Goal: Communication & Community: Participate in discussion

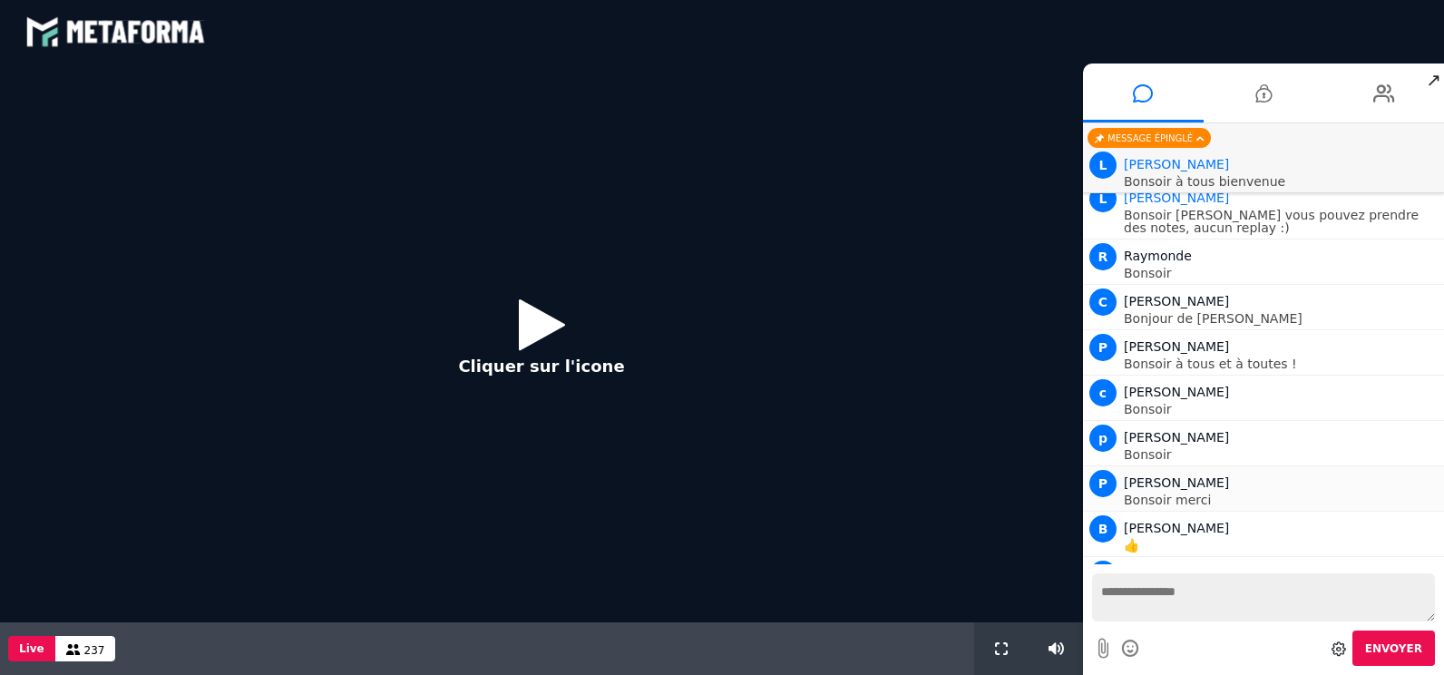
scroll to position [1385, 0]
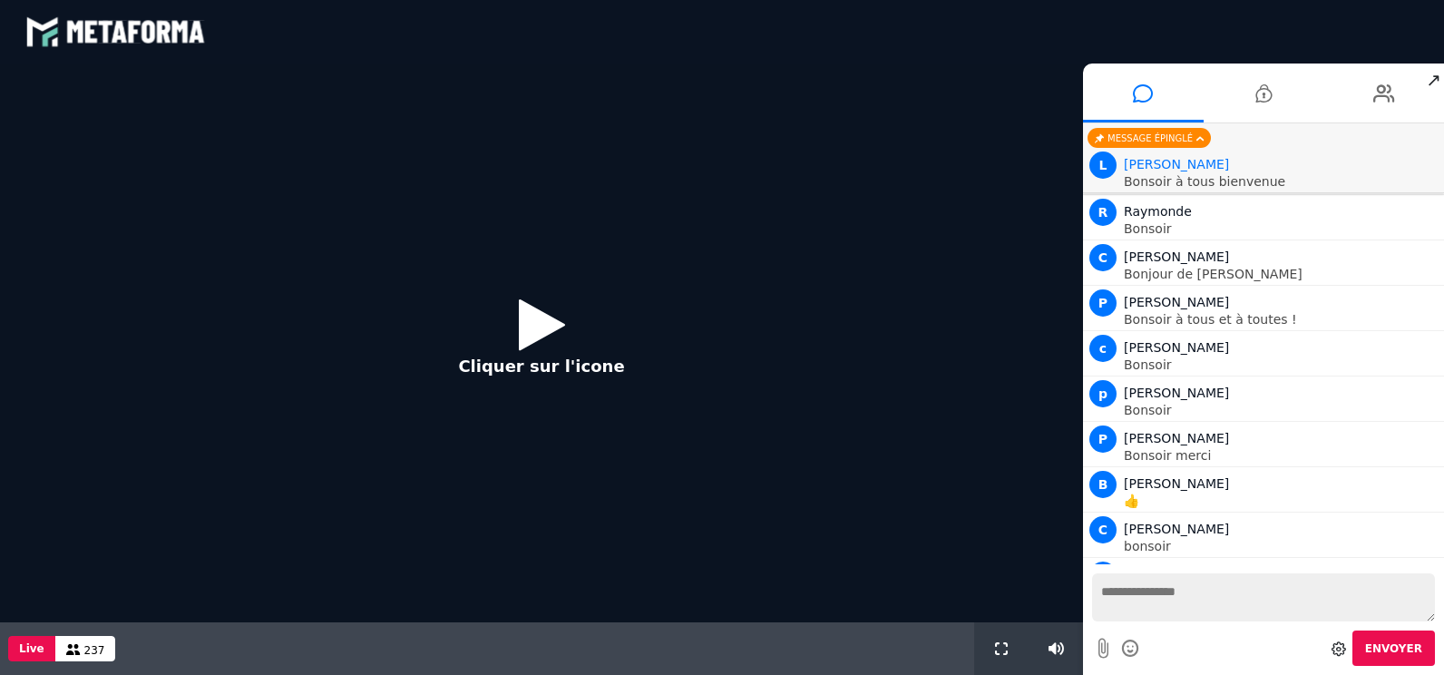
click at [533, 327] on icon at bounding box center [542, 324] width 46 height 59
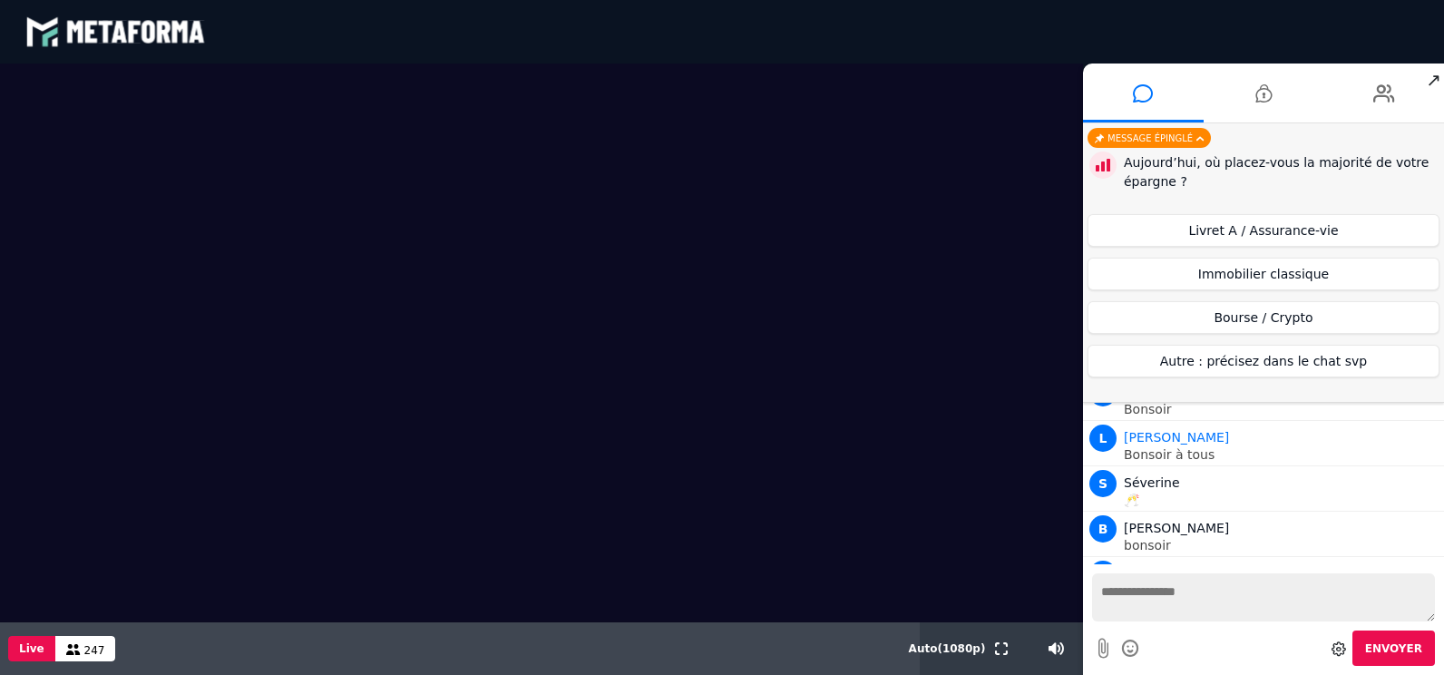
scroll to position [1748, 0]
click at [1216, 230] on button "Livret A / Assurance-vie" at bounding box center [1263, 230] width 352 height 33
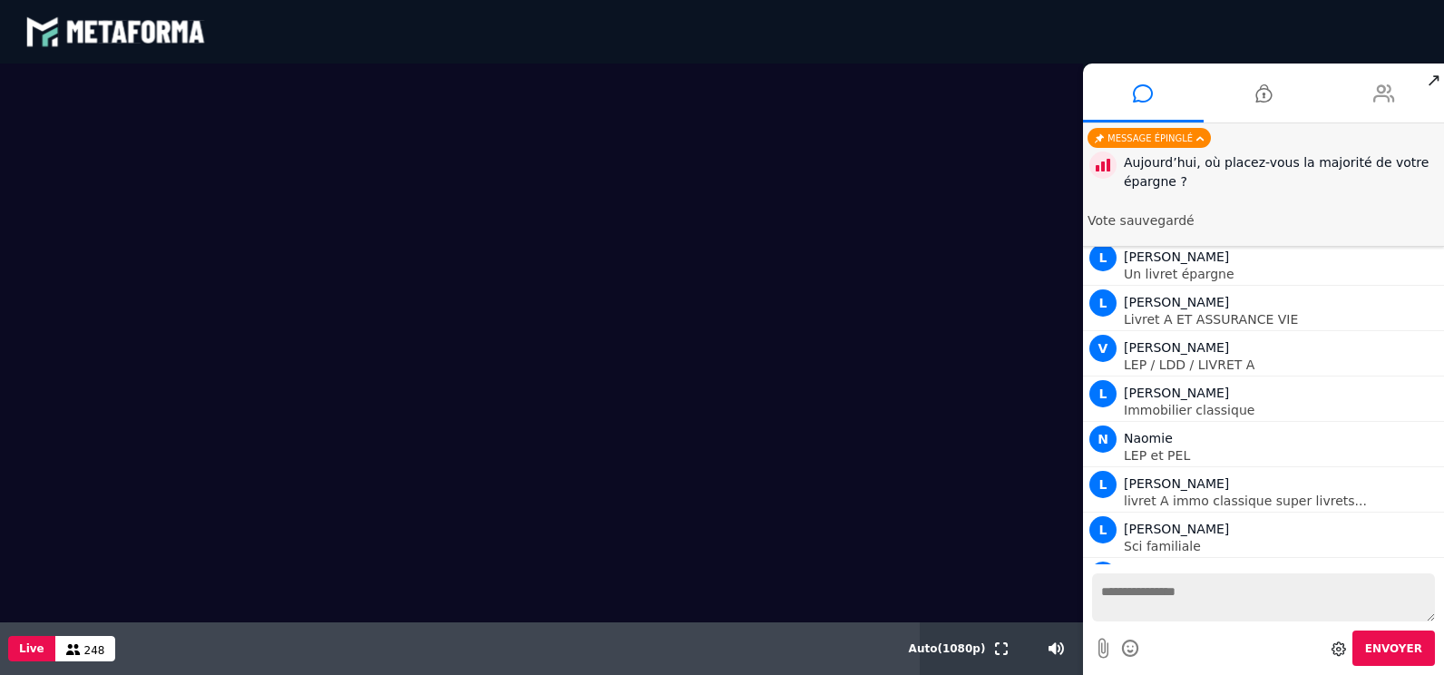
scroll to position [2383, 0]
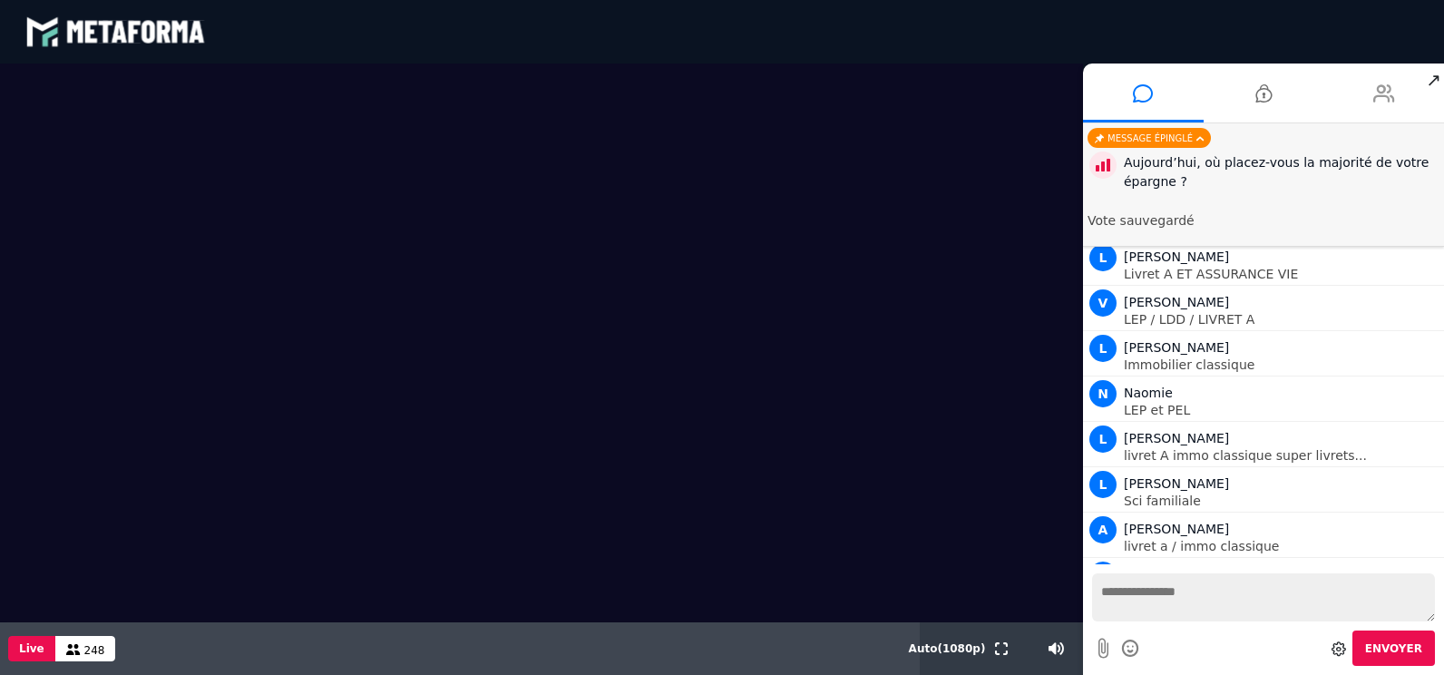
click at [1388, 96] on icon at bounding box center [1384, 93] width 22 height 45
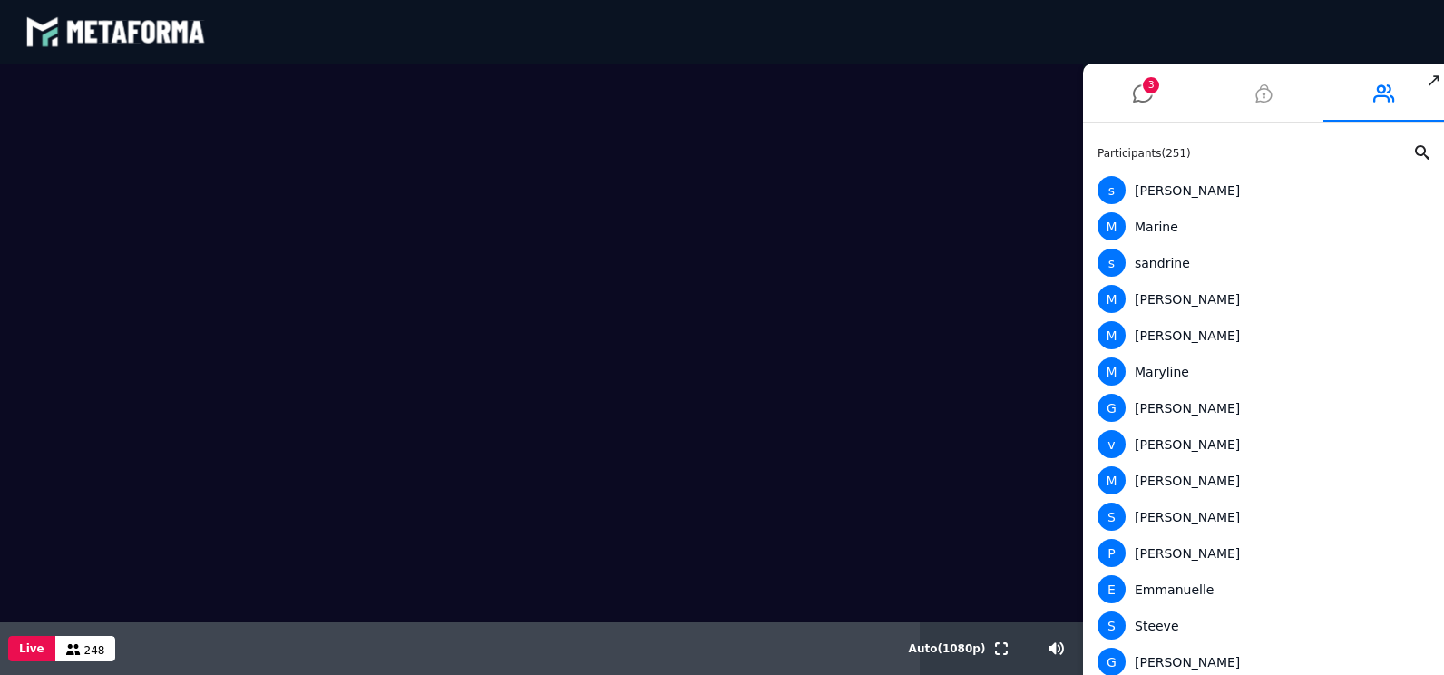
click at [1255, 97] on icon at bounding box center [1263, 93] width 16 height 45
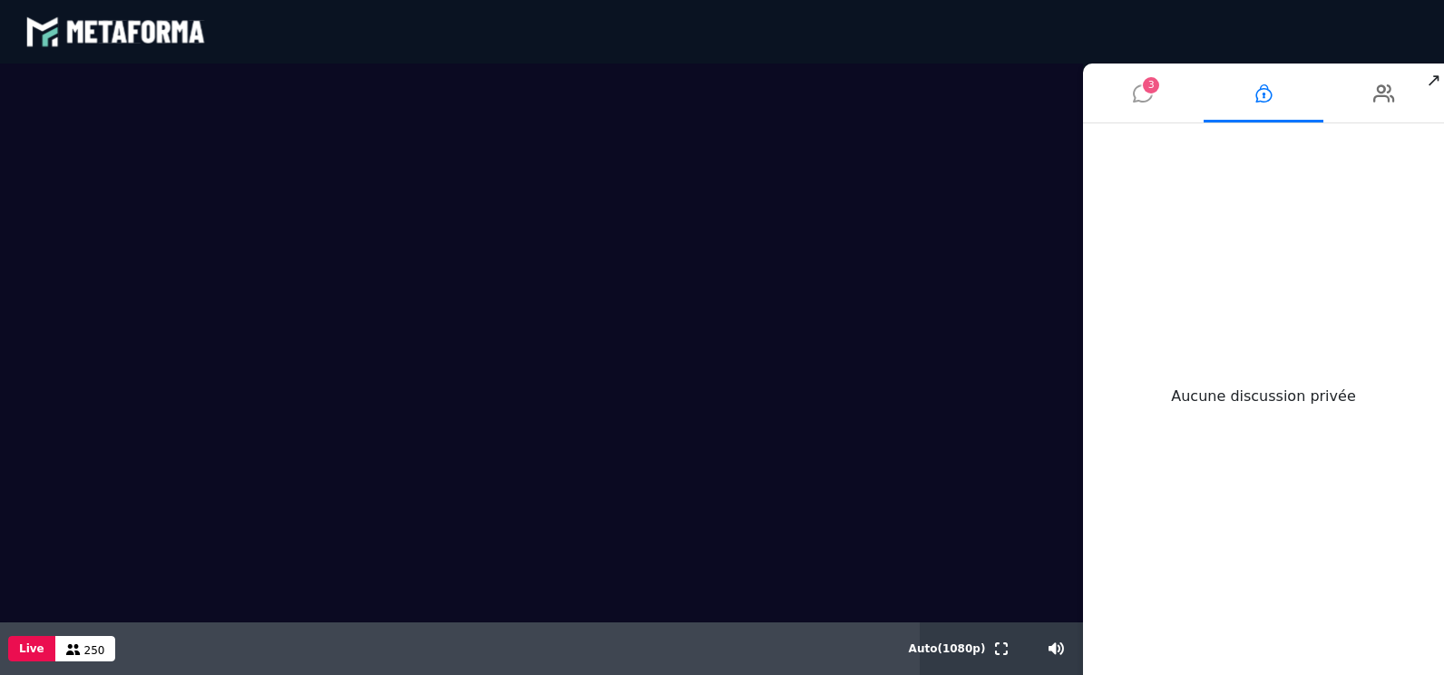
click at [1149, 94] on icon at bounding box center [1143, 93] width 20 height 45
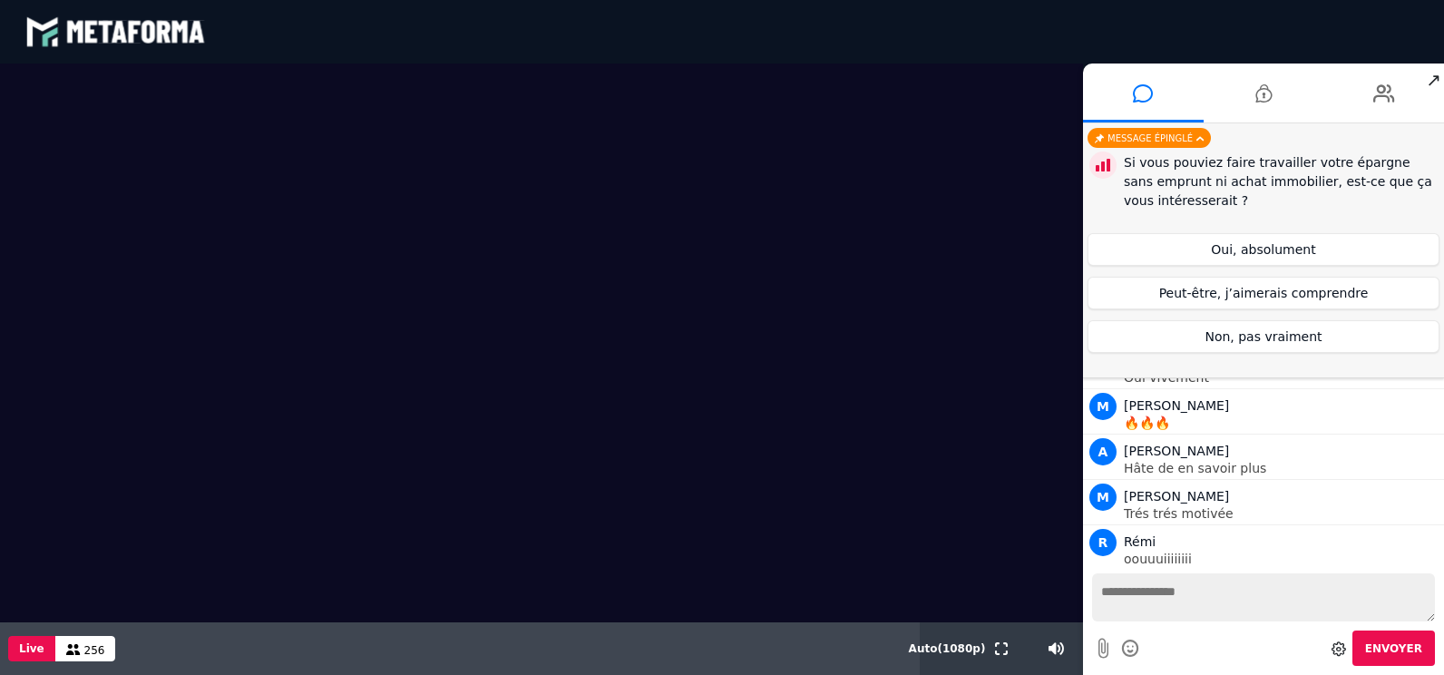
scroll to position [4449, 0]
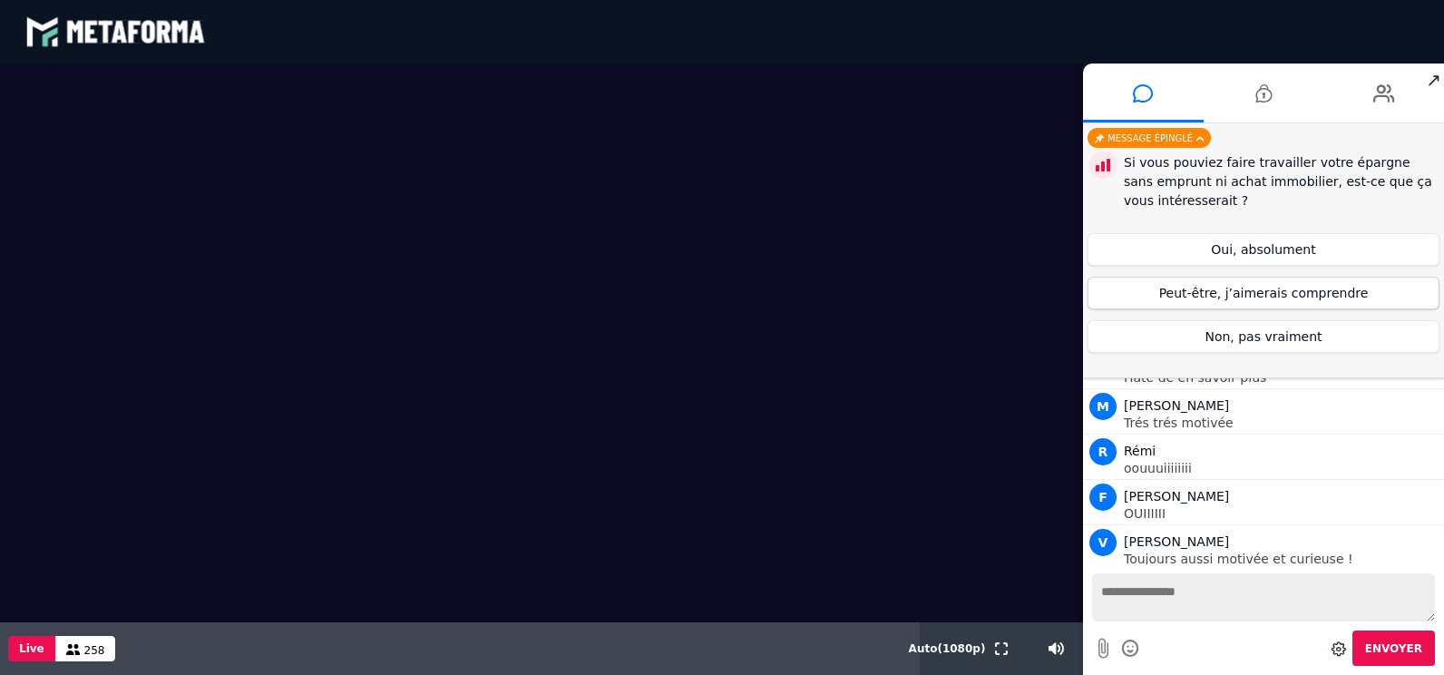
click at [1212, 297] on button "Peut-être, j’aimerais comprendre" at bounding box center [1263, 293] width 352 height 33
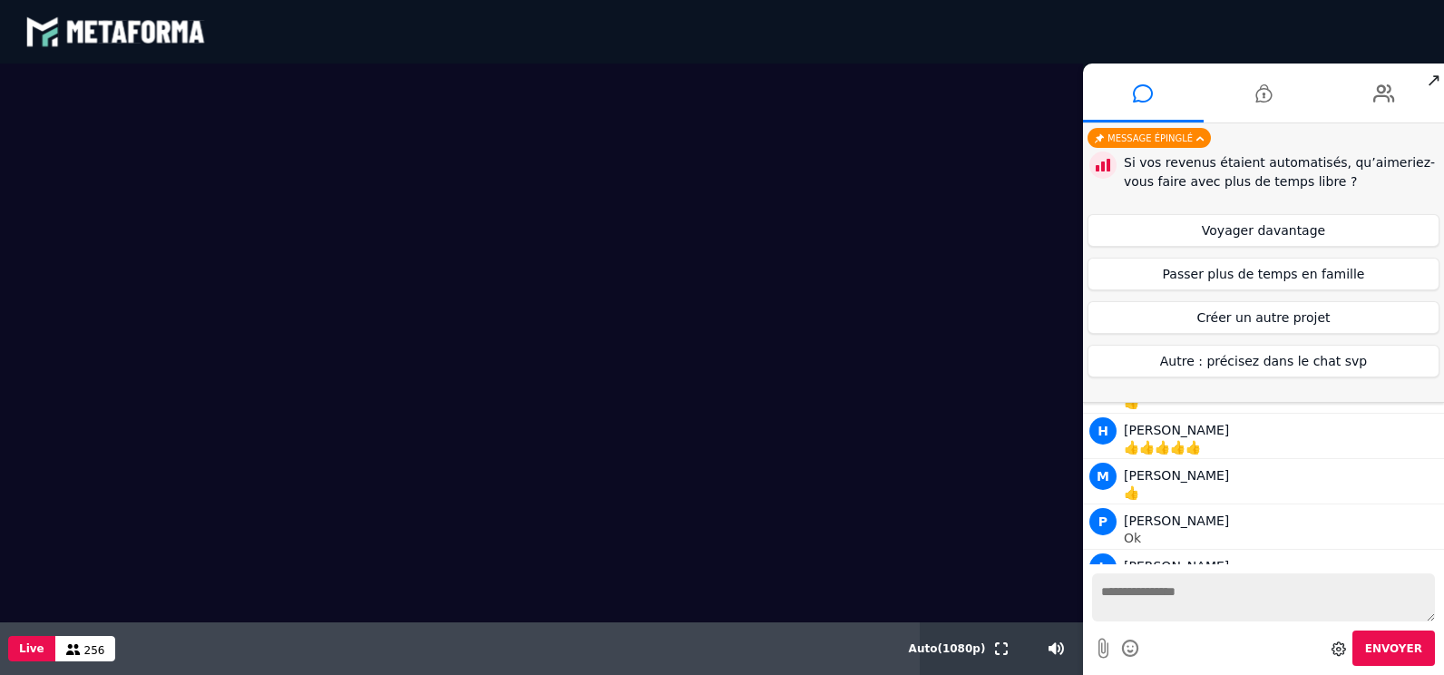
scroll to position [6547, 0]
click at [1259, 277] on button "Passer plus de temps en famille" at bounding box center [1263, 274] width 352 height 33
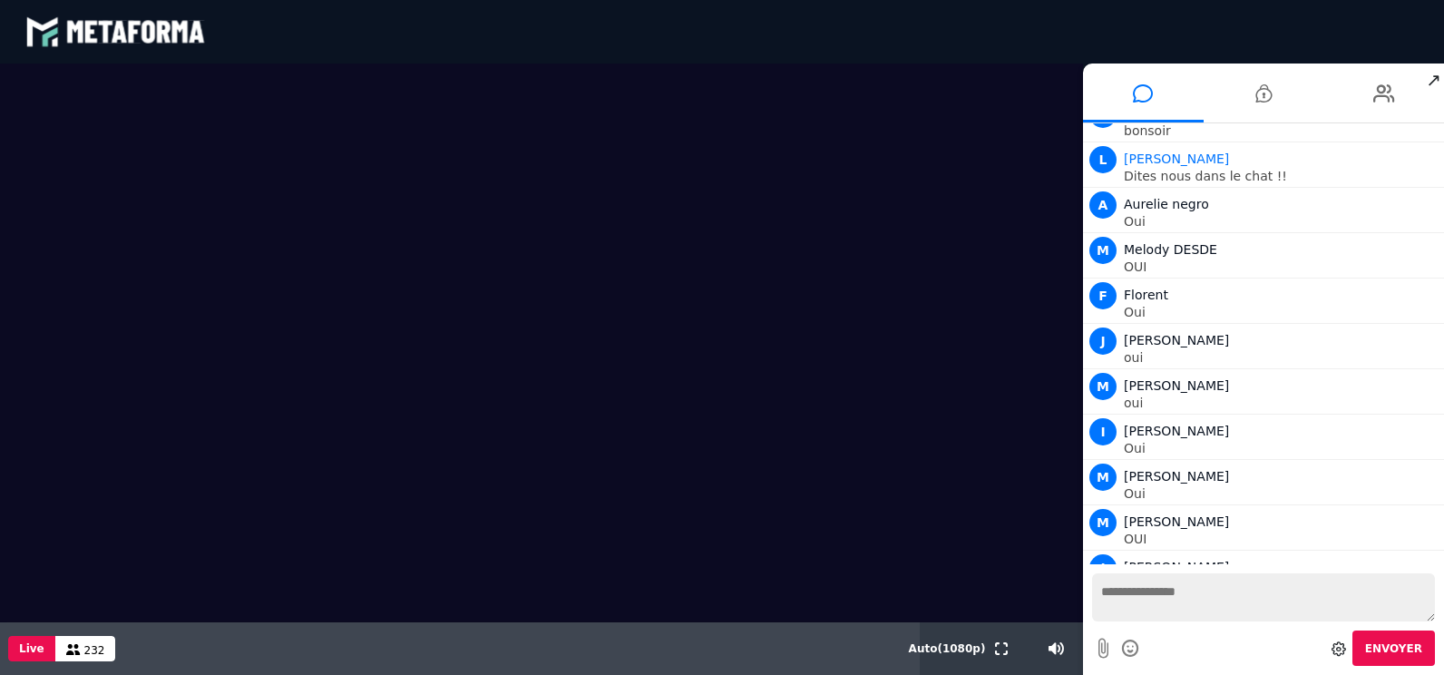
scroll to position [8555, 0]
click at [1055, 271] on video at bounding box center [541, 342] width 1083 height 559
click at [1164, 605] on textarea at bounding box center [1263, 597] width 343 height 48
type textarea "***"
click at [1393, 645] on span "Envoyer" at bounding box center [1393, 648] width 57 height 13
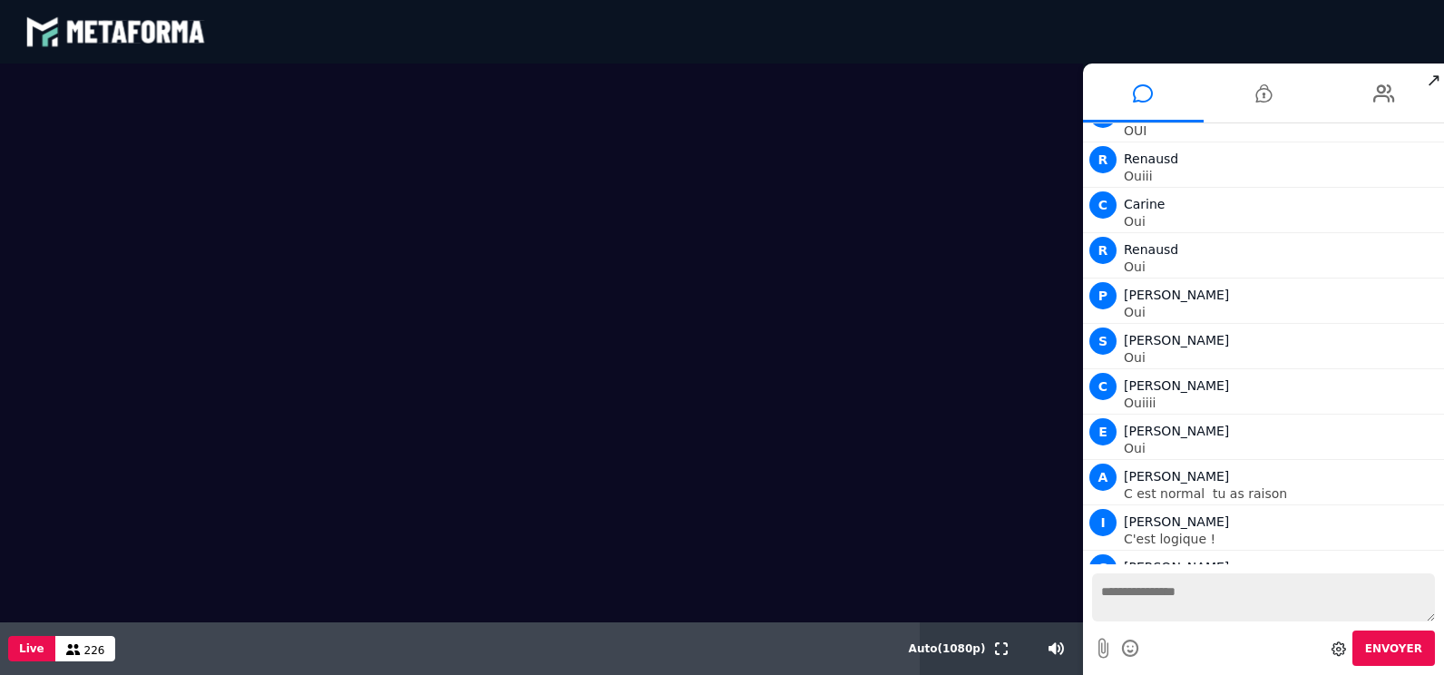
scroll to position [12092, 0]
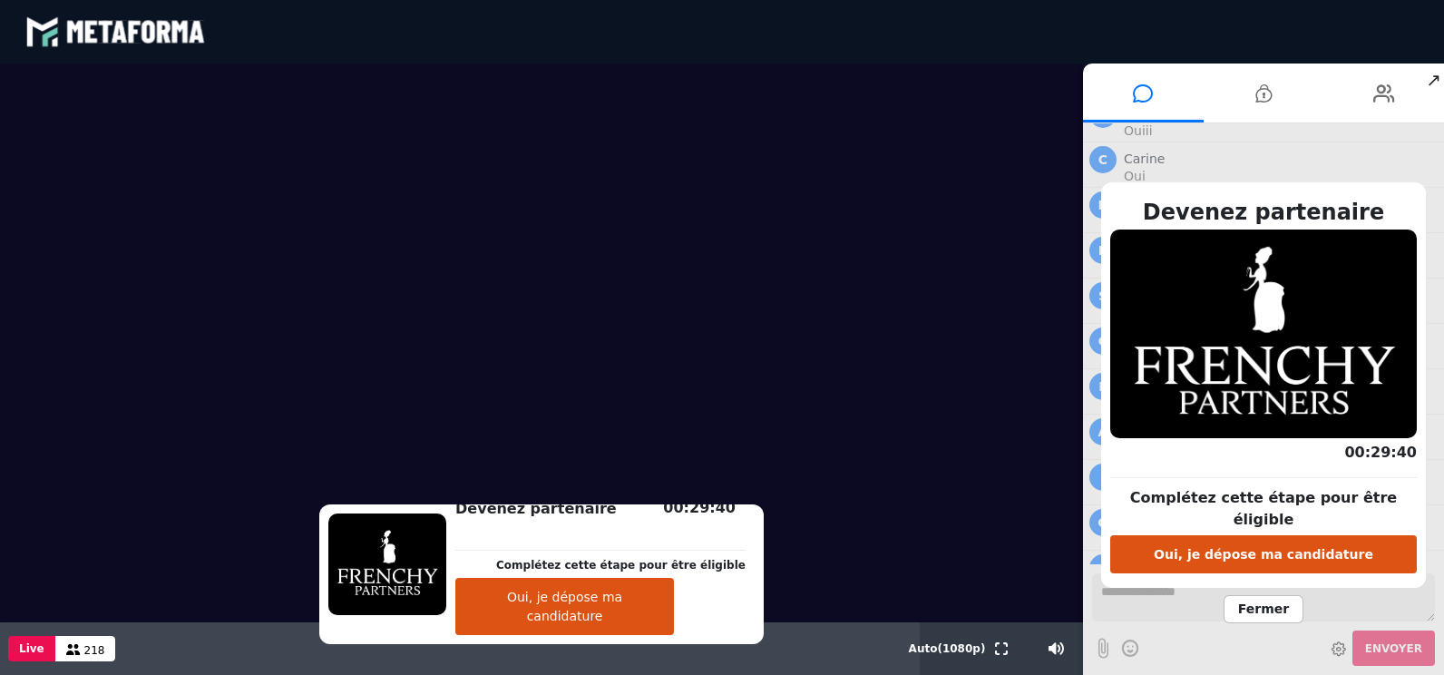
click at [1262, 544] on button "Oui, je dépose ma candidature" at bounding box center [1263, 554] width 307 height 38
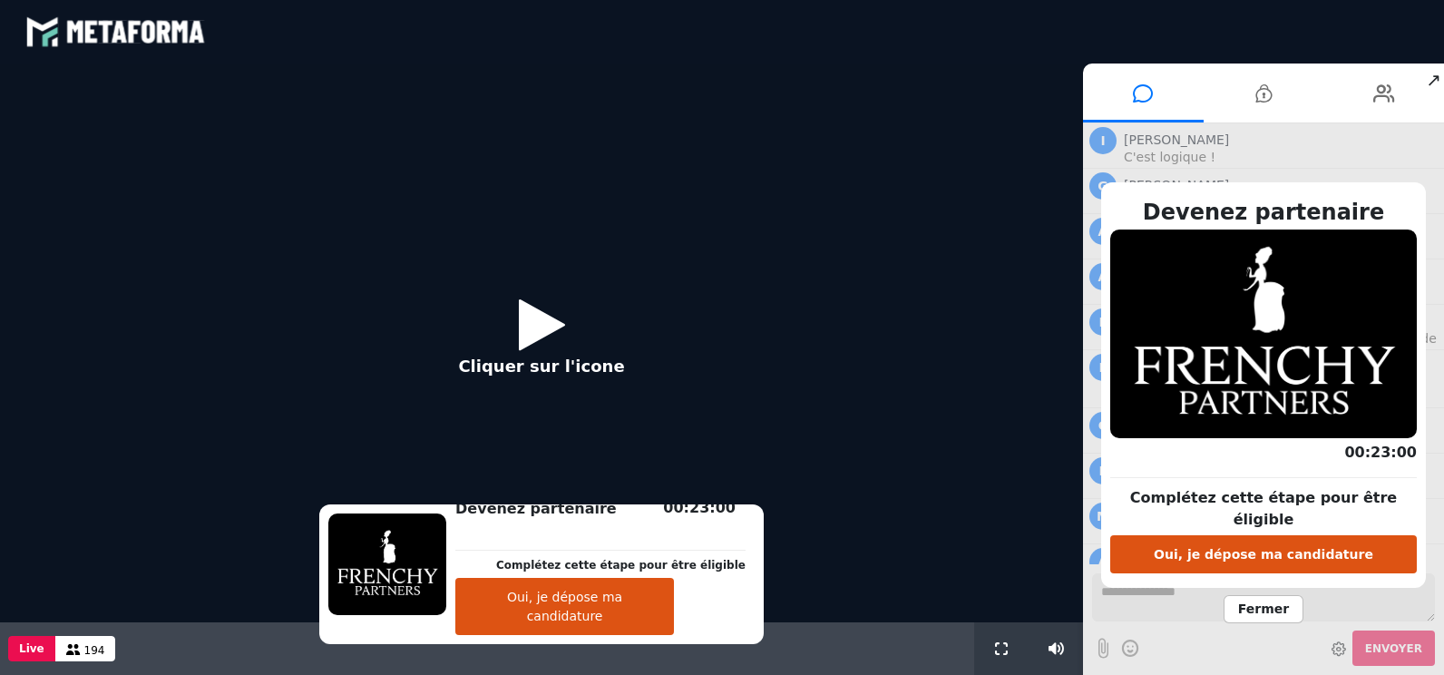
scroll to position [1410, 0]
click at [531, 326] on icon at bounding box center [542, 324] width 46 height 59
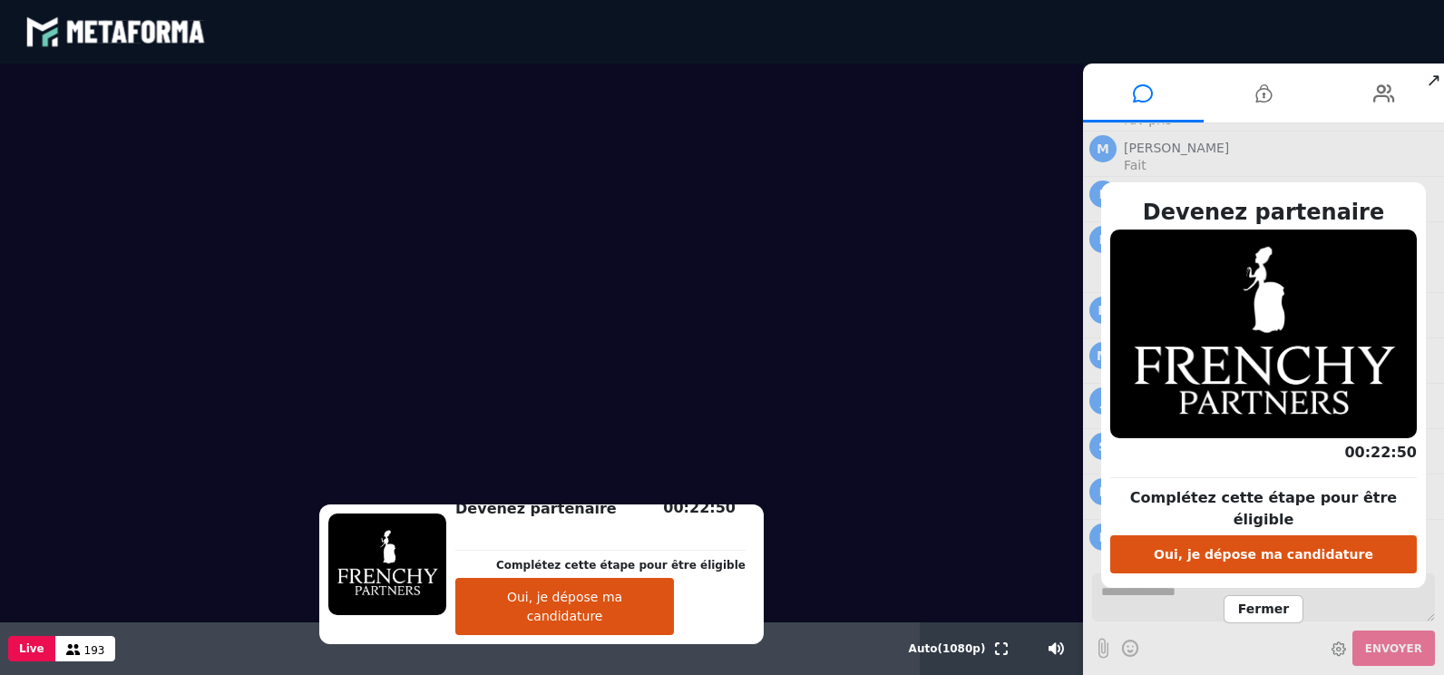
scroll to position [1456, 0]
click at [1269, 604] on span "Fermer" at bounding box center [1263, 609] width 80 height 28
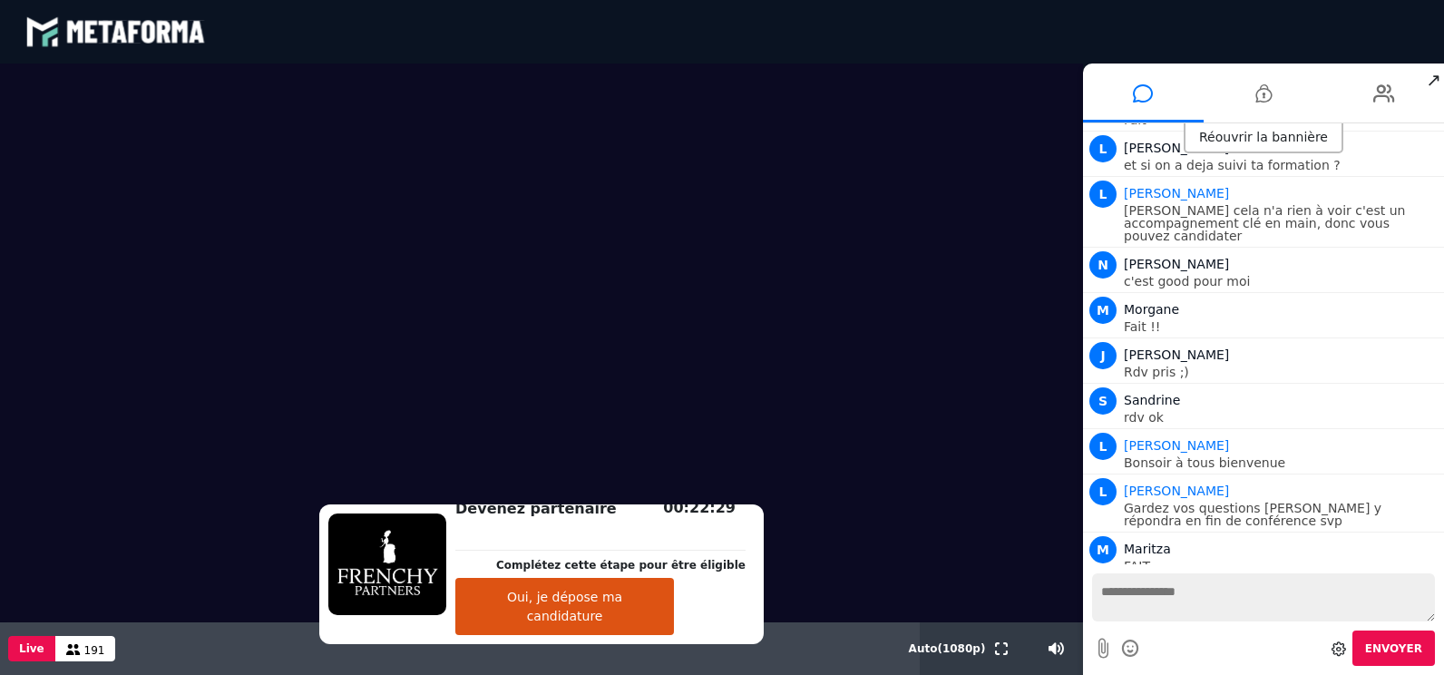
click at [1247, 587] on textarea at bounding box center [1263, 597] width 343 height 48
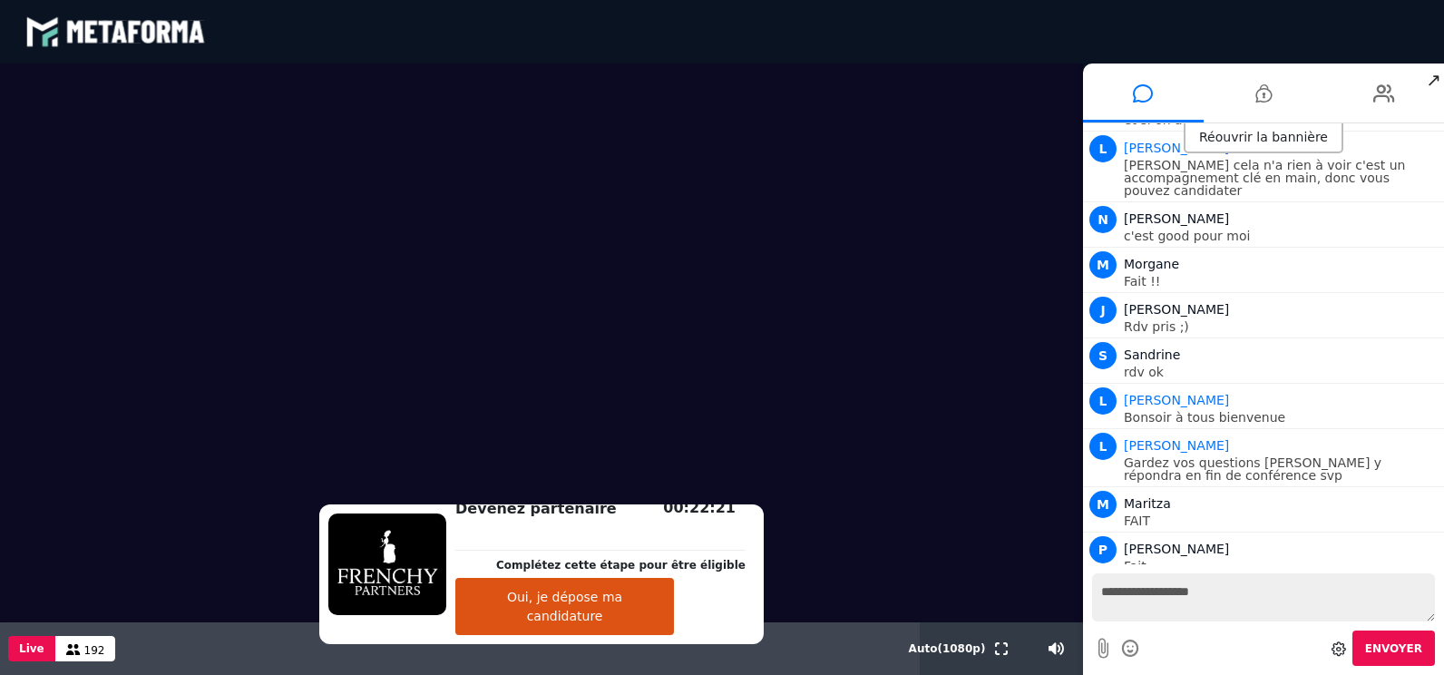
scroll to position [1546, 0]
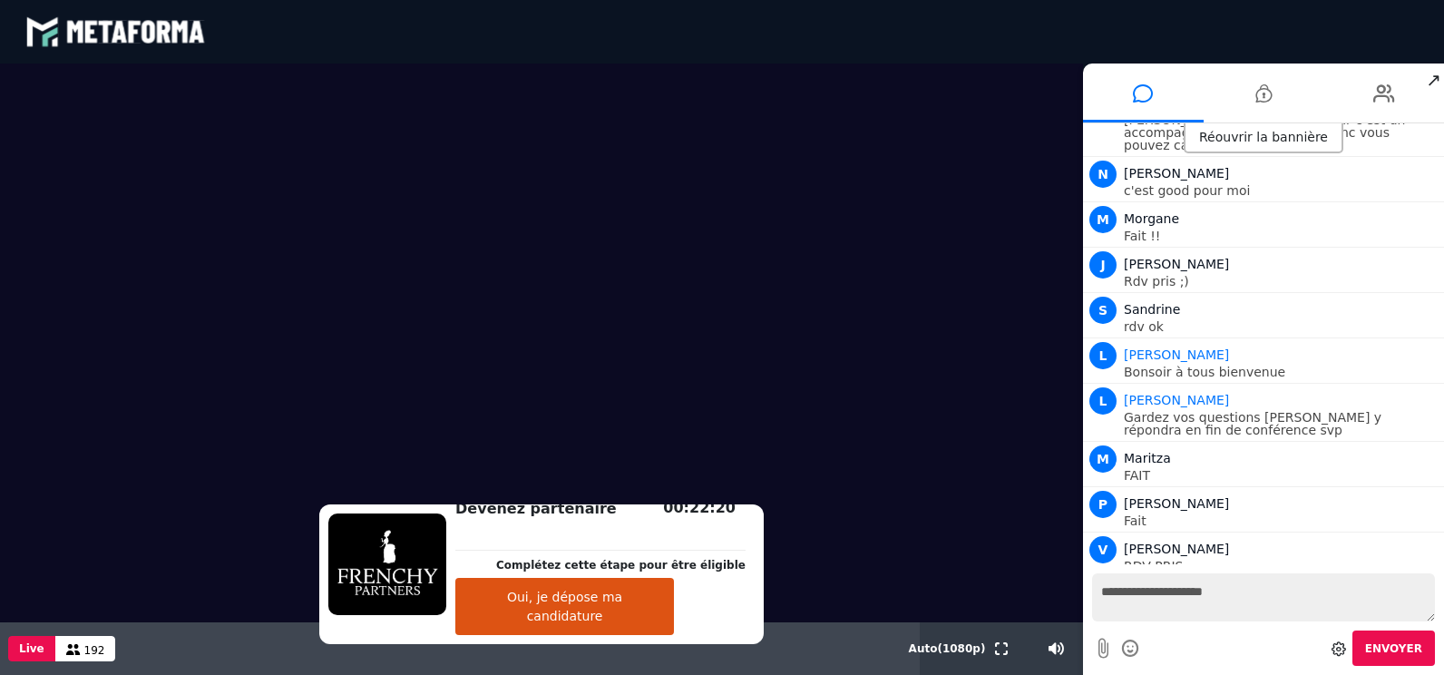
type textarea "**********"
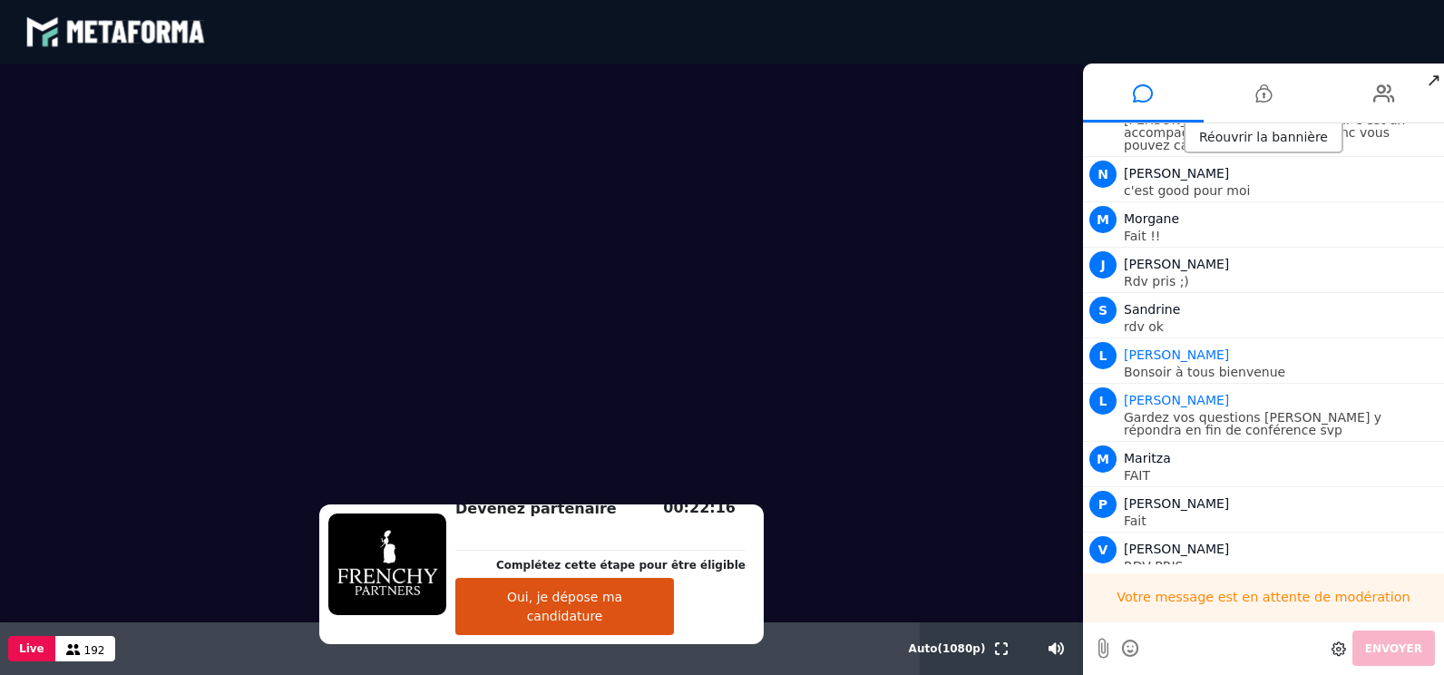
scroll to position [1592, 0]
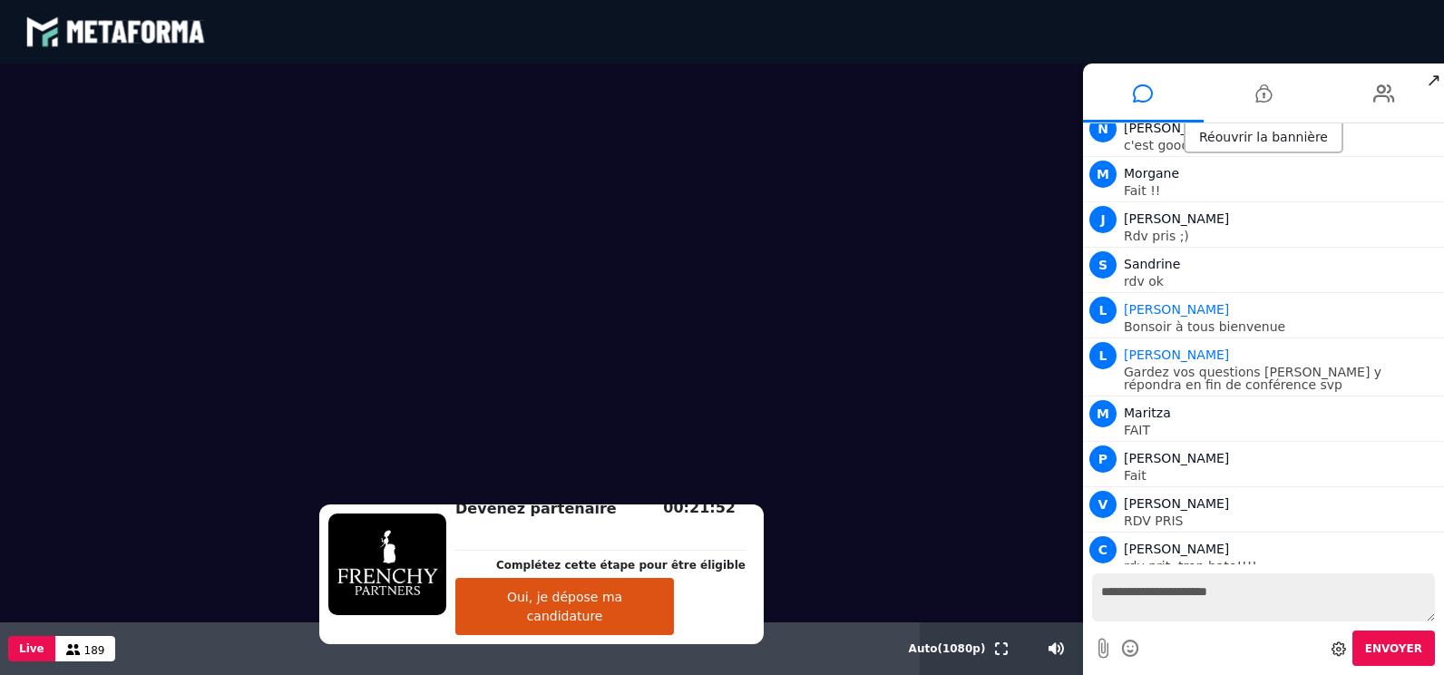
drag, startPoint x: 729, startPoint y: 513, endPoint x: 736, endPoint y: 559, distance: 45.9
click at [736, 559] on div "Devenez partenaire Complétez cette étape pour être éligible Oui, je dépose ma c…" at bounding box center [541, 574] width 444 height 140
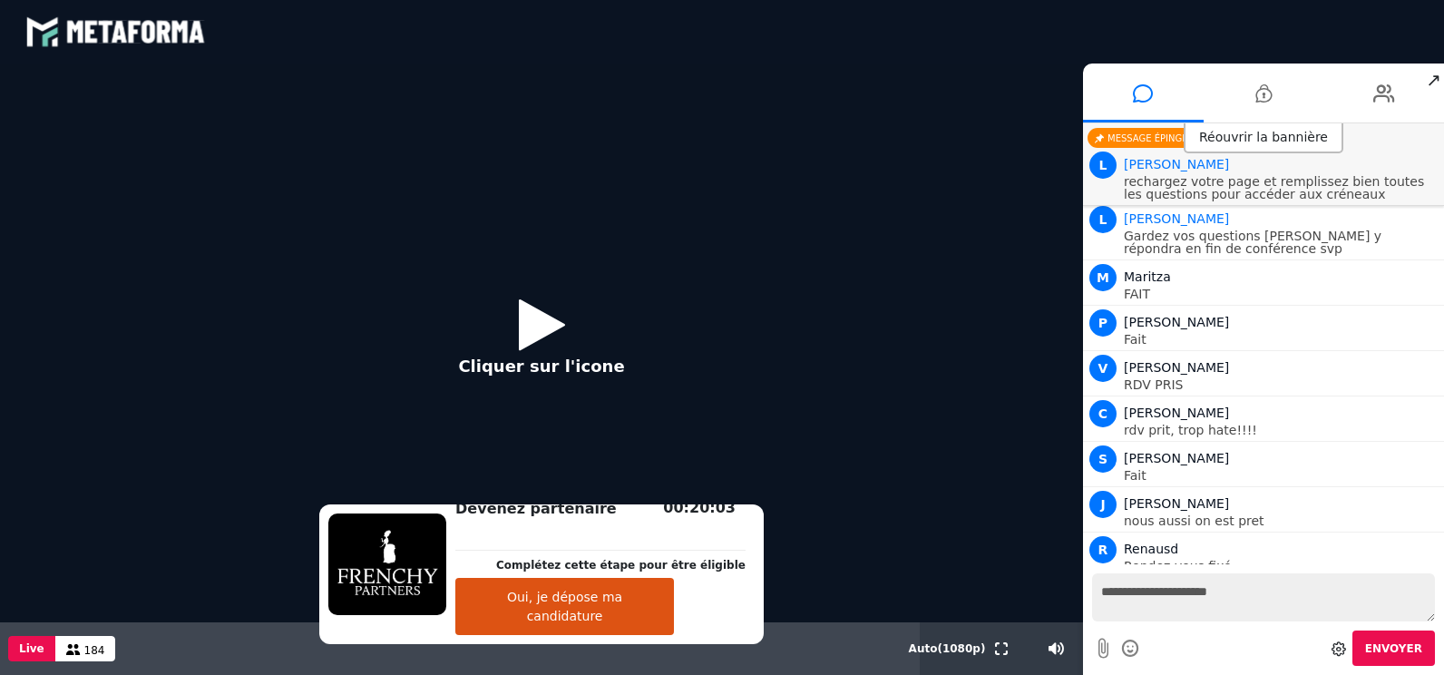
scroll to position [1910, 0]
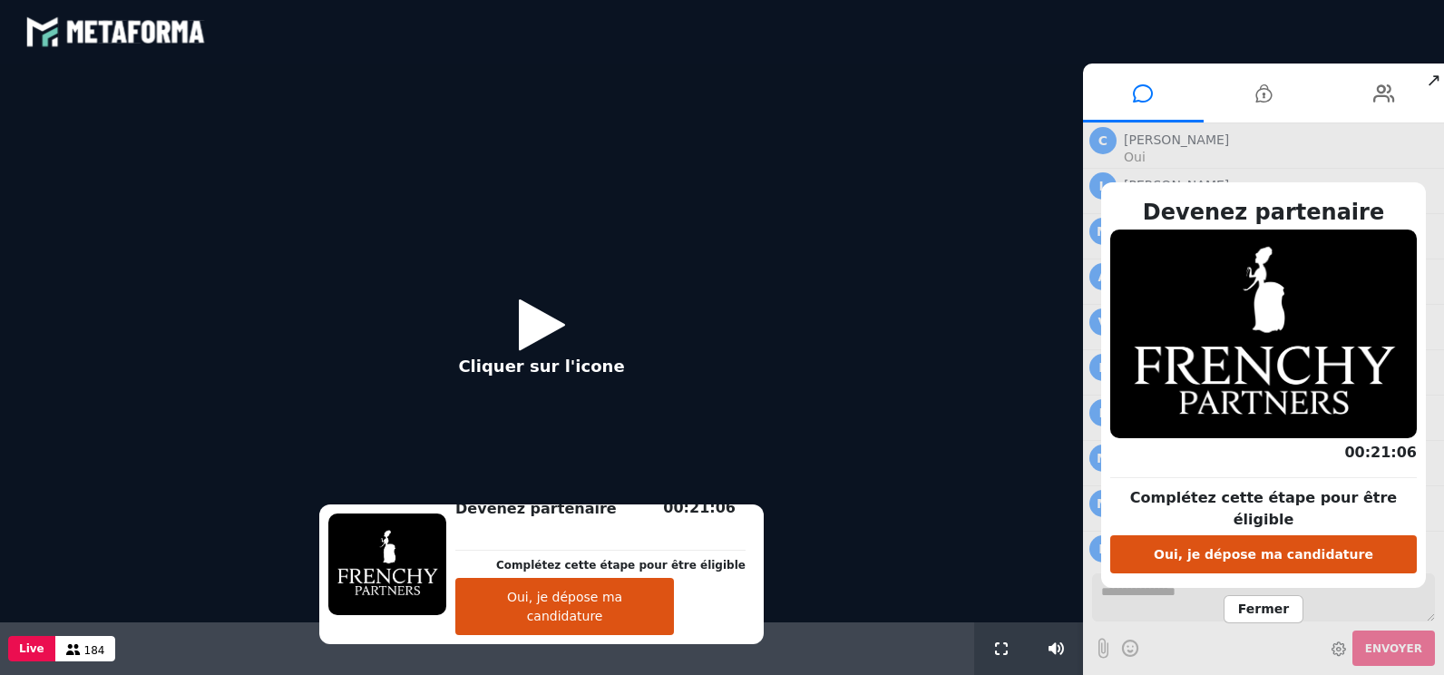
scroll to position [1398, 0]
click at [543, 324] on icon at bounding box center [542, 324] width 46 height 59
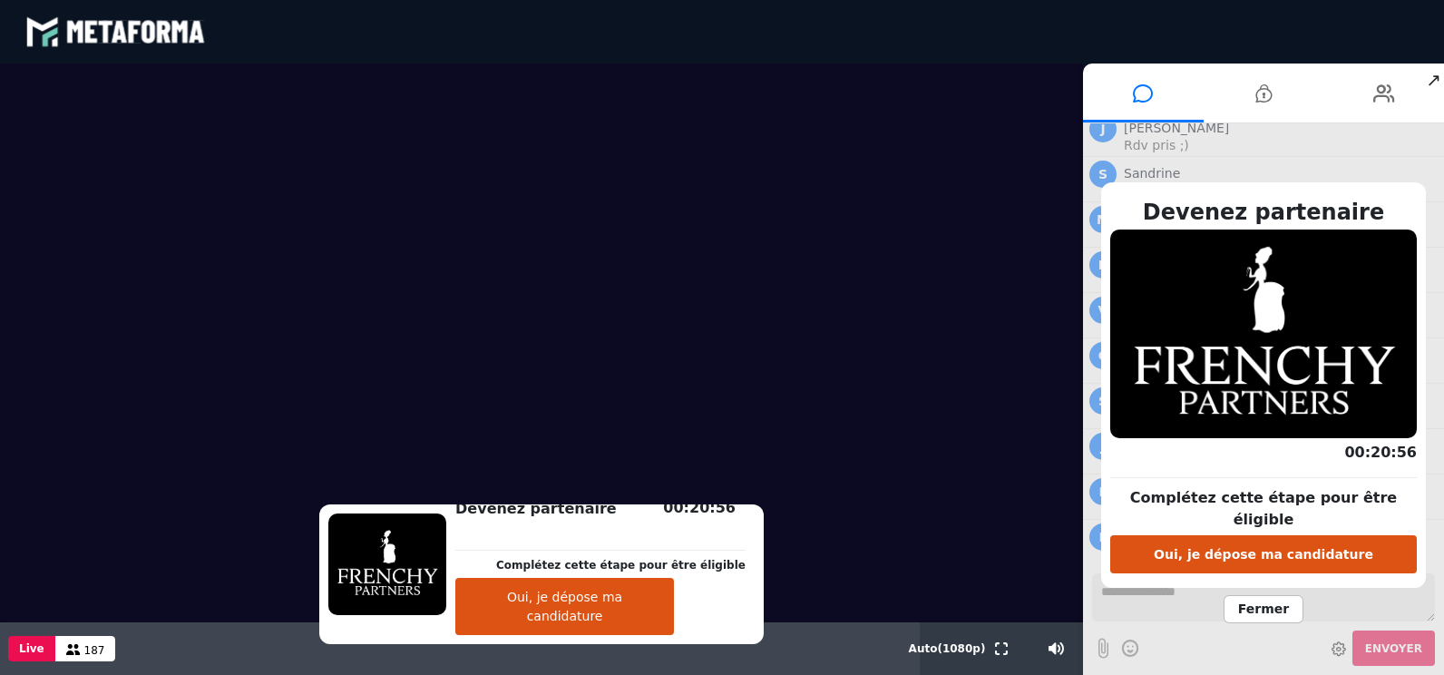
scroll to position [1443, 0]
click at [1272, 598] on span "Fermer" at bounding box center [1263, 609] width 80 height 28
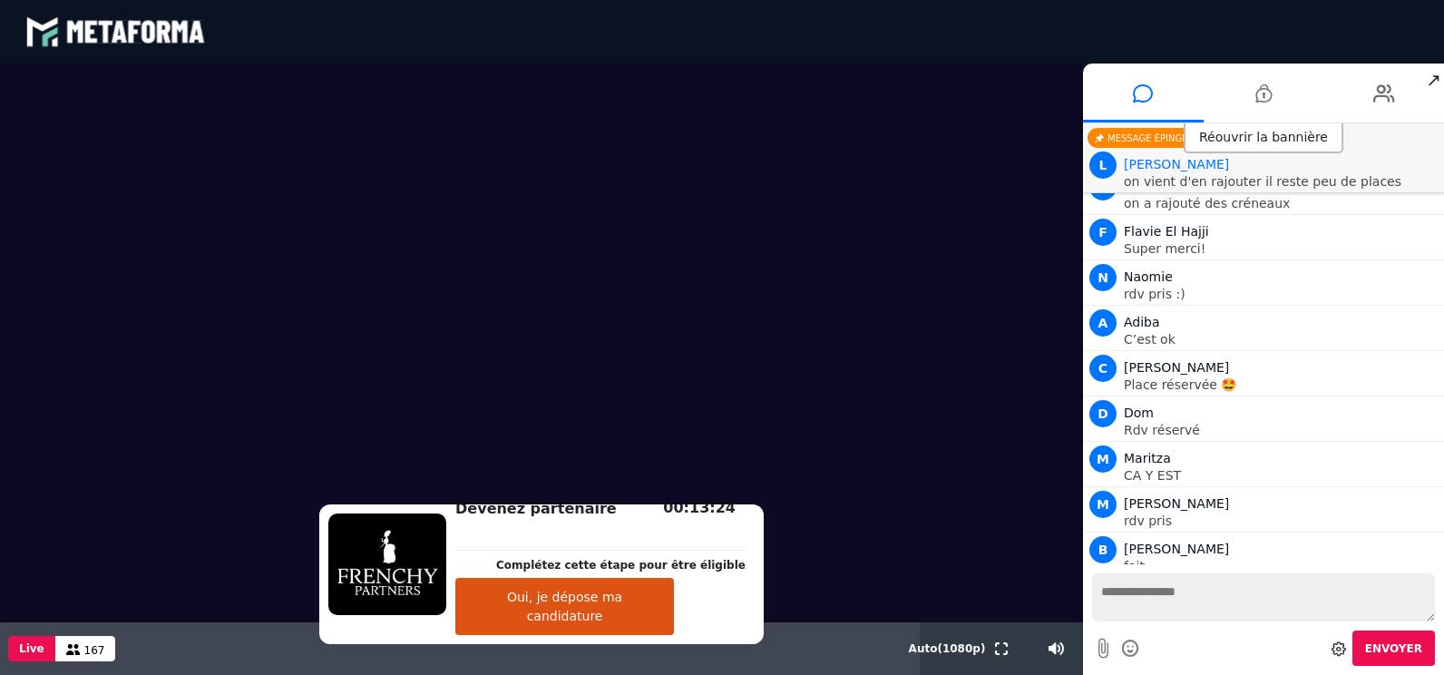
scroll to position [2136, 0]
click at [1346, 648] on icon at bounding box center [1338, 648] width 15 height 15
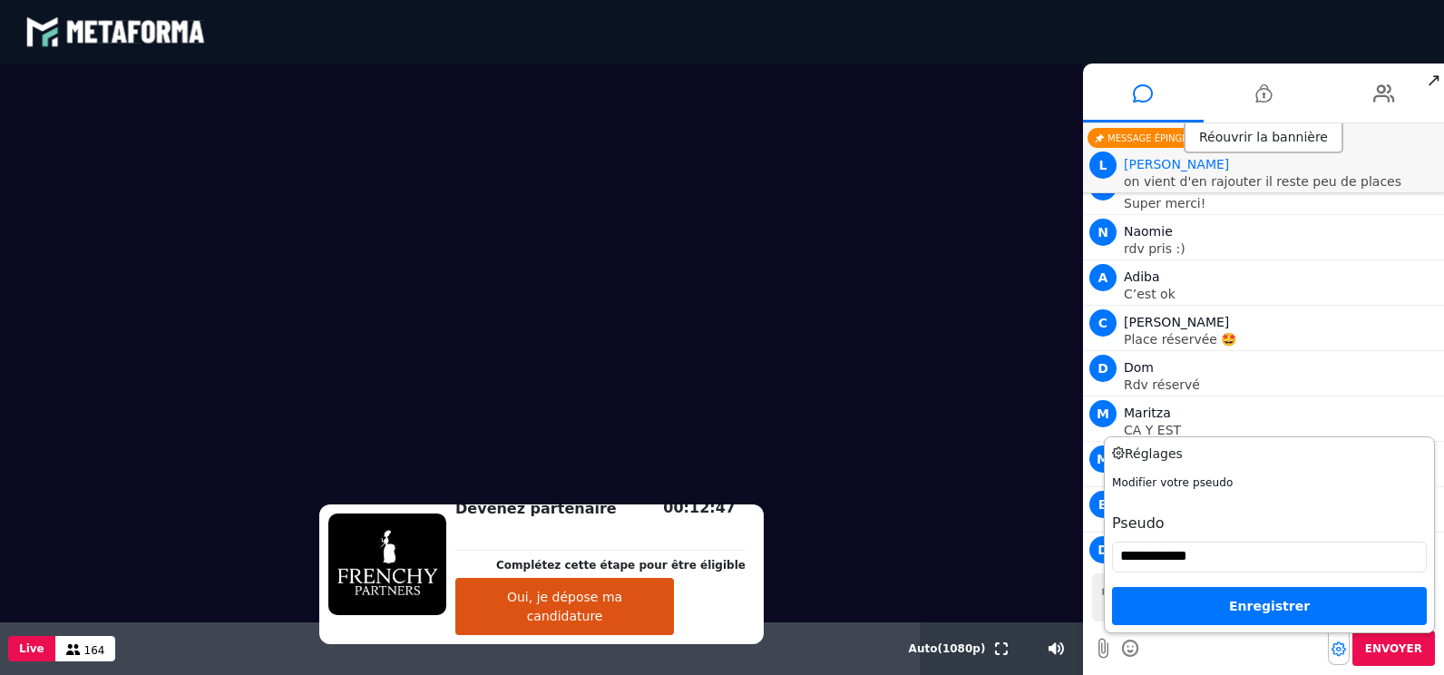
click at [1212, 552] on input "**********" at bounding box center [1269, 556] width 315 height 31
type input "*****"
click at [1256, 609] on div "Enregistrer" at bounding box center [1269, 606] width 315 height 38
click at [1286, 603] on div "Enregistrer" at bounding box center [1269, 606] width 315 height 38
click at [1245, 598] on div "Enregistrer" at bounding box center [1269, 606] width 315 height 38
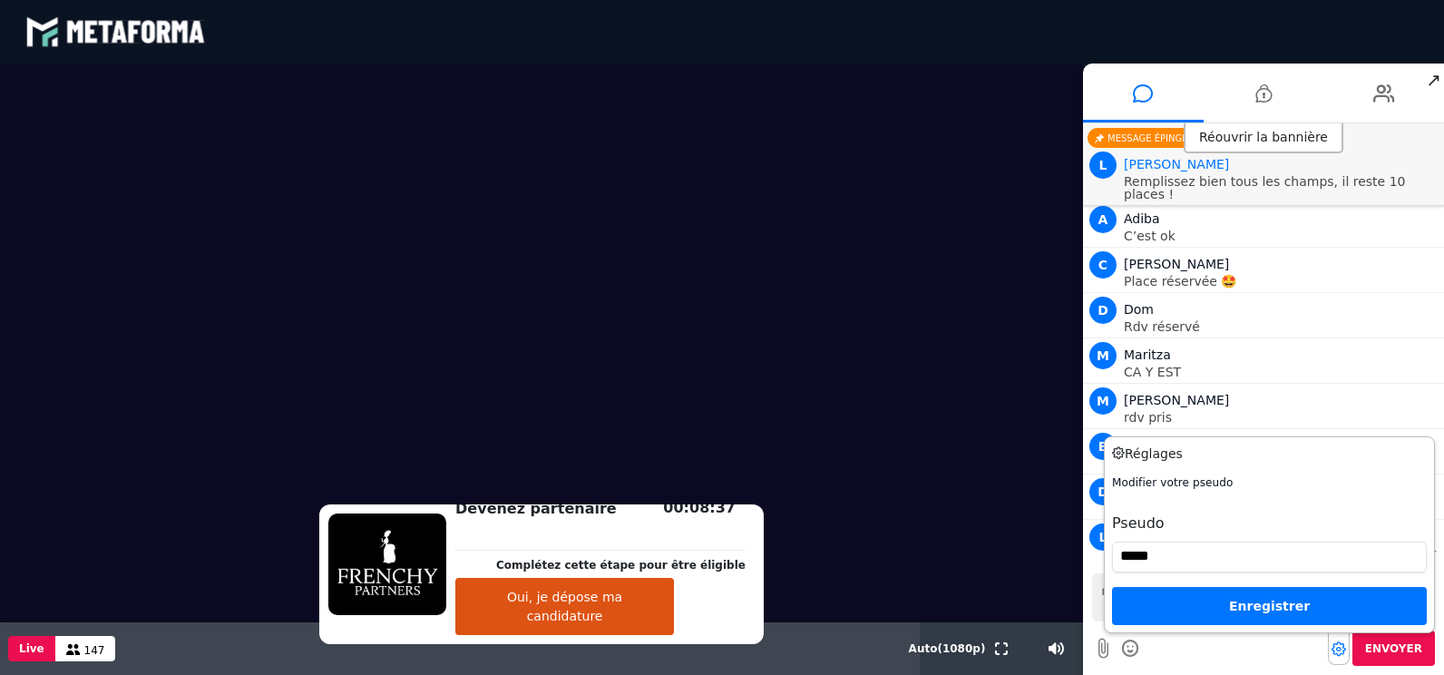
scroll to position [2285, 0]
click at [1264, 609] on div "Enregistrer" at bounding box center [1269, 606] width 315 height 38
click at [1251, 389] on div "B Brigitte" at bounding box center [1282, 400] width 316 height 22
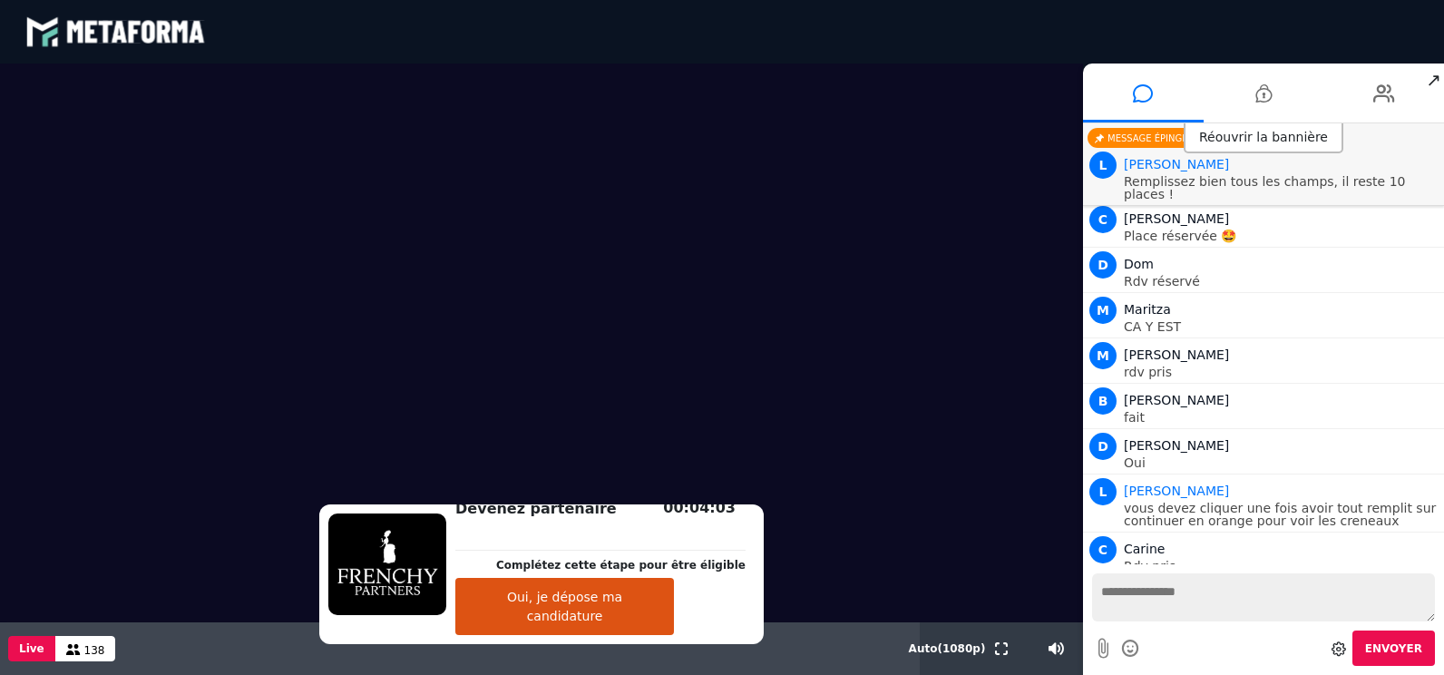
click at [1175, 593] on textarea at bounding box center [1263, 597] width 343 height 48
drag, startPoint x: 1331, startPoint y: 594, endPoint x: 1230, endPoint y: 592, distance: 100.7
click at [1230, 592] on textarea "**********" at bounding box center [1263, 597] width 343 height 48
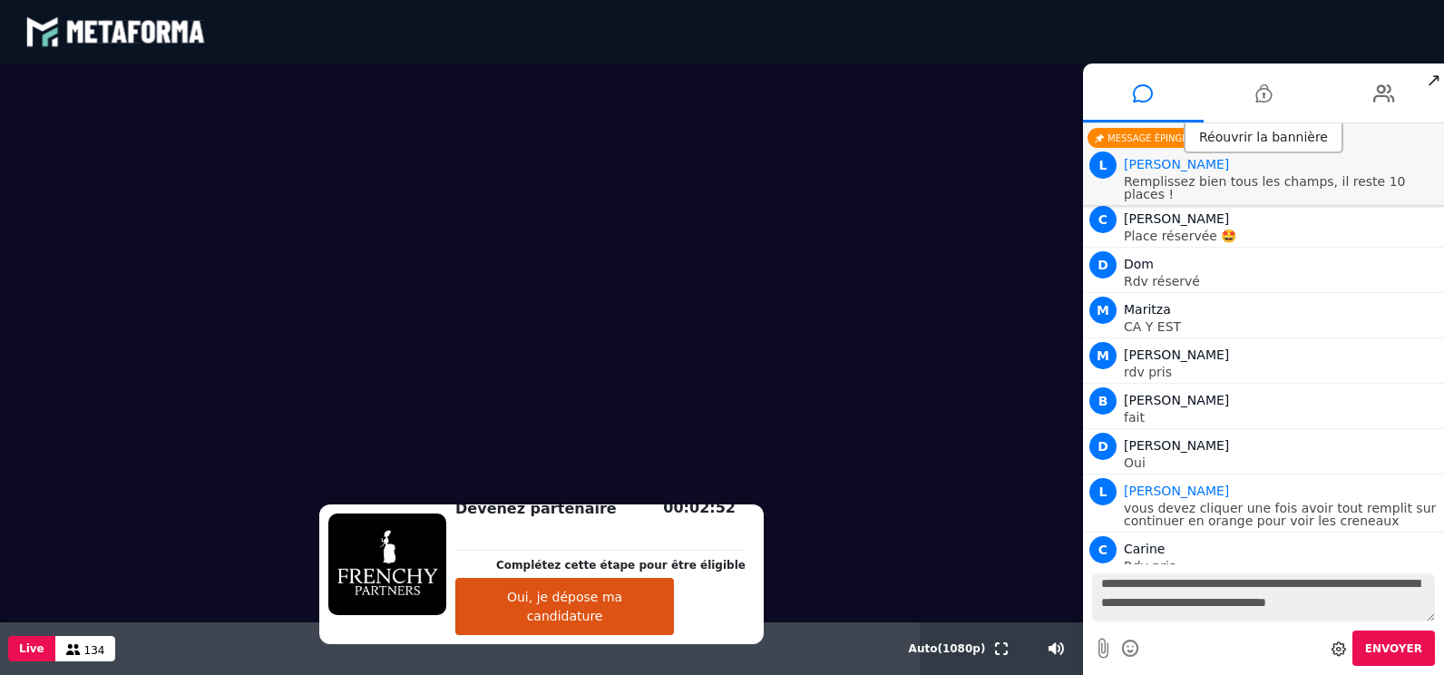
click at [1380, 600] on textarea "**********" at bounding box center [1263, 597] width 343 height 48
click at [1231, 604] on textarea "**********" at bounding box center [1263, 597] width 343 height 48
click at [1373, 609] on textarea "**********" at bounding box center [1263, 597] width 343 height 48
type textarea "**********"
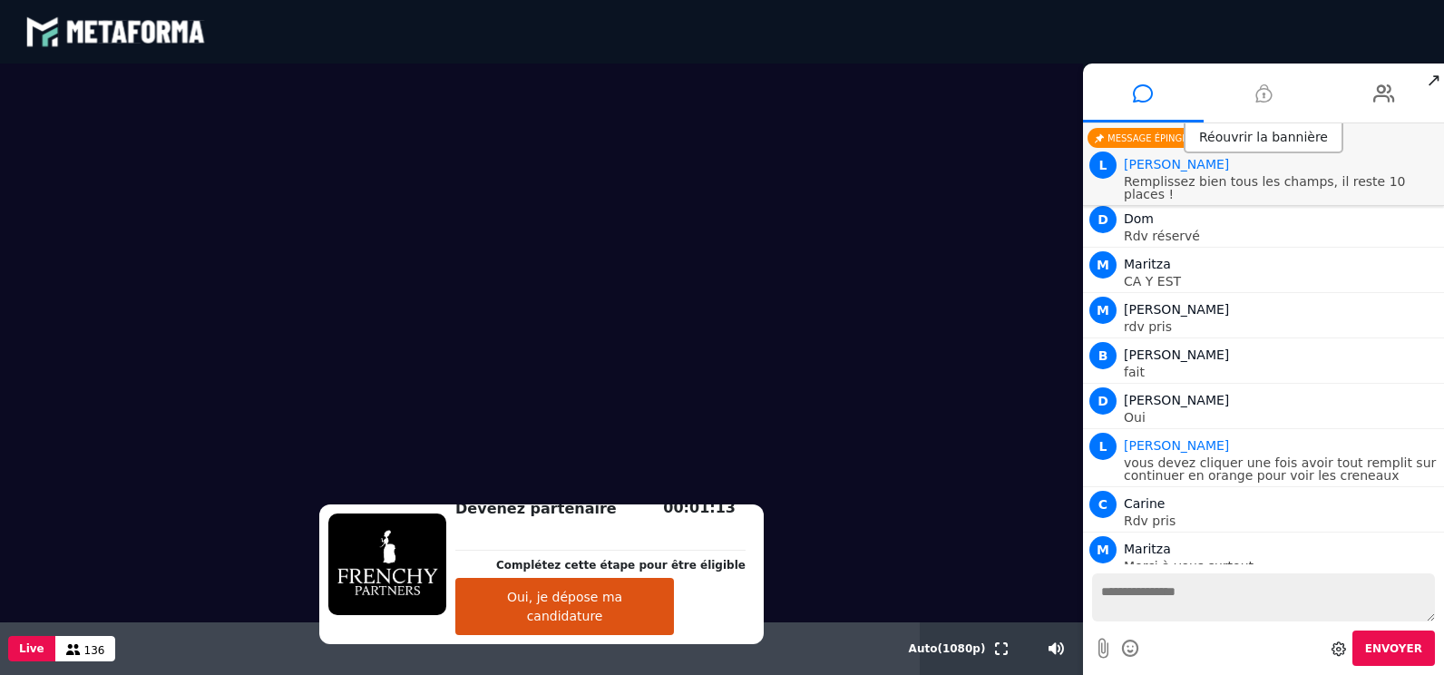
click at [1265, 94] on icon at bounding box center [1263, 93] width 16 height 45
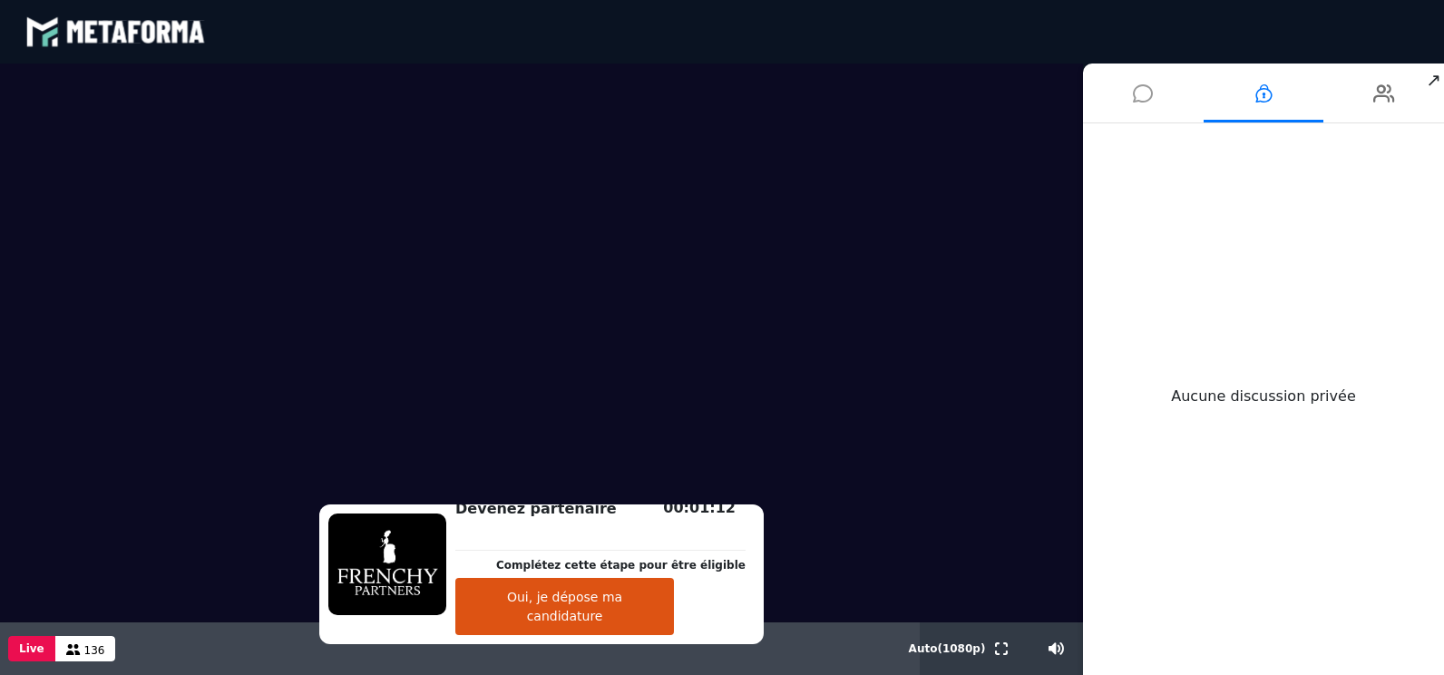
click at [1140, 98] on icon at bounding box center [1143, 93] width 20 height 45
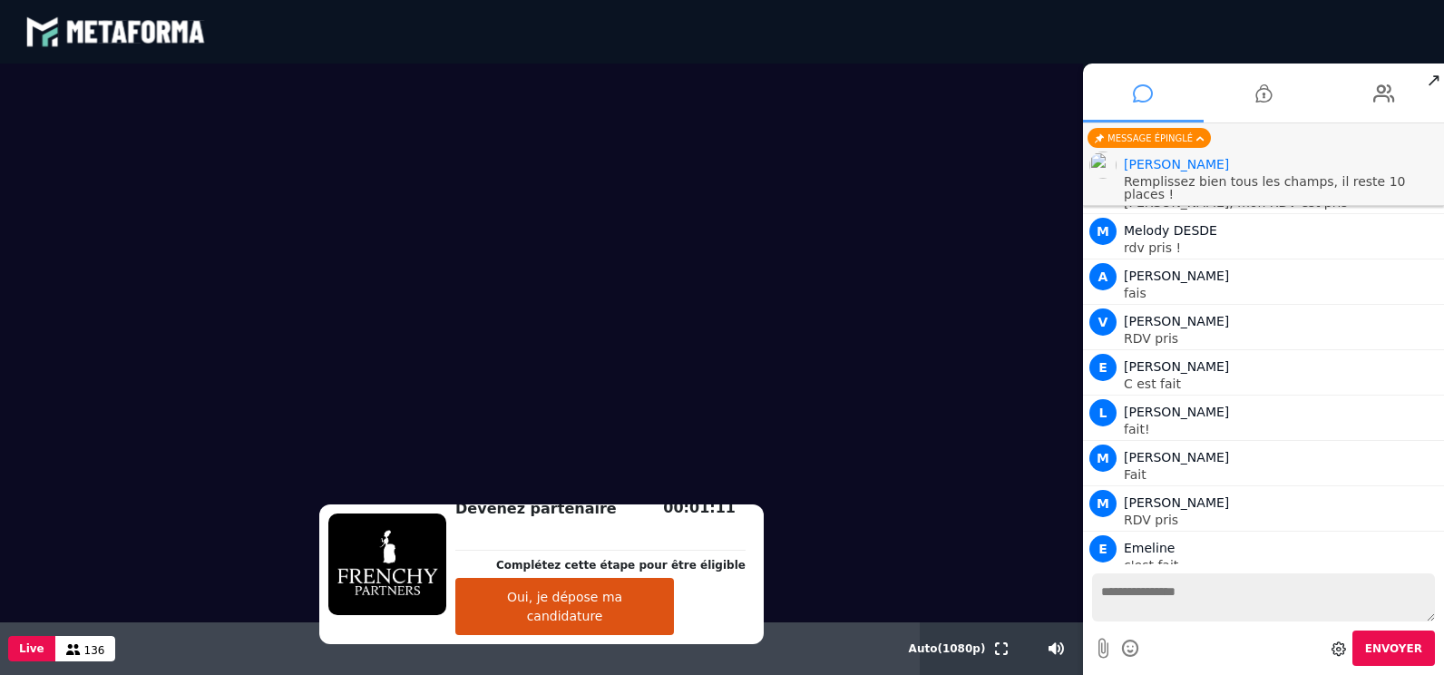
scroll to position [2227, 0]
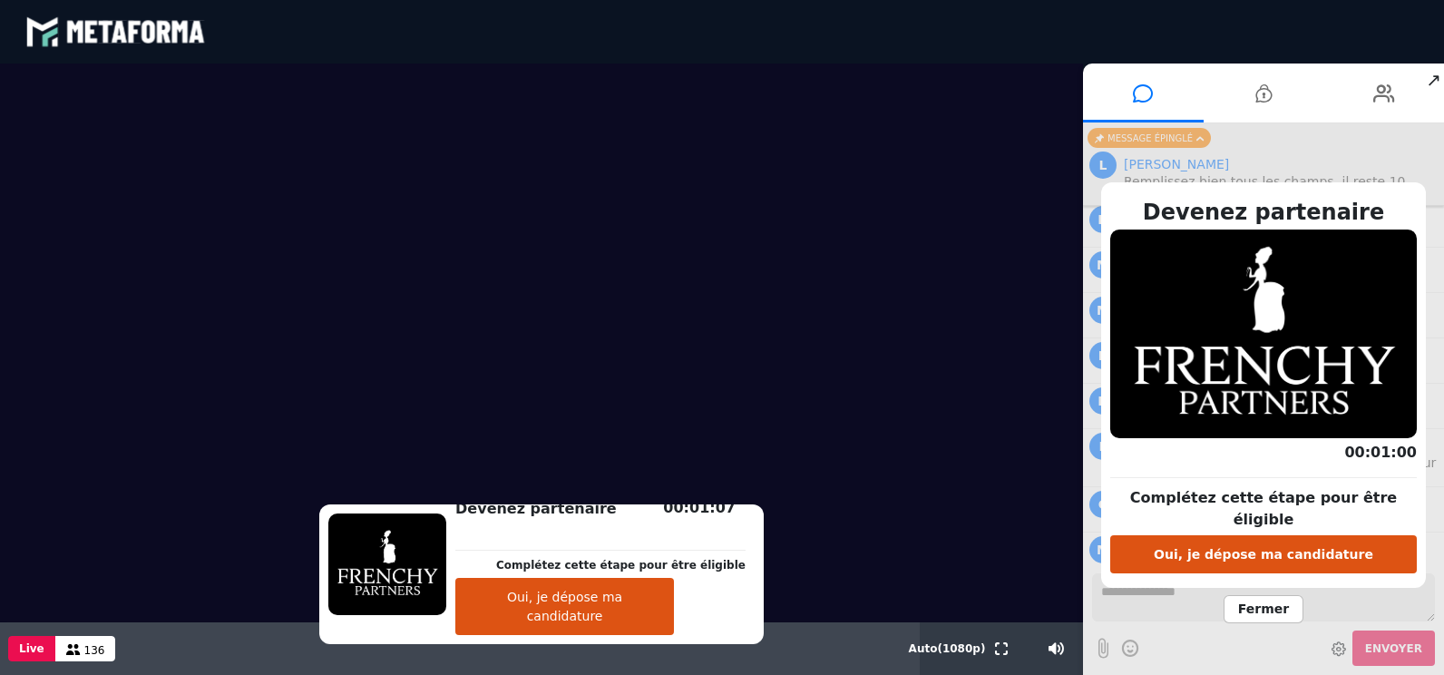
click at [1260, 602] on span "Fermer" at bounding box center [1263, 609] width 80 height 28
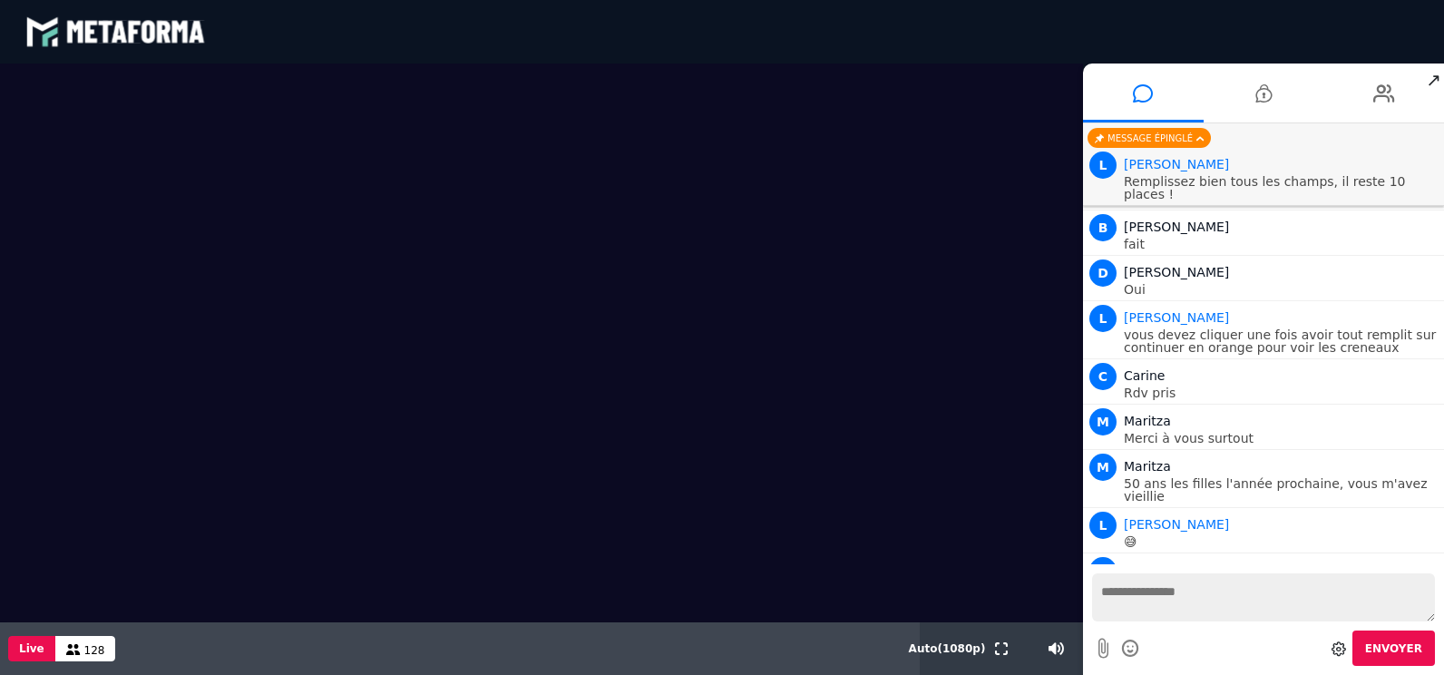
scroll to position [2363, 0]
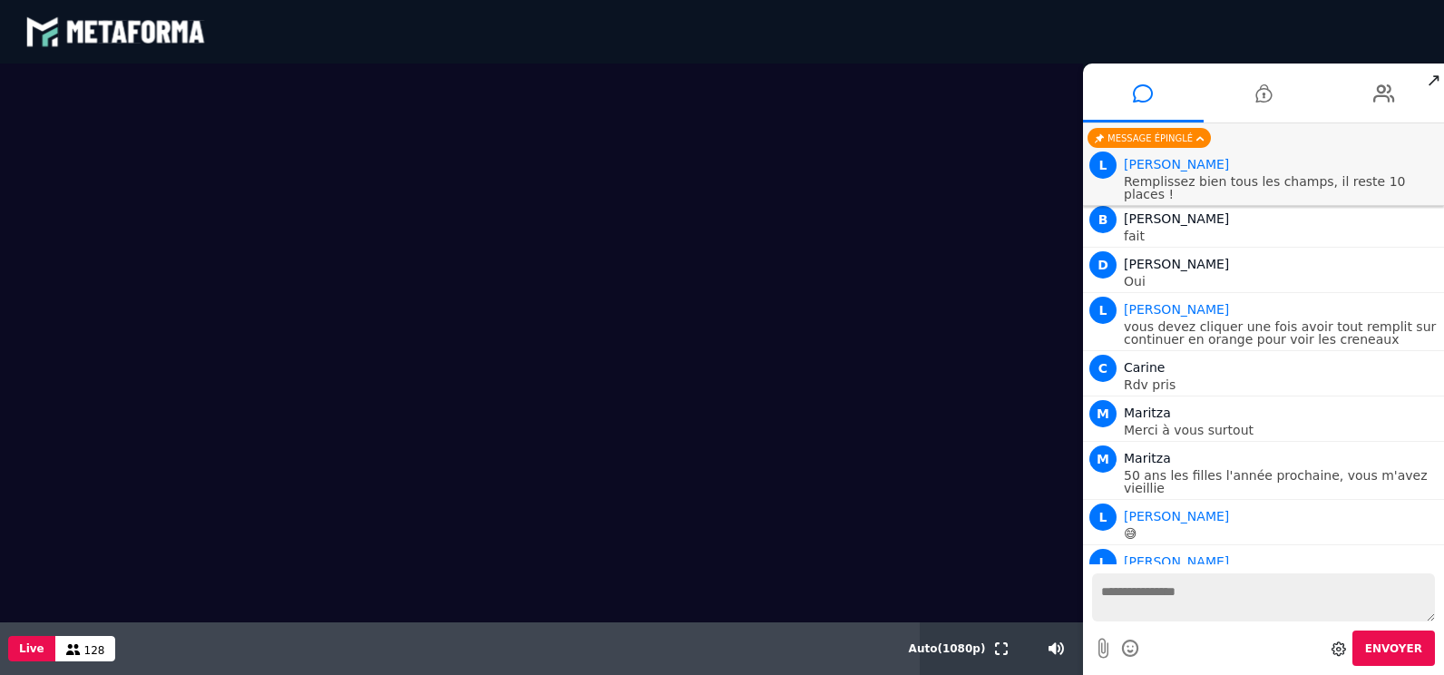
click at [1189, 590] on textarea at bounding box center [1263, 597] width 343 height 48
type textarea "**********"
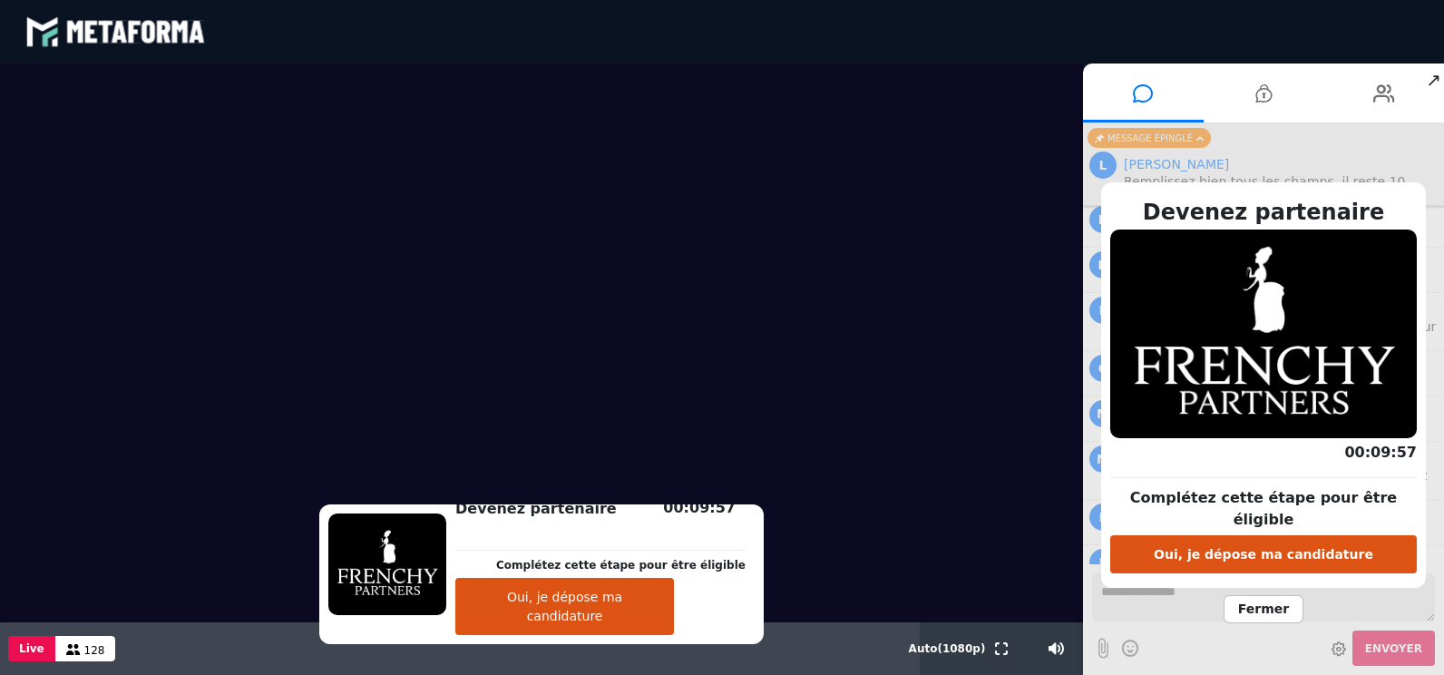
click at [1276, 597] on span "Fermer" at bounding box center [1263, 609] width 80 height 28
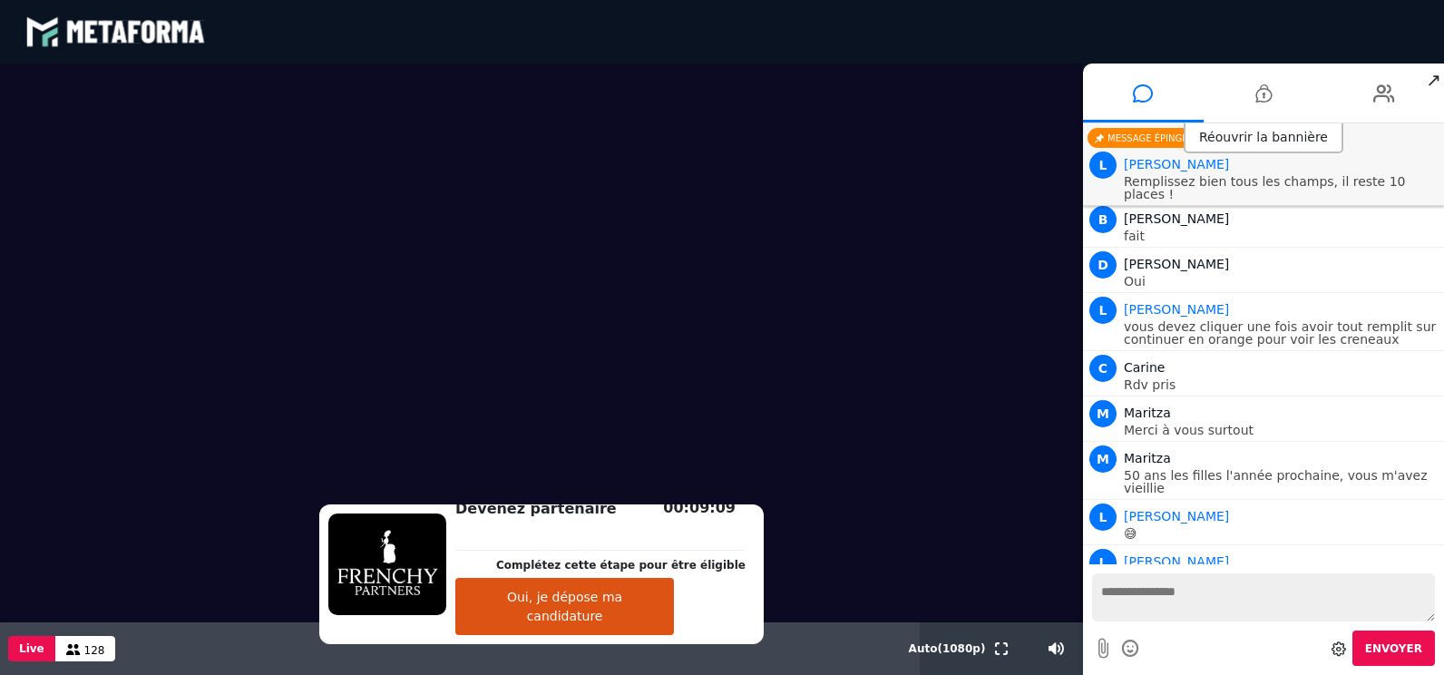
scroll to position [2364, 0]
click at [1259, 96] on icon at bounding box center [1263, 93] width 16 height 45
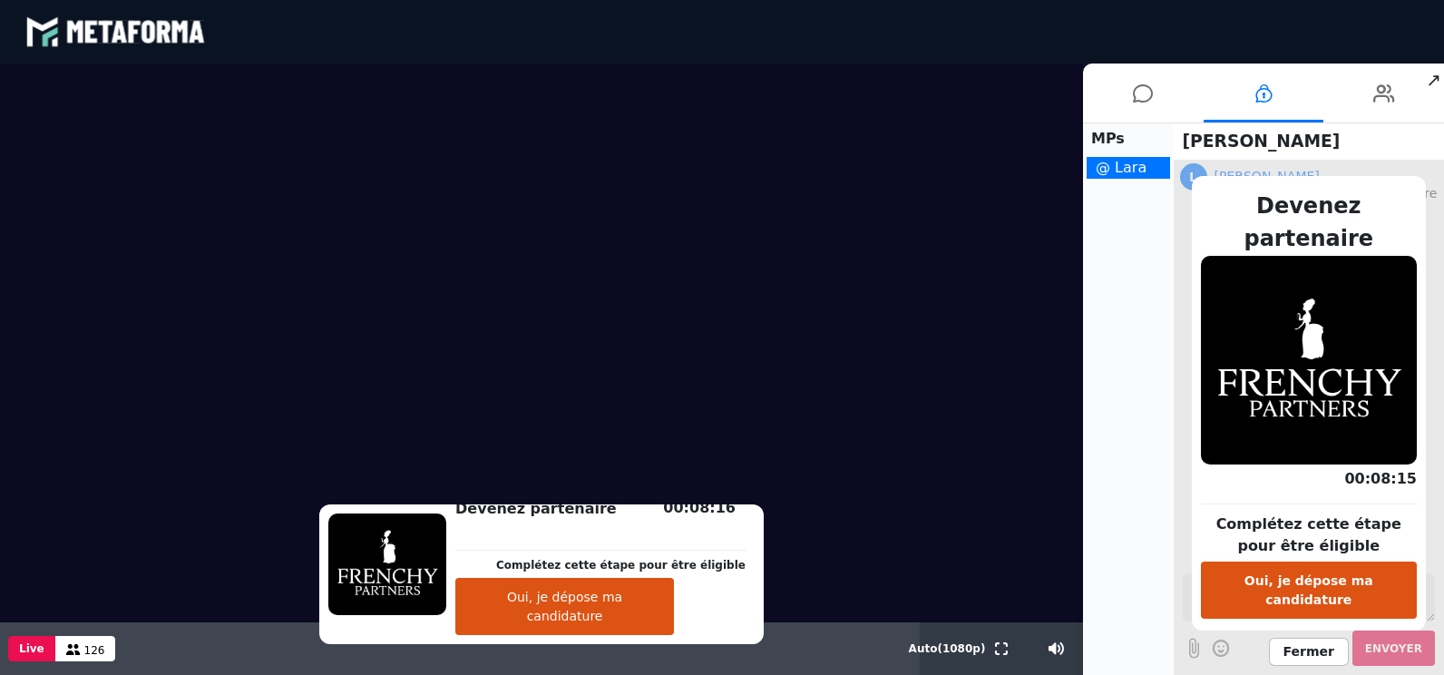
click at [1302, 638] on span "Fermer" at bounding box center [1309, 652] width 80 height 28
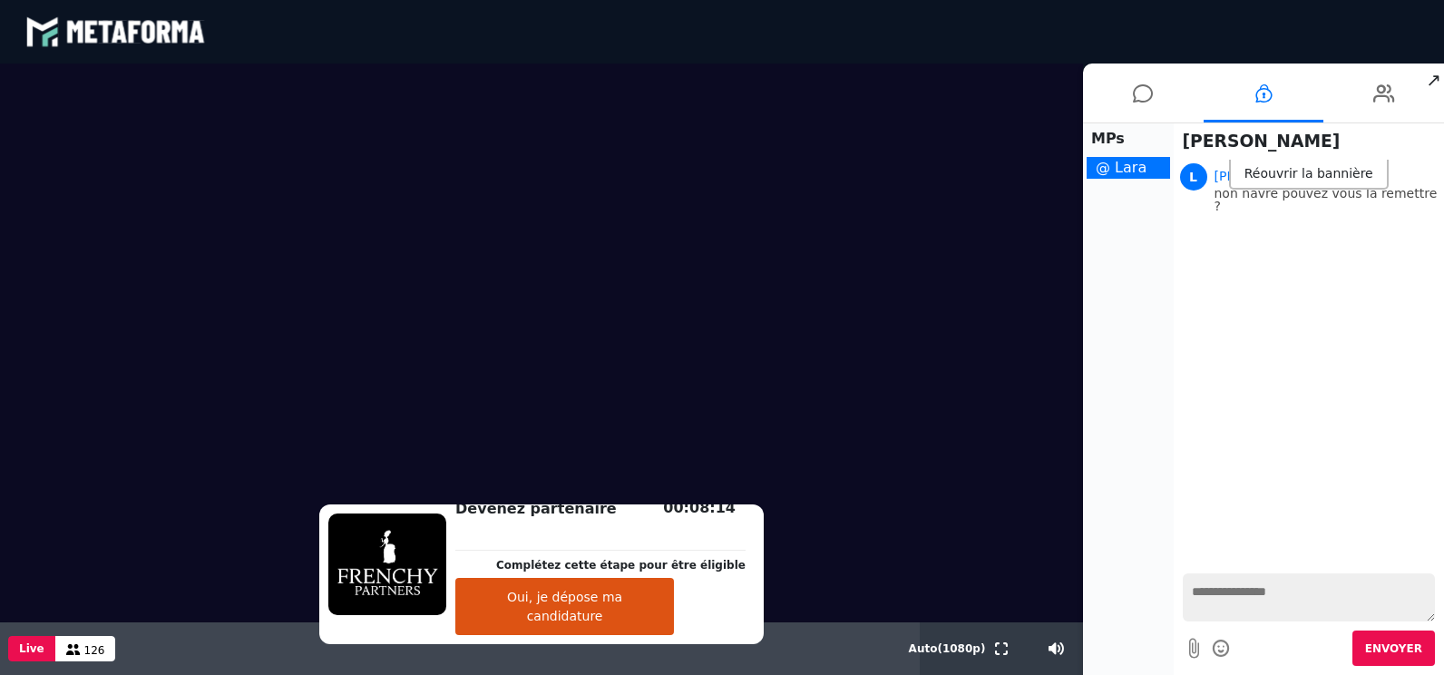
click at [1265, 596] on textarea at bounding box center [1309, 597] width 253 height 48
type textarea "**********"
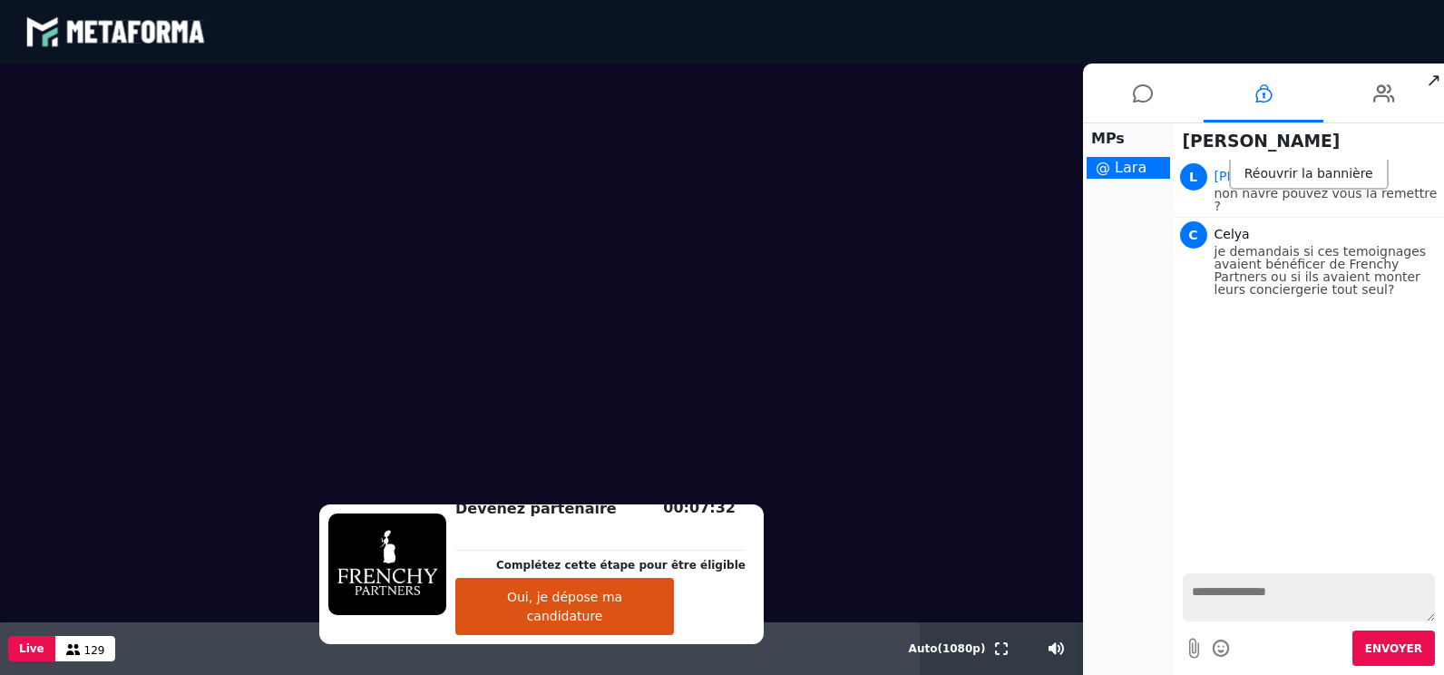
scroll to position [0, 0]
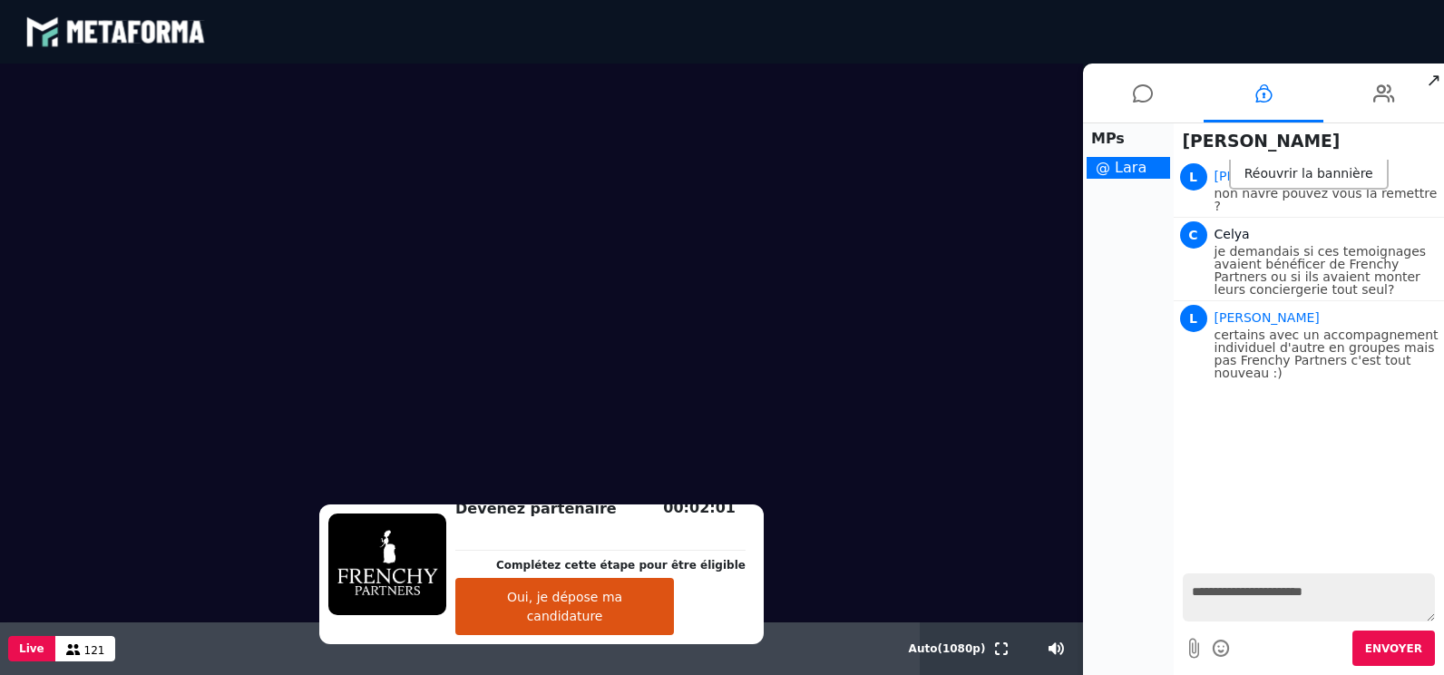
click at [1221, 649] on icon at bounding box center [1222, 648] width 20 height 23
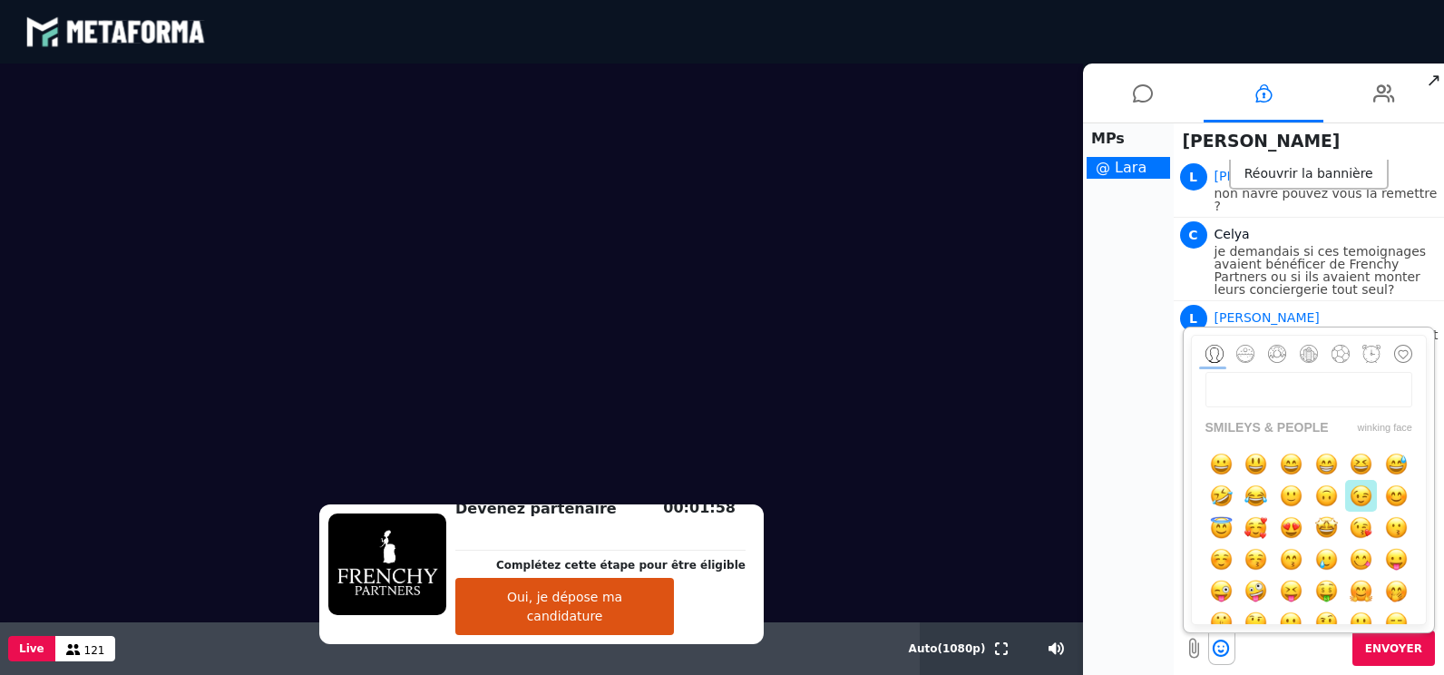
click at [1360, 499] on img "button" at bounding box center [1361, 495] width 23 height 23
type textarea "**********"
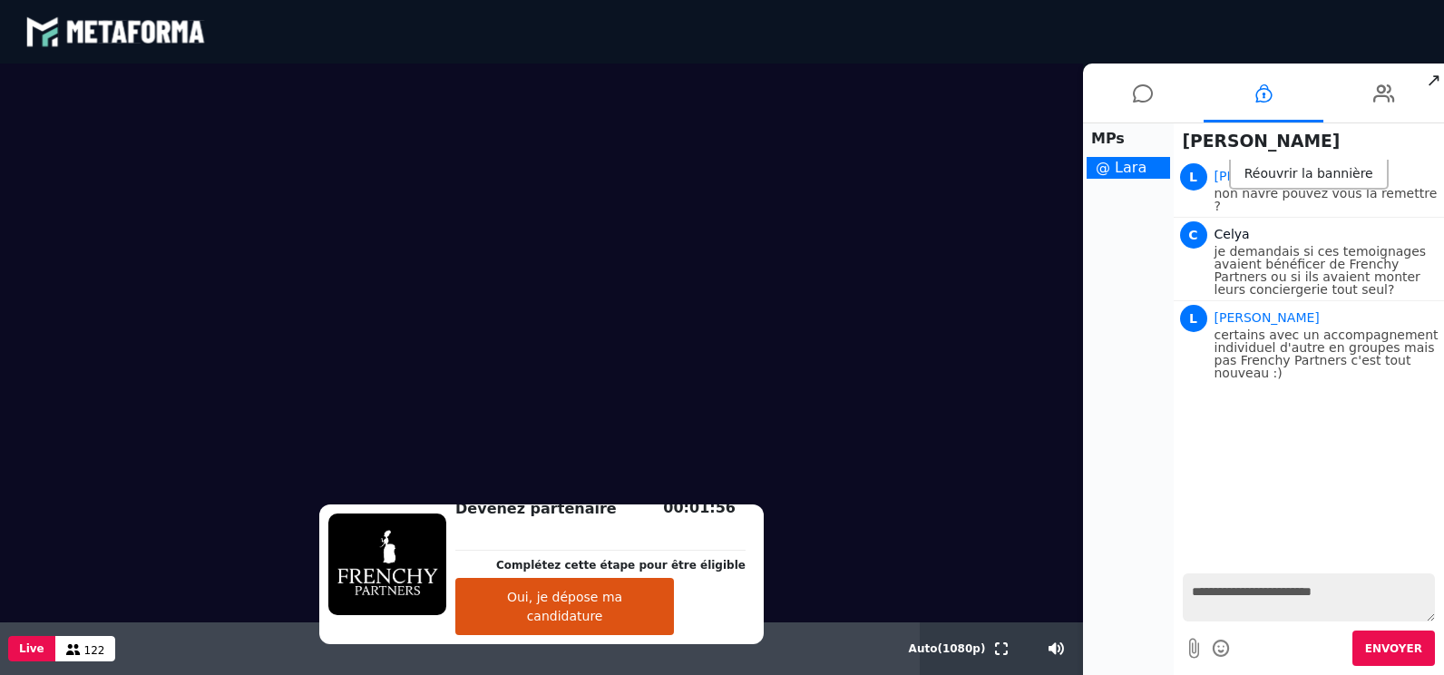
click at [1389, 644] on span "Envoyer" at bounding box center [1393, 648] width 57 height 13
click at [1146, 102] on icon at bounding box center [1143, 93] width 20 height 45
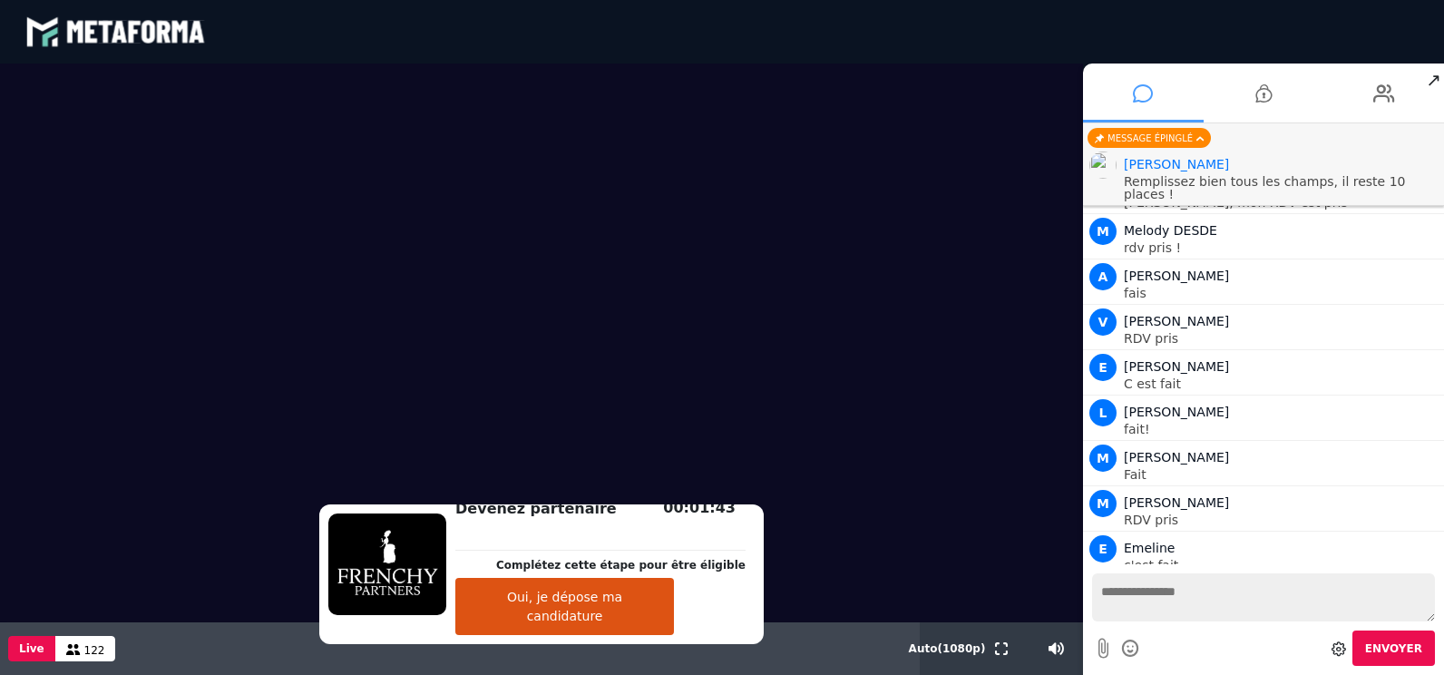
scroll to position [2364, 0]
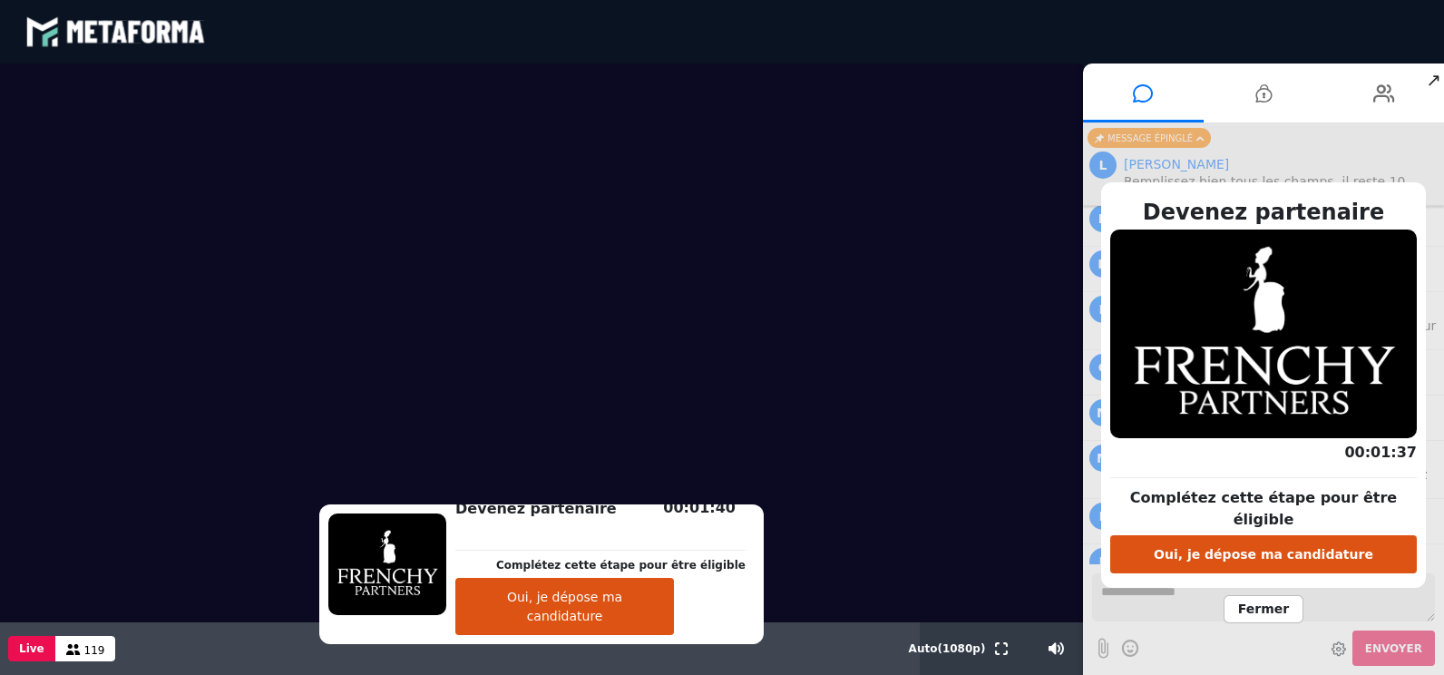
click at [1264, 600] on span "Fermer" at bounding box center [1263, 609] width 80 height 28
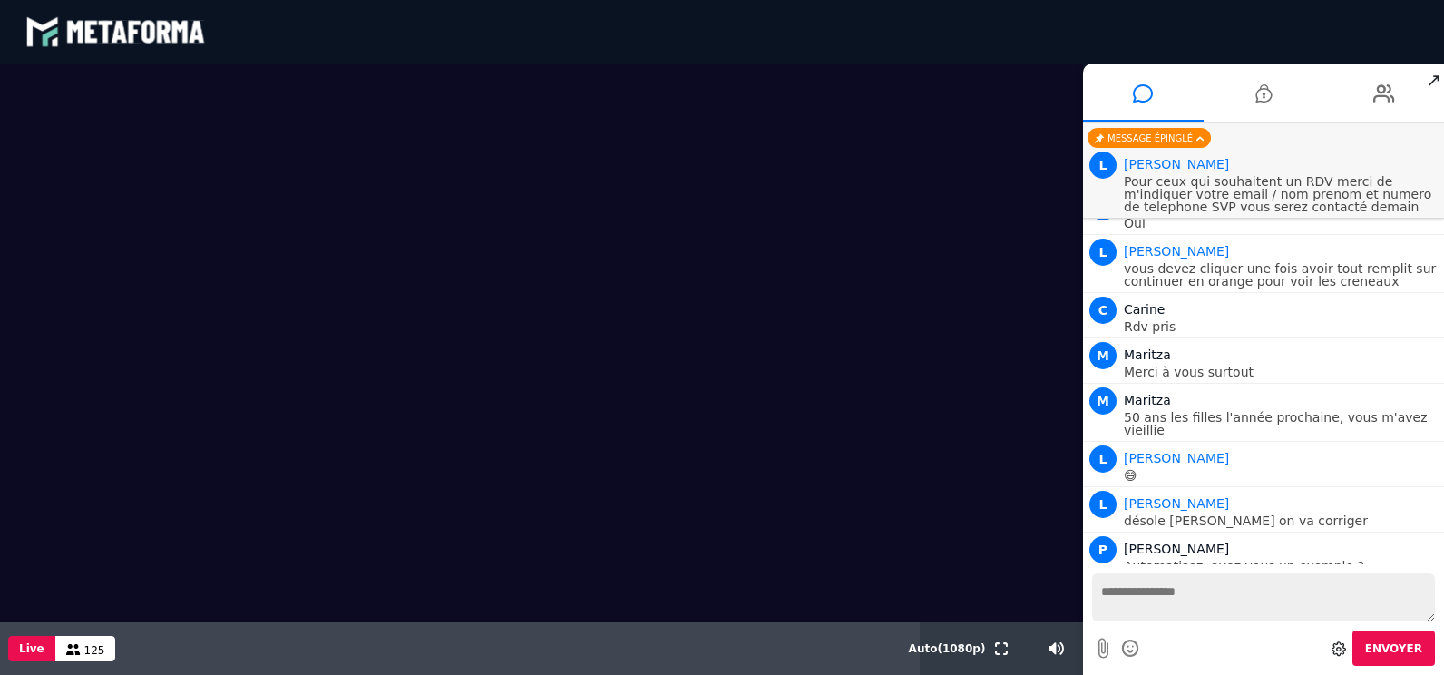
scroll to position [2467, 0]
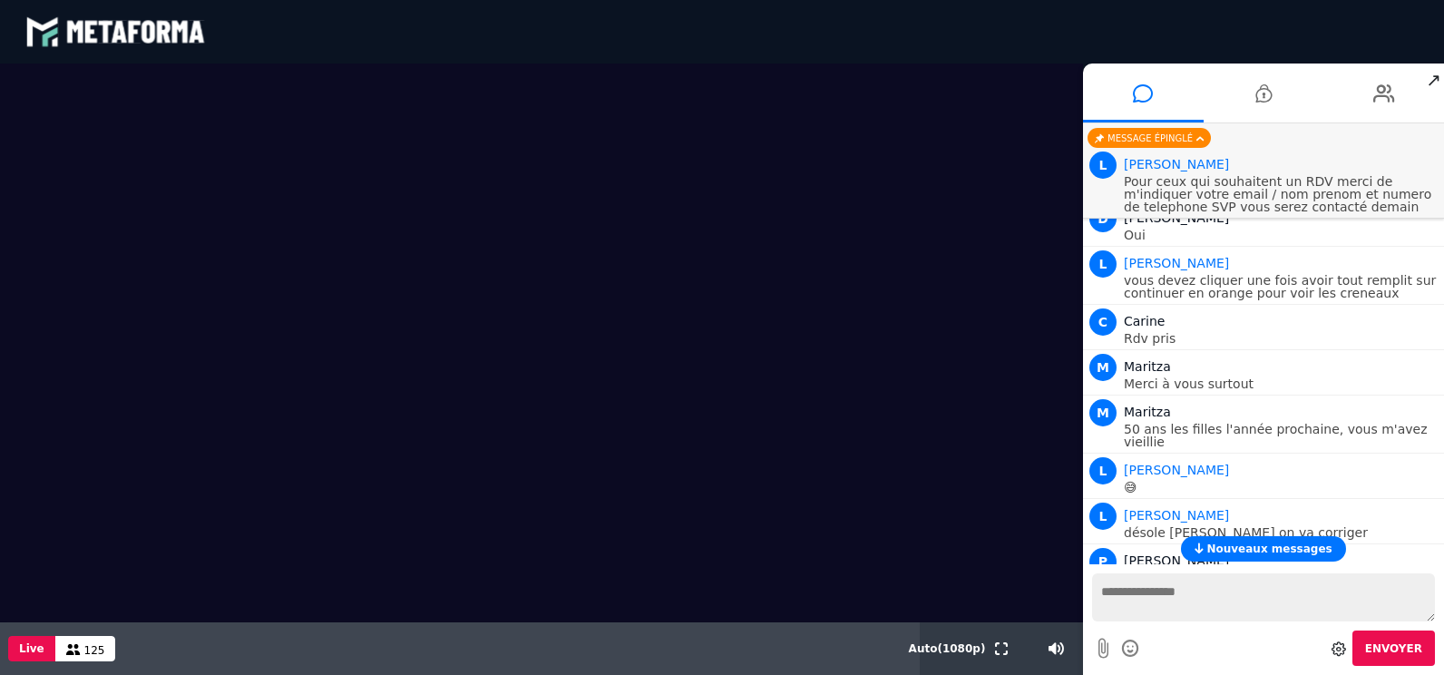
click at [1270, 546] on span "Nouveaux messages" at bounding box center [1268, 548] width 125 height 13
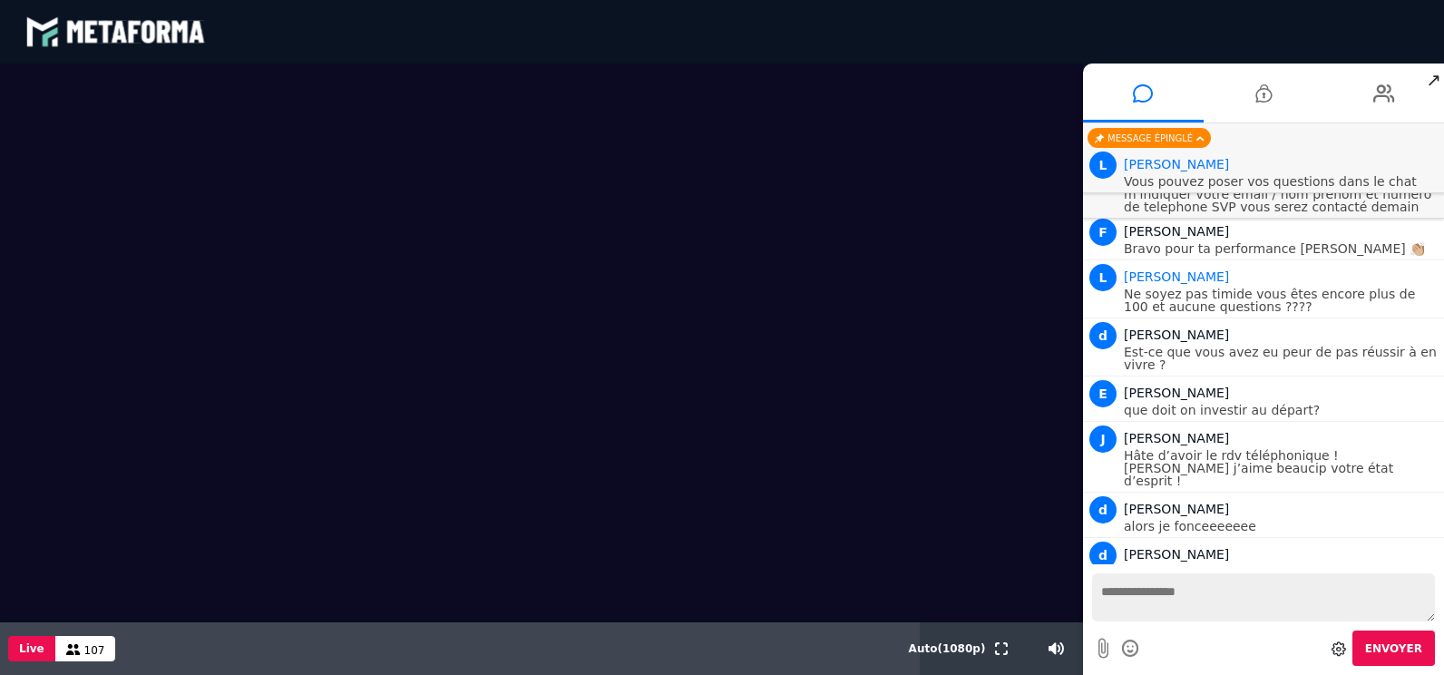
scroll to position [3797, 0]
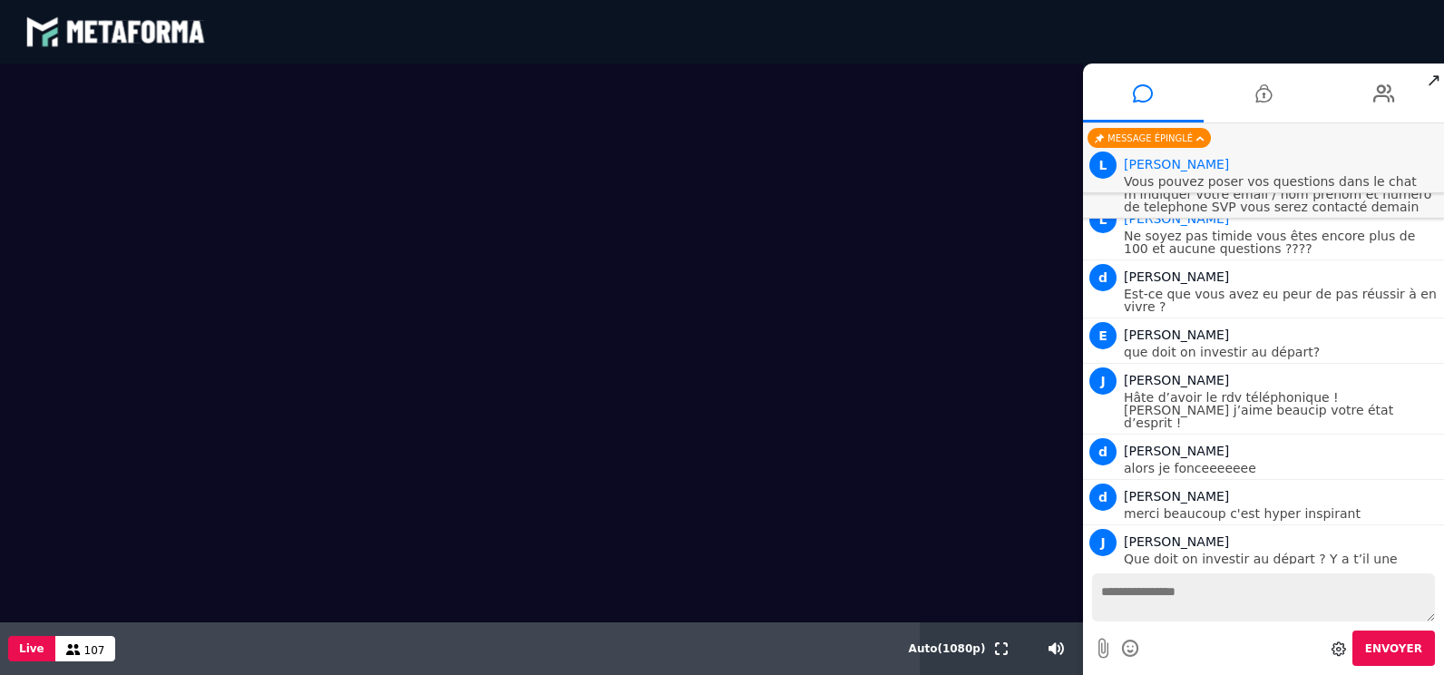
drag, startPoint x: 698, startPoint y: 542, endPoint x: 1155, endPoint y: 587, distance: 458.4
click at [1155, 587] on textarea at bounding box center [1263, 597] width 343 height 48
click at [1158, 596] on textarea at bounding box center [1263, 597] width 343 height 48
type textarea "*"
type textarea "**********"
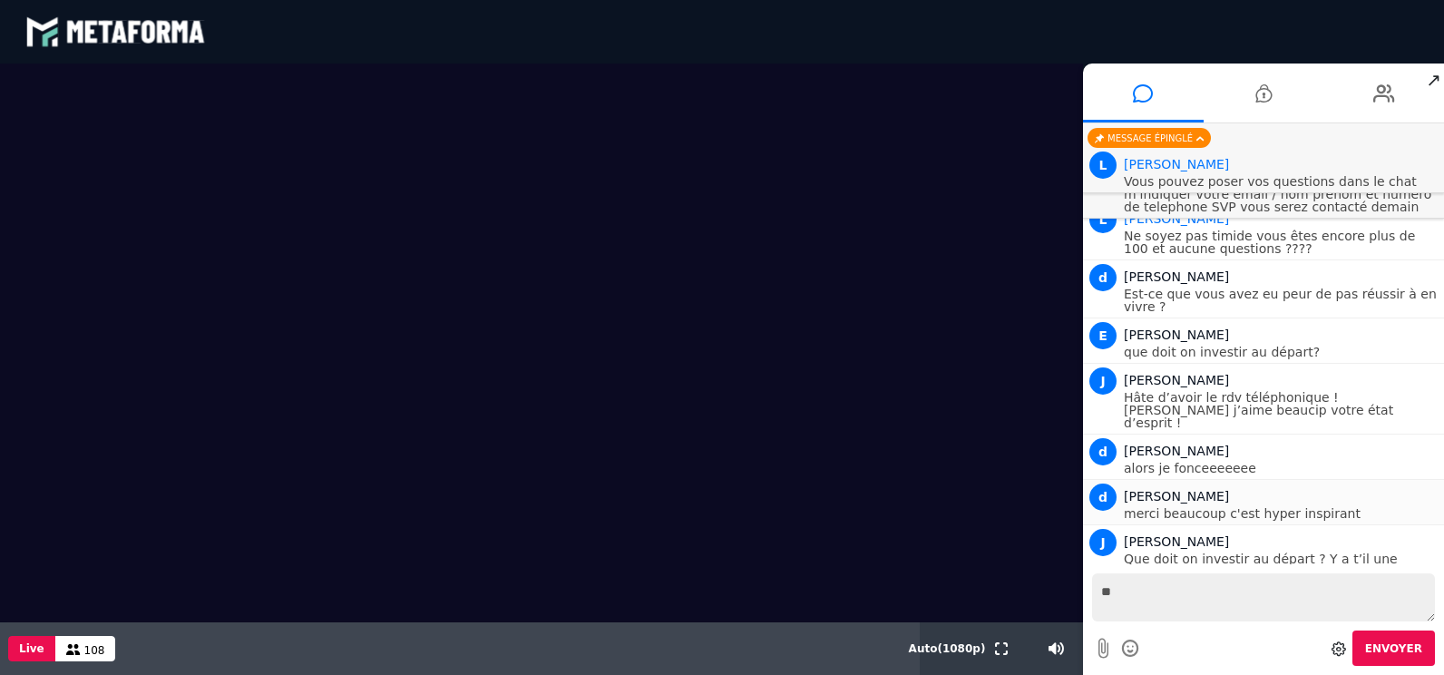
type textarea "*"
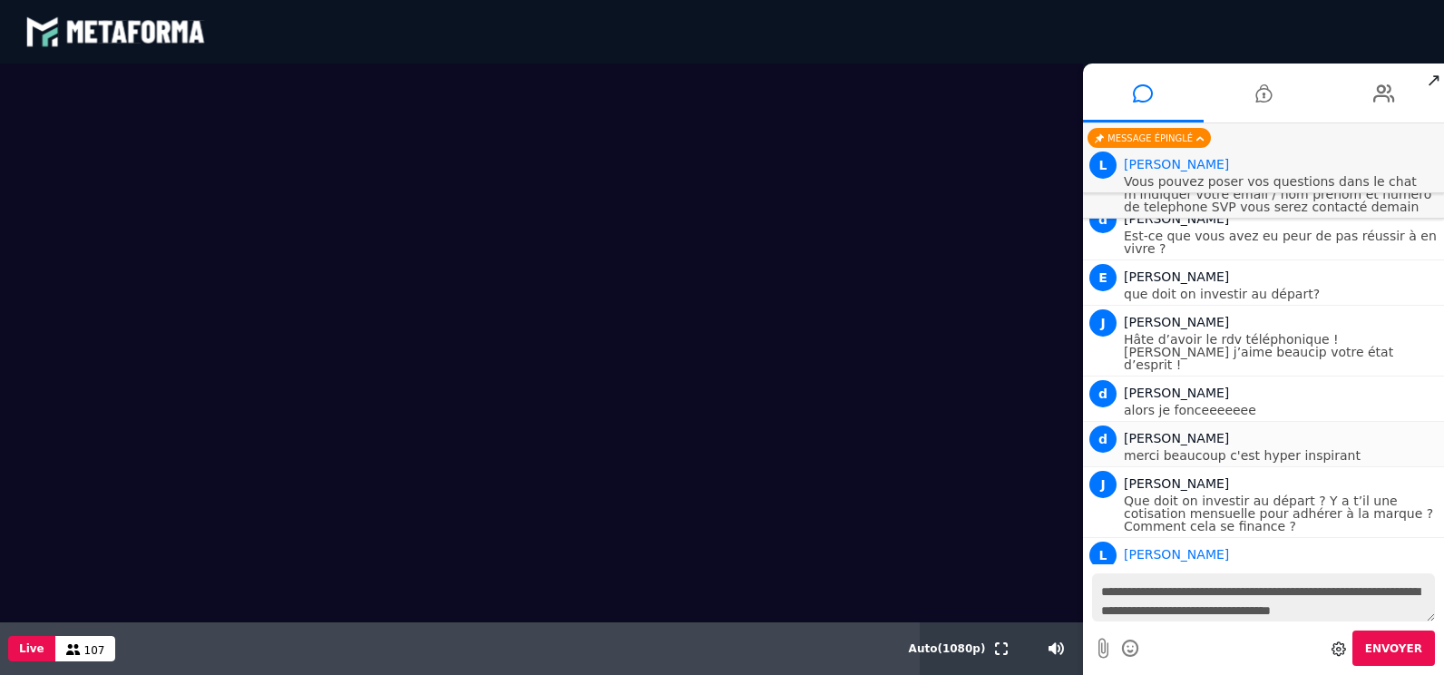
type textarea "**********"
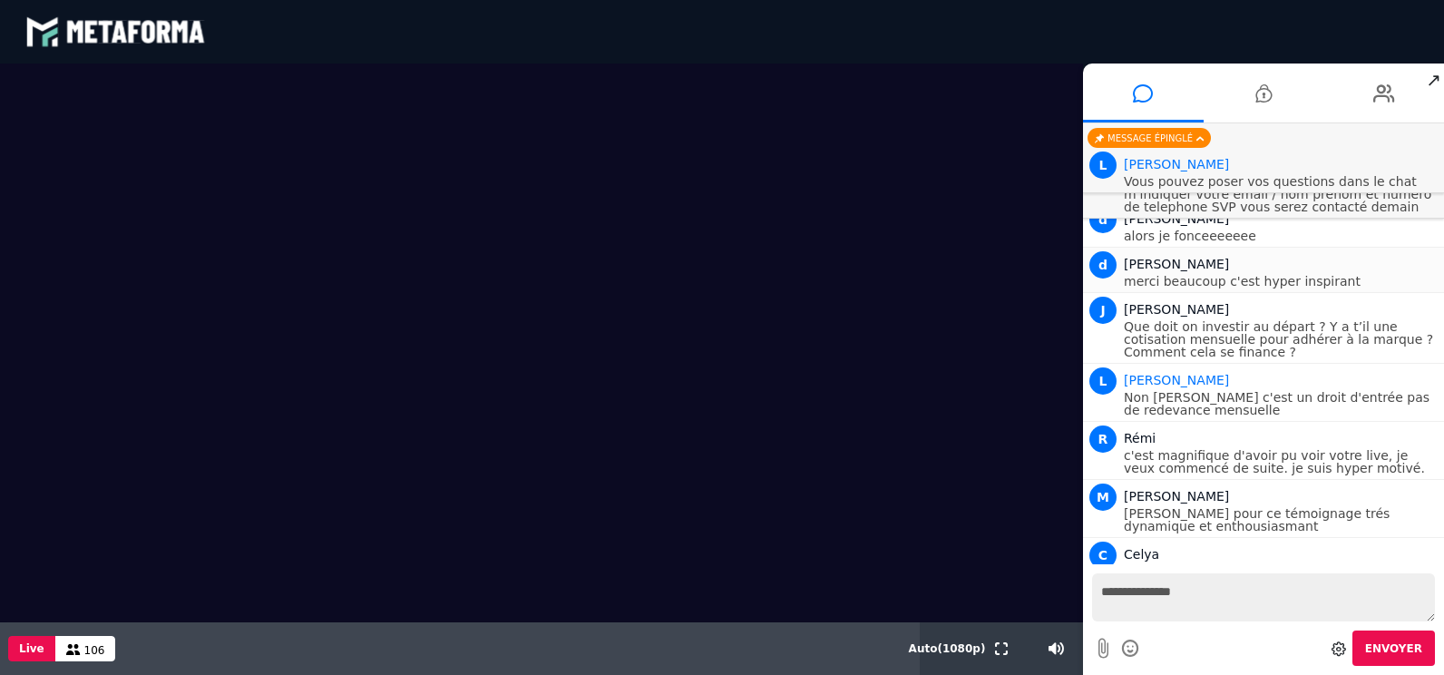
scroll to position [4075, 0]
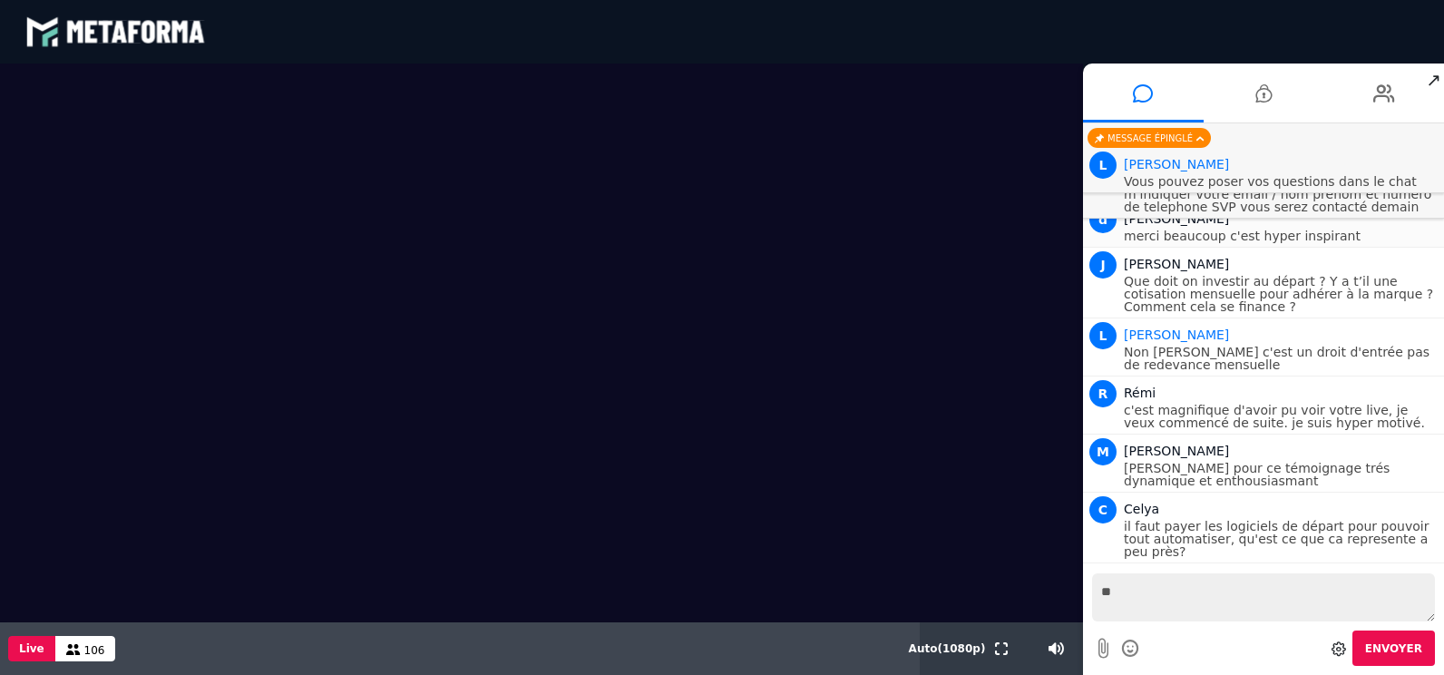
type textarea "*"
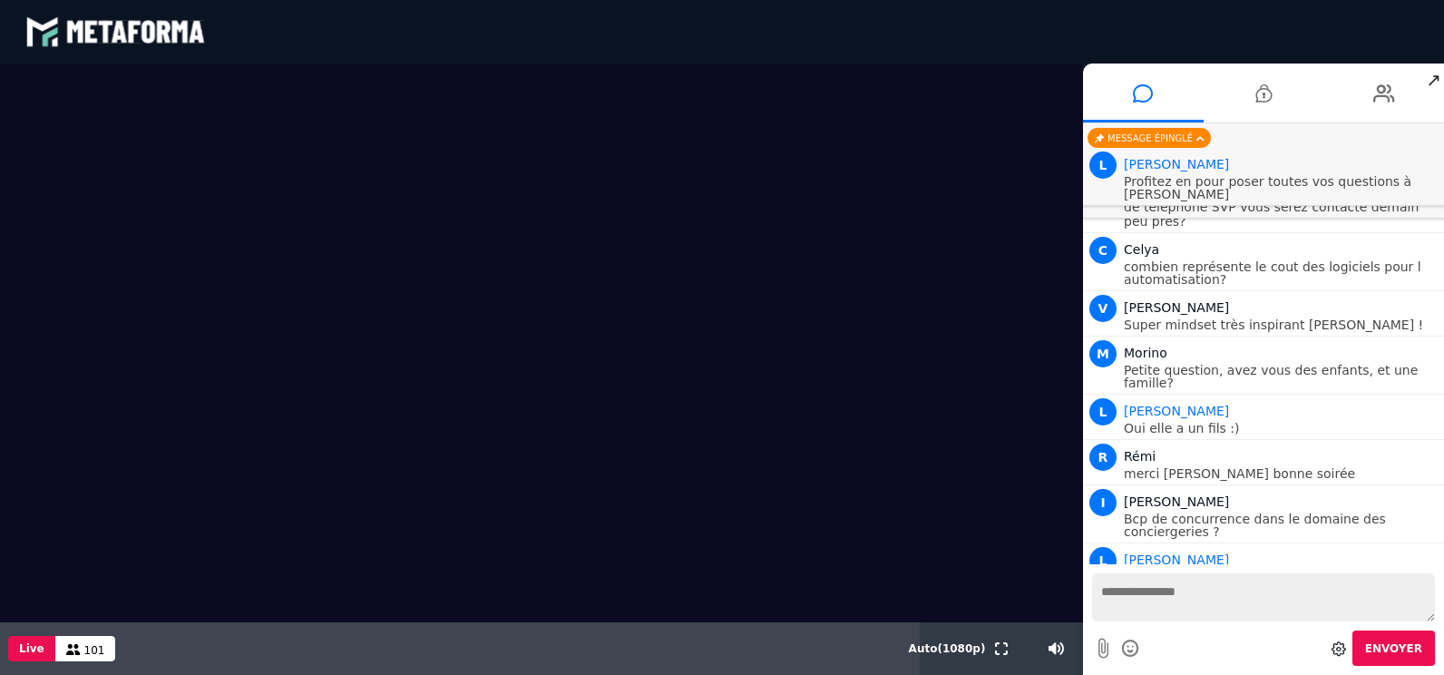
scroll to position [4508, 0]
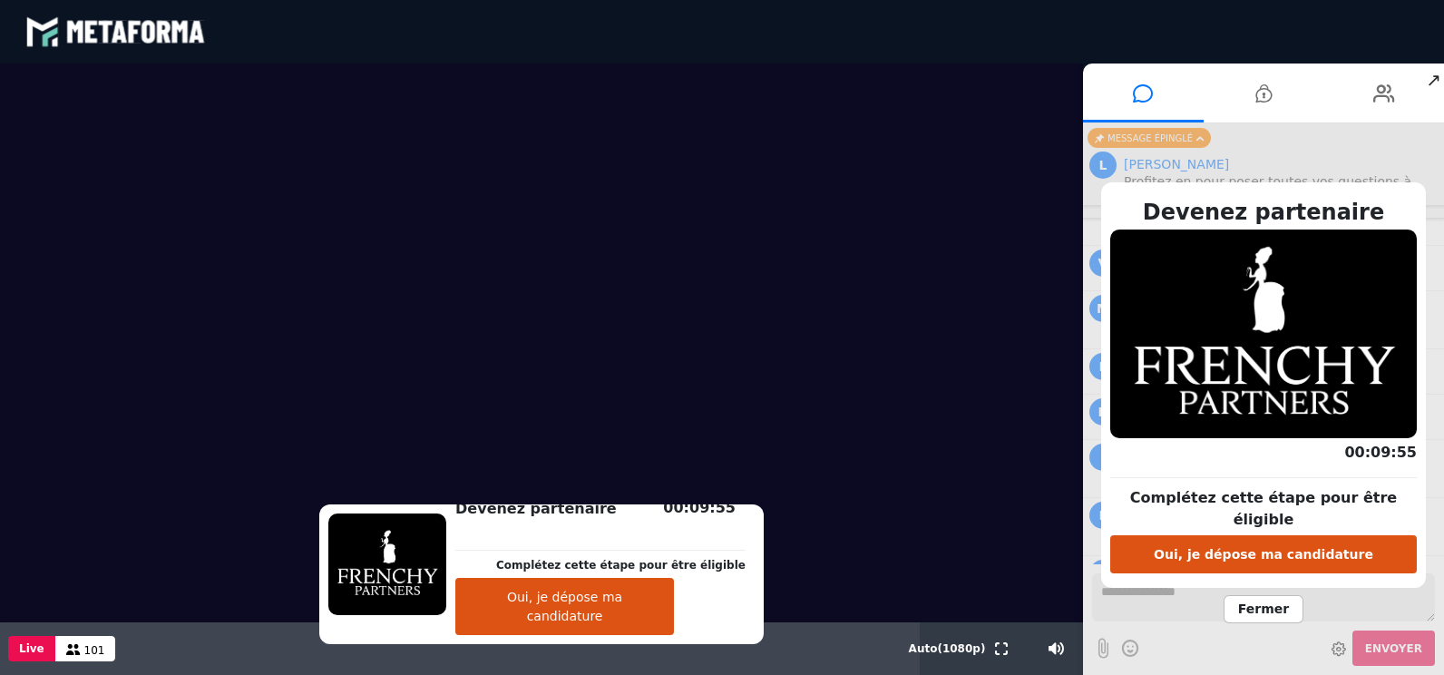
click at [1253, 598] on span "Fermer" at bounding box center [1263, 609] width 80 height 28
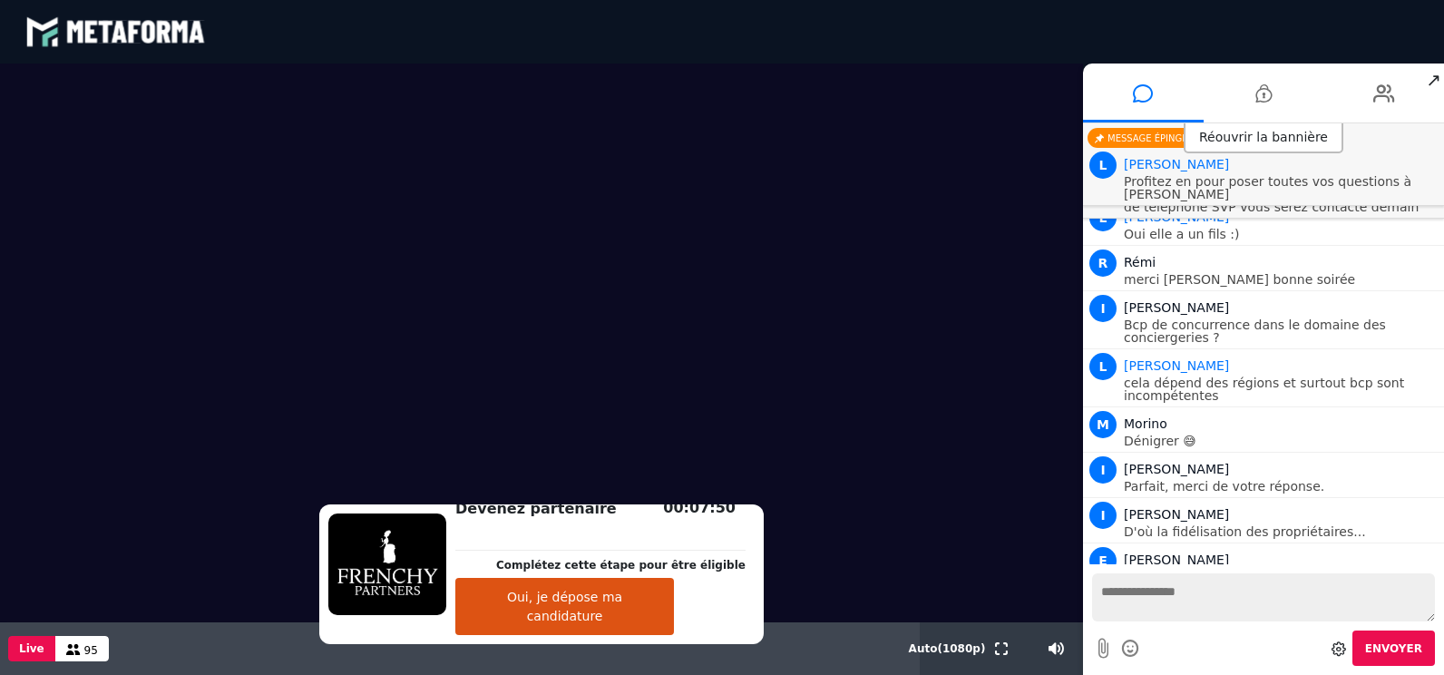
scroll to position [4703, 0]
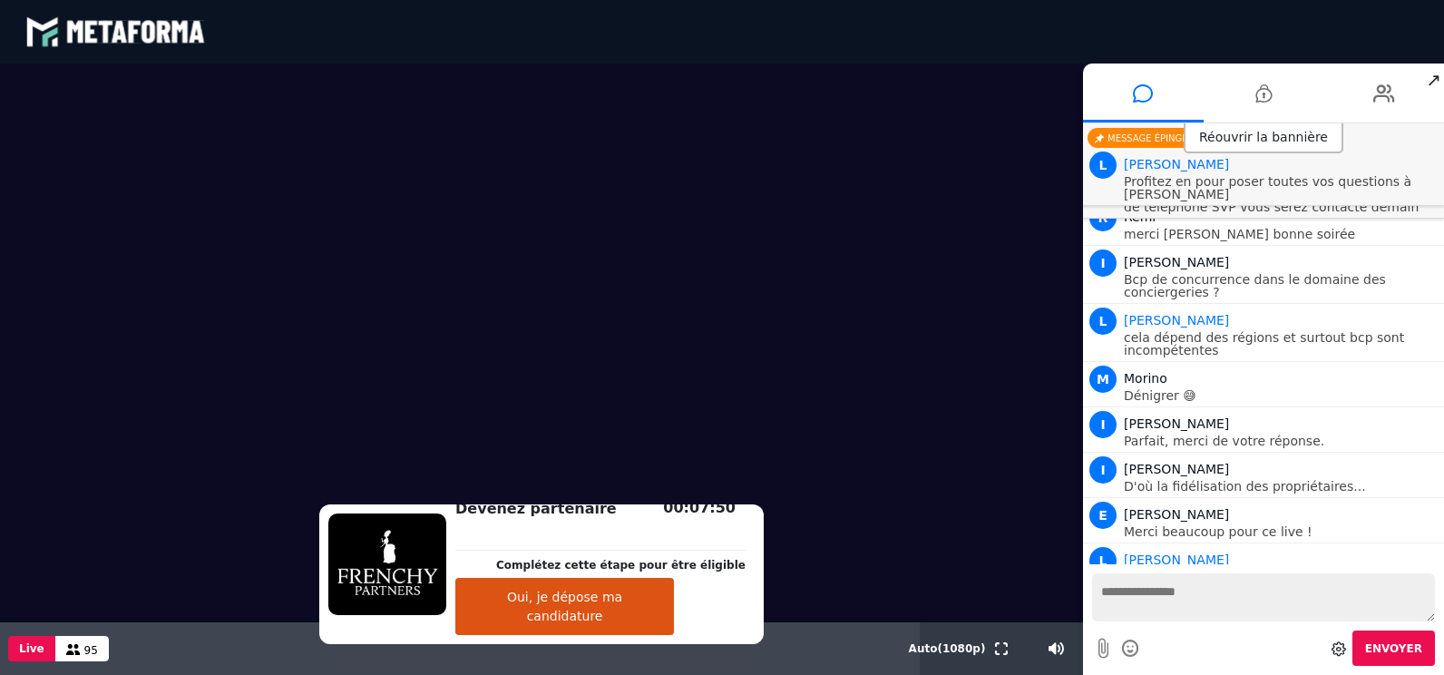
click at [1128, 597] on textarea at bounding box center [1263, 597] width 343 height 48
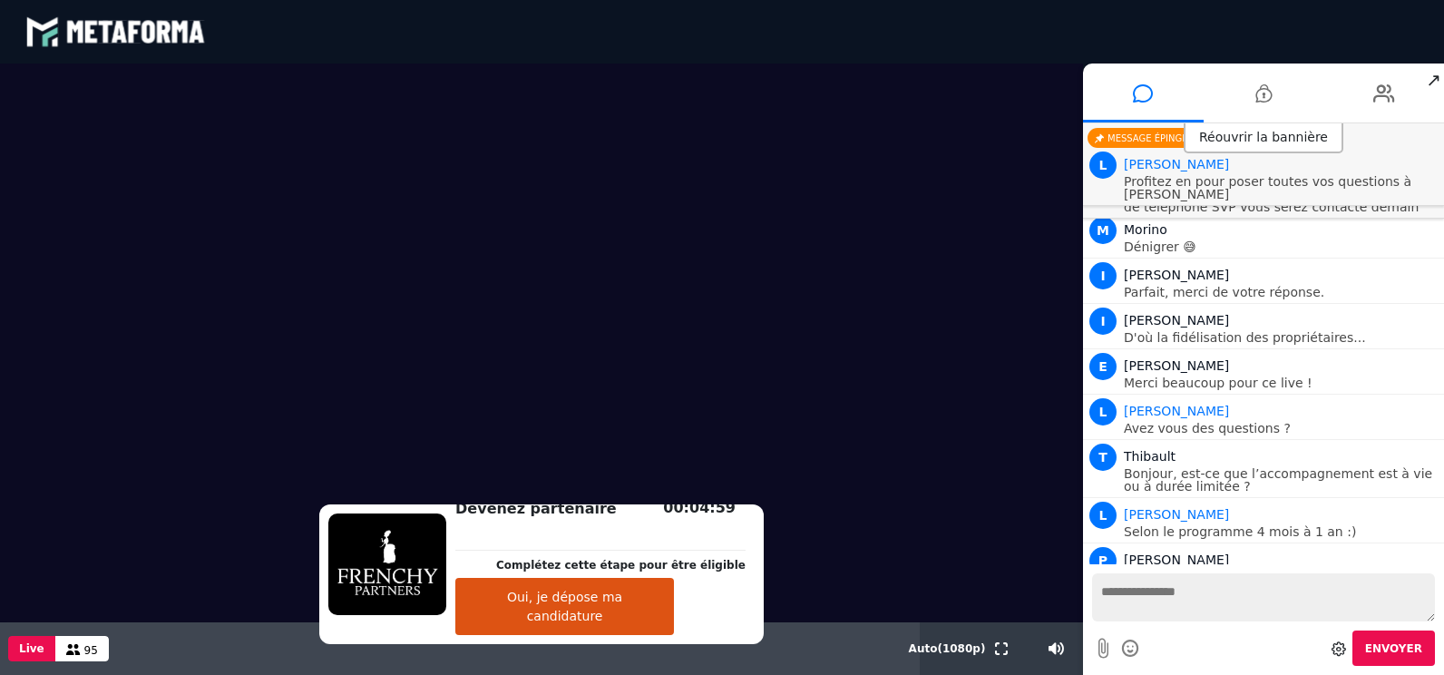
scroll to position [4897, 0]
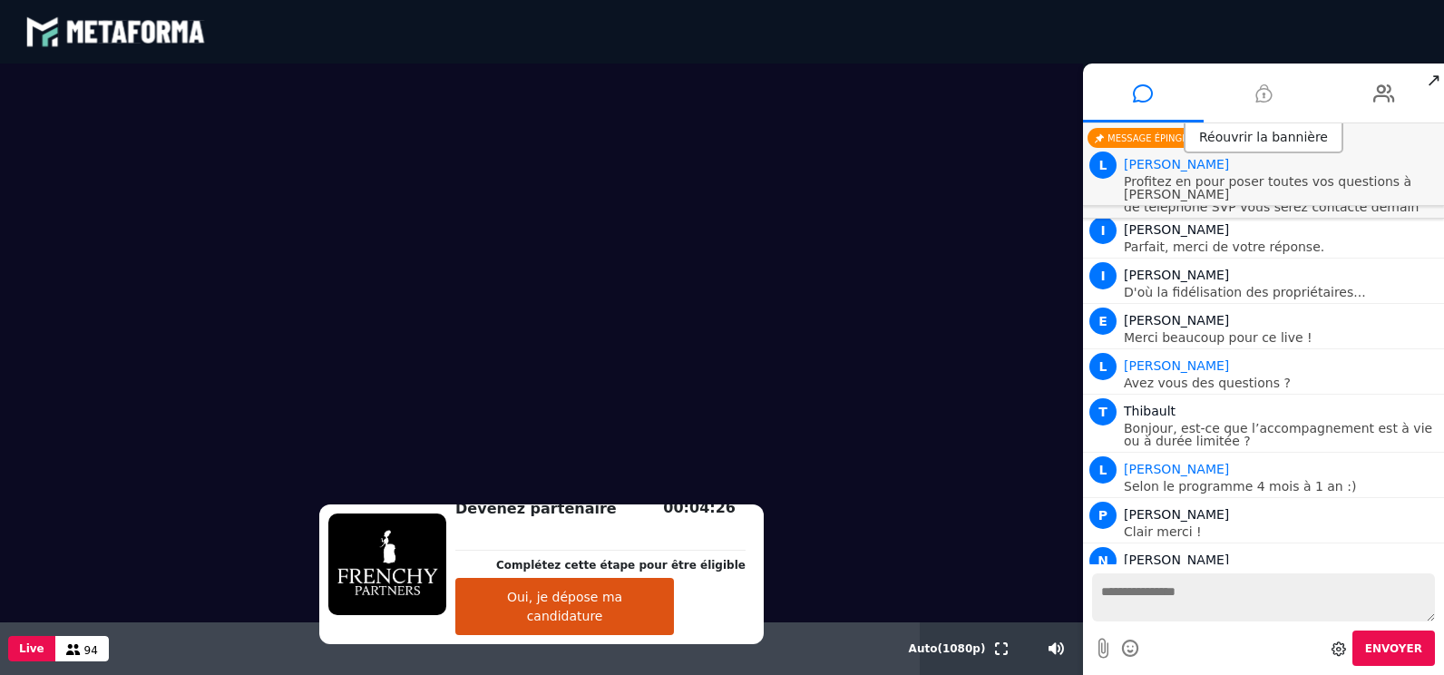
click at [1266, 90] on icon at bounding box center [1263, 93] width 16 height 45
click at [1262, 90] on icon at bounding box center [1263, 93] width 16 height 45
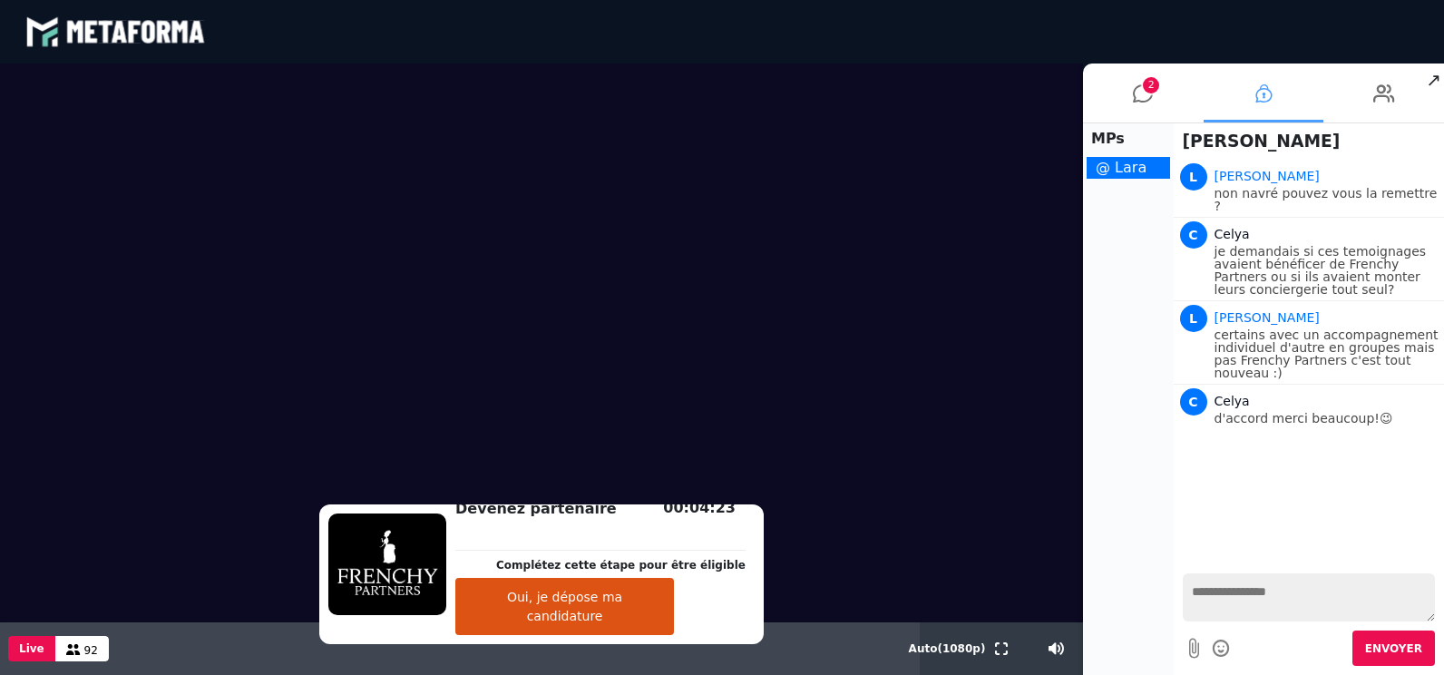
click at [1257, 93] on icon at bounding box center [1263, 93] width 16 height 45
click at [1255, 595] on textarea at bounding box center [1309, 597] width 253 height 48
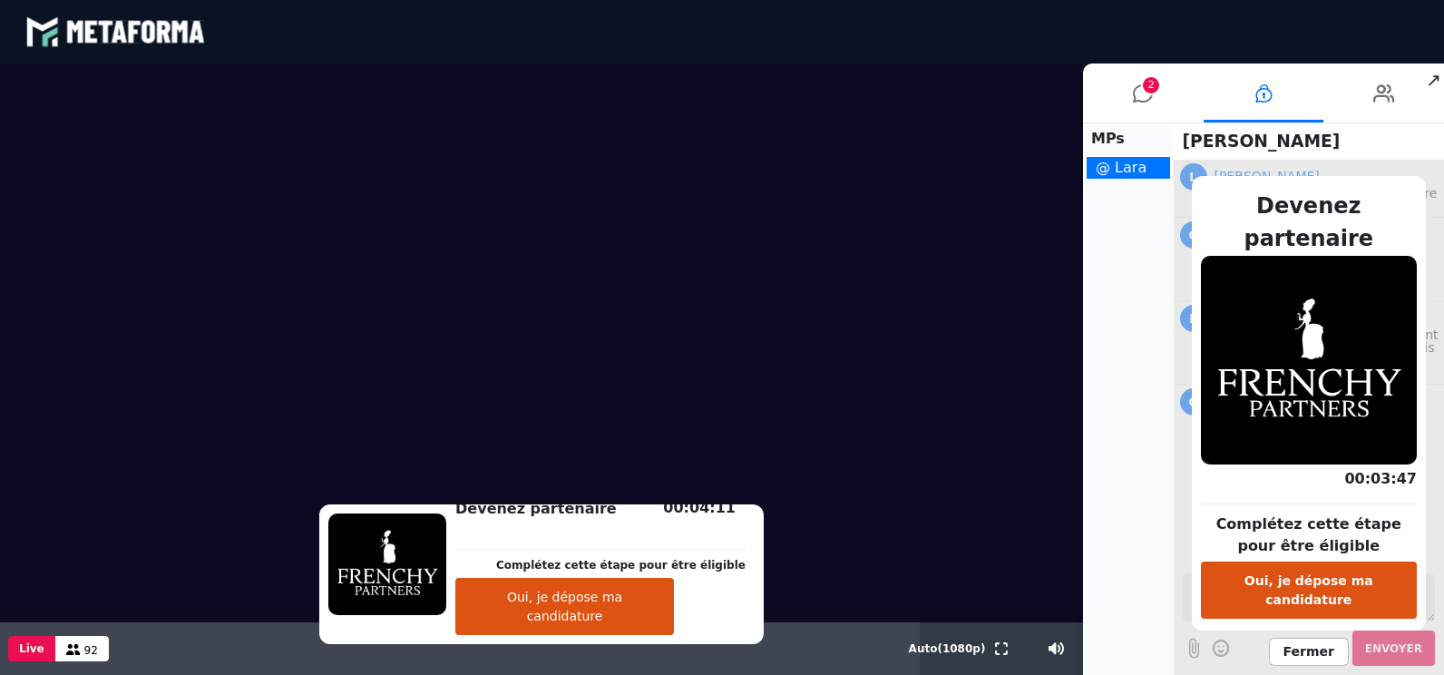
click at [1302, 638] on span "Fermer" at bounding box center [1309, 652] width 80 height 28
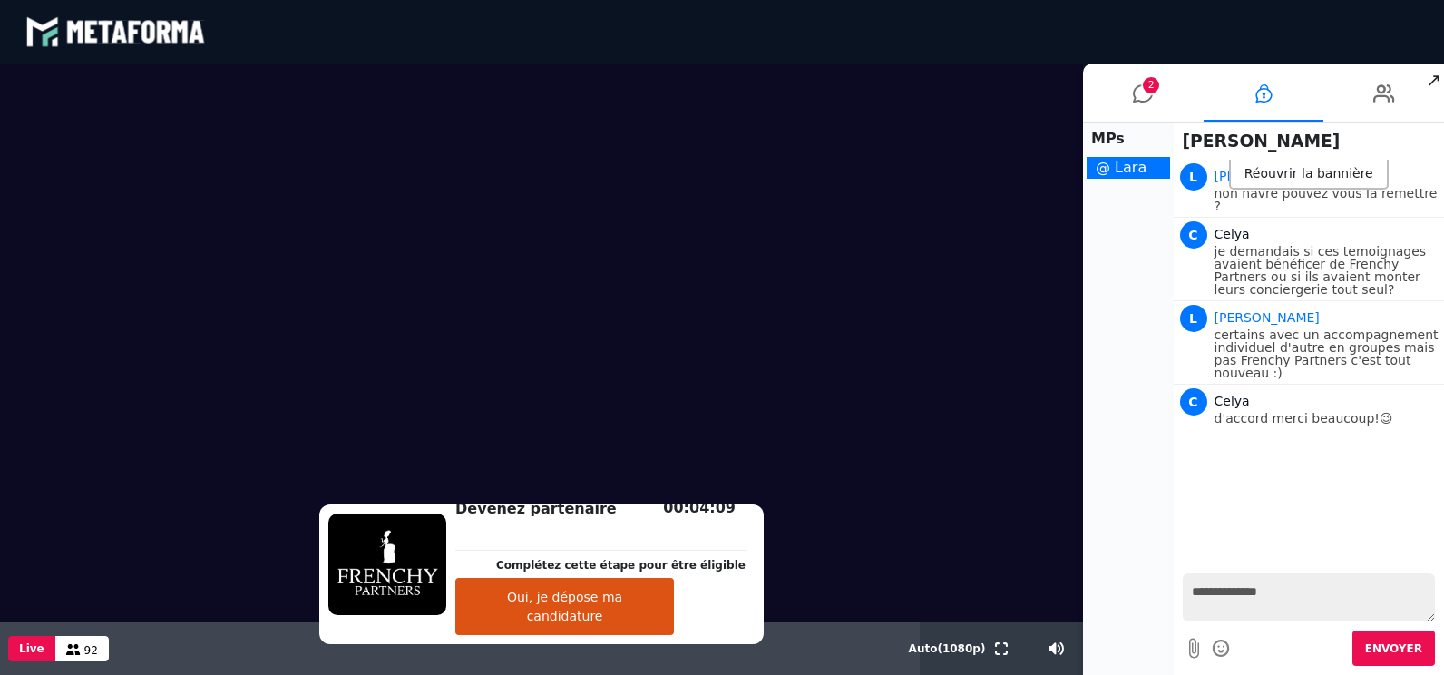
click at [1282, 589] on textarea "**********" at bounding box center [1309, 597] width 253 height 48
type textarea "**********"
click at [1282, 589] on textarea at bounding box center [1309, 597] width 253 height 48
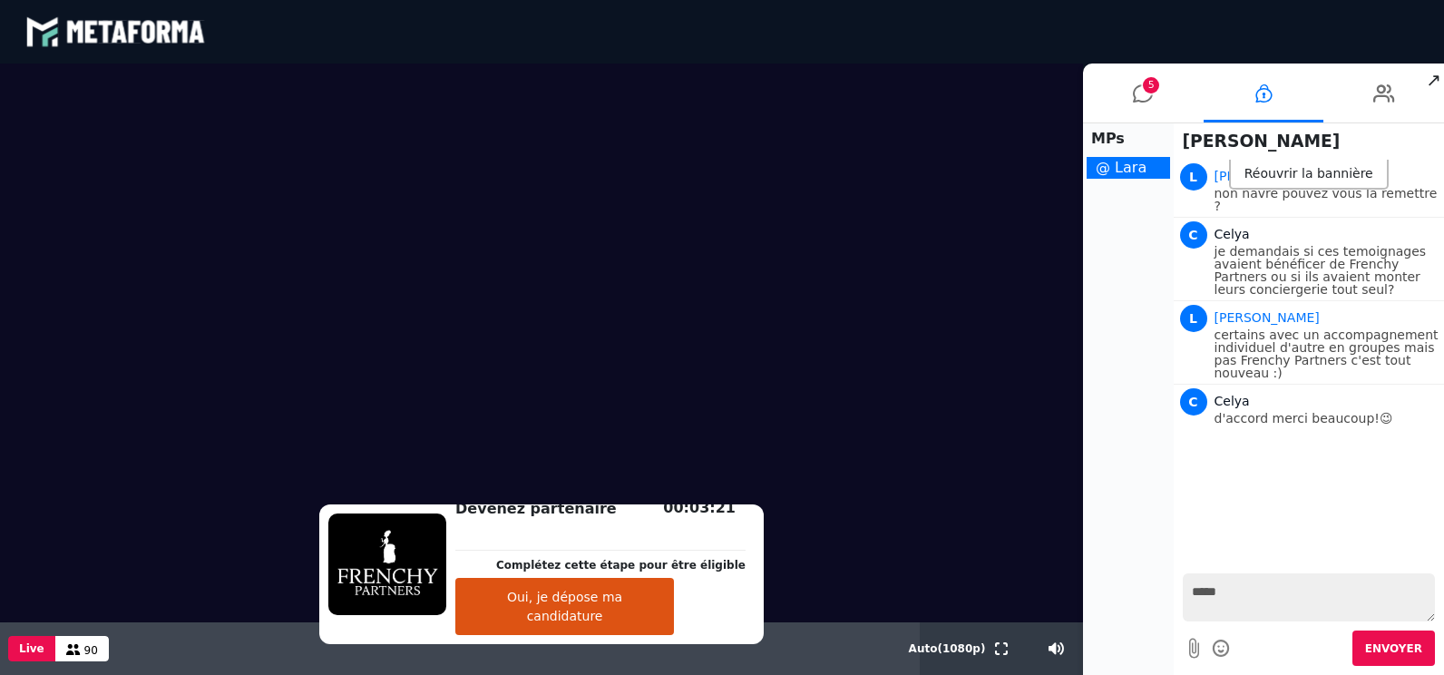
type textarea "*****"
click at [1393, 648] on span "Envoyer" at bounding box center [1393, 648] width 57 height 13
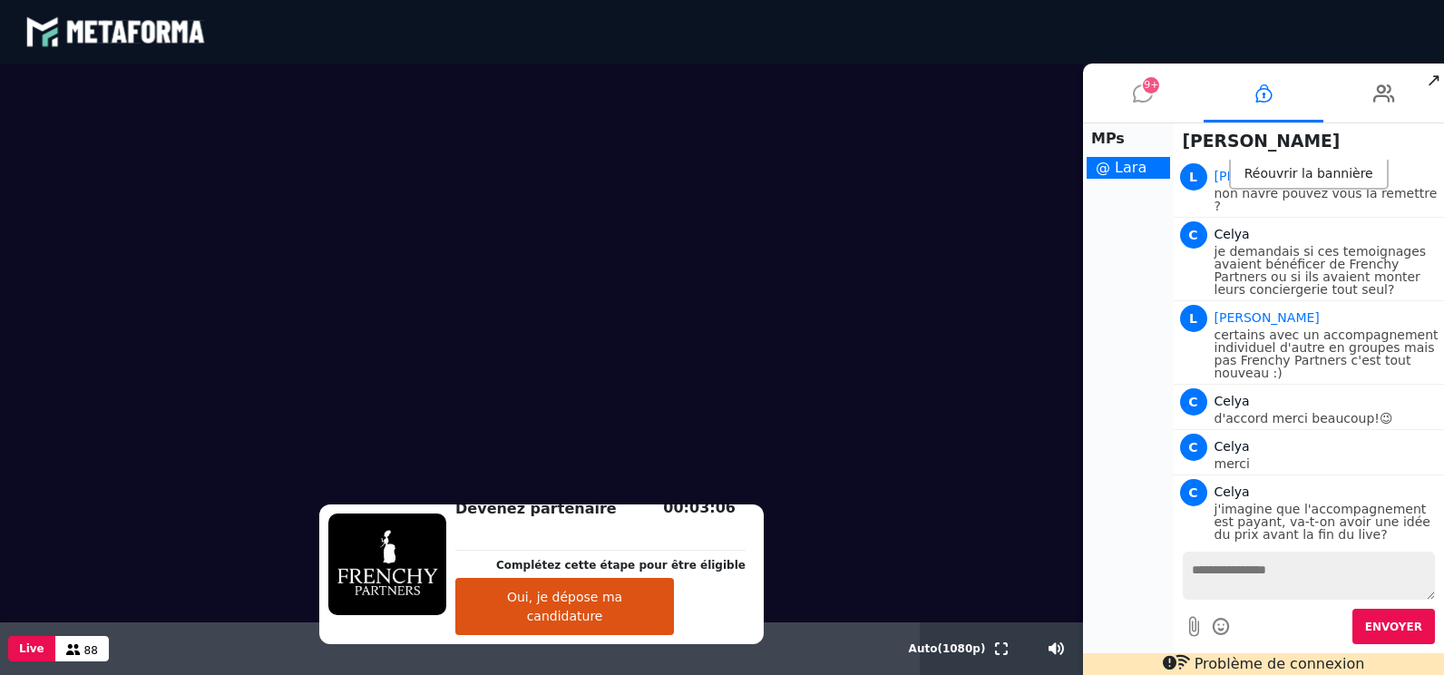
click at [1140, 89] on icon at bounding box center [1143, 93] width 20 height 45
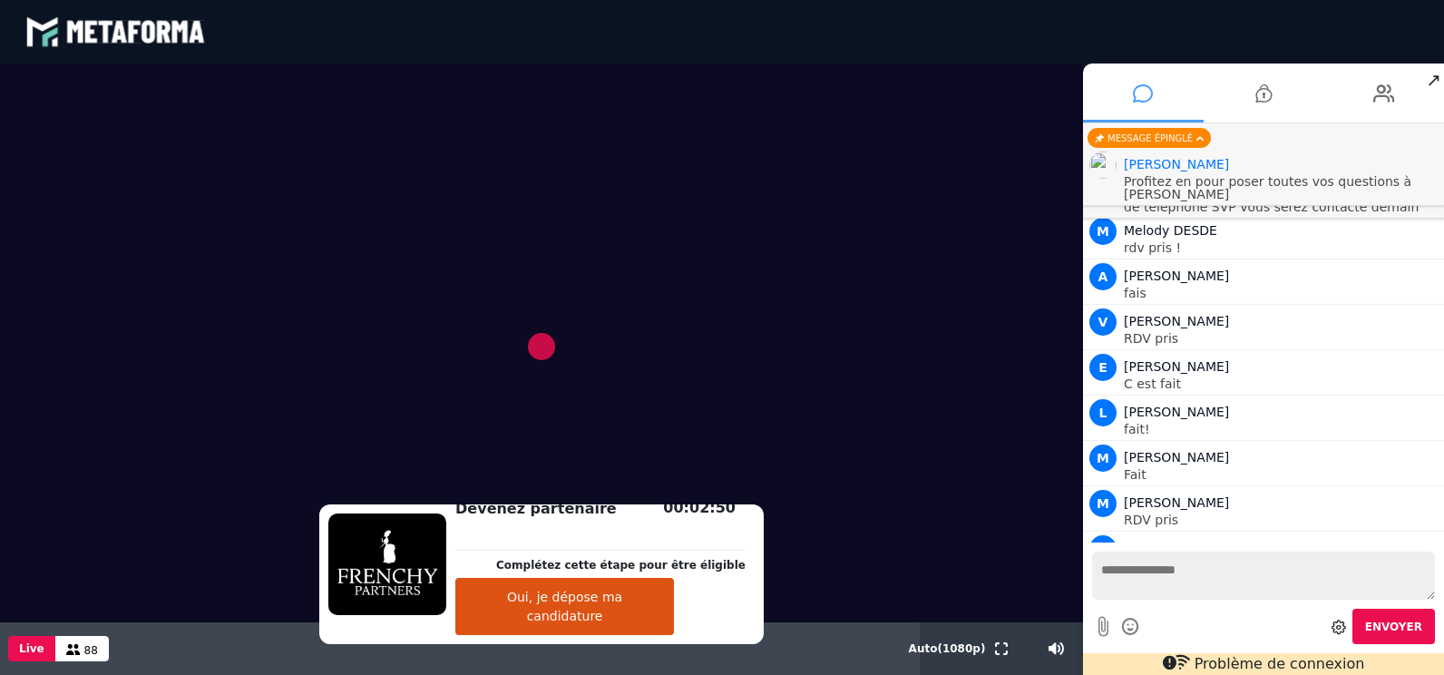
scroll to position [5249, 0]
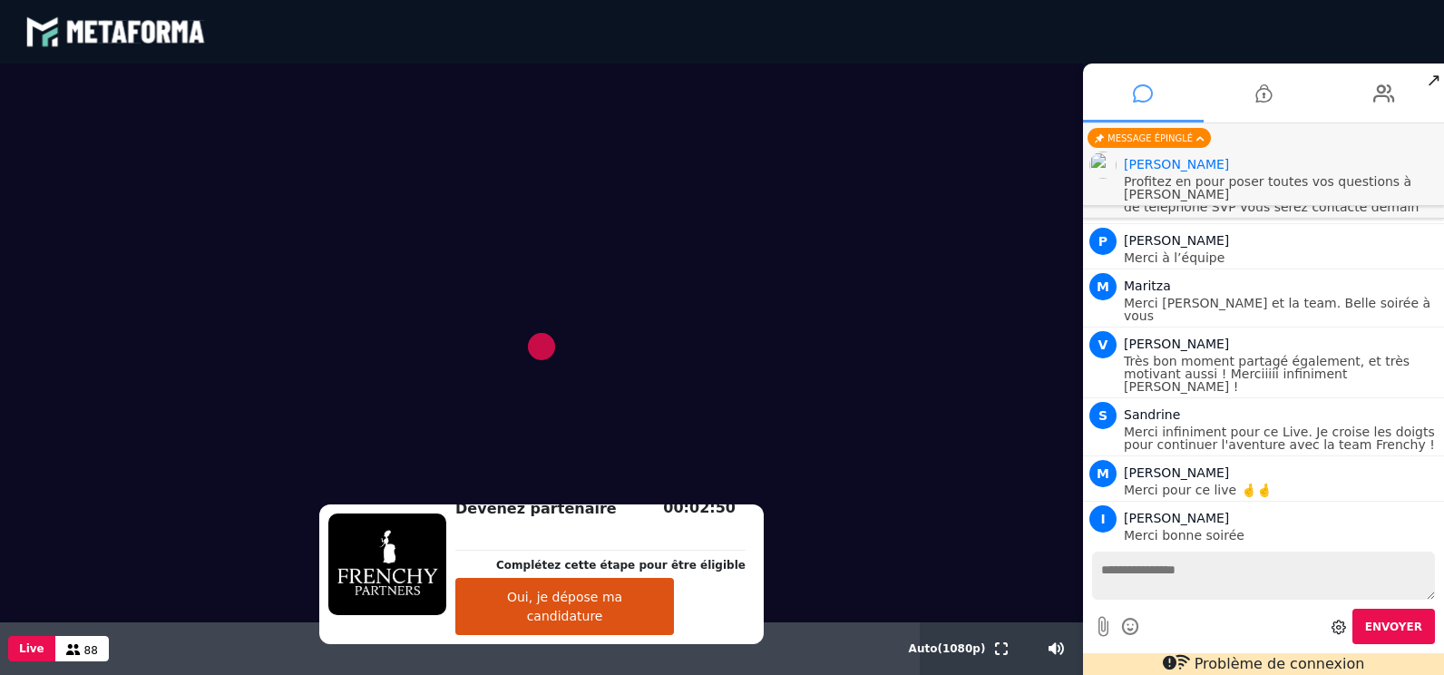
click at [1142, 77] on icon at bounding box center [1143, 93] width 20 height 45
click at [1289, 100] on li at bounding box center [1264, 92] width 121 height 59
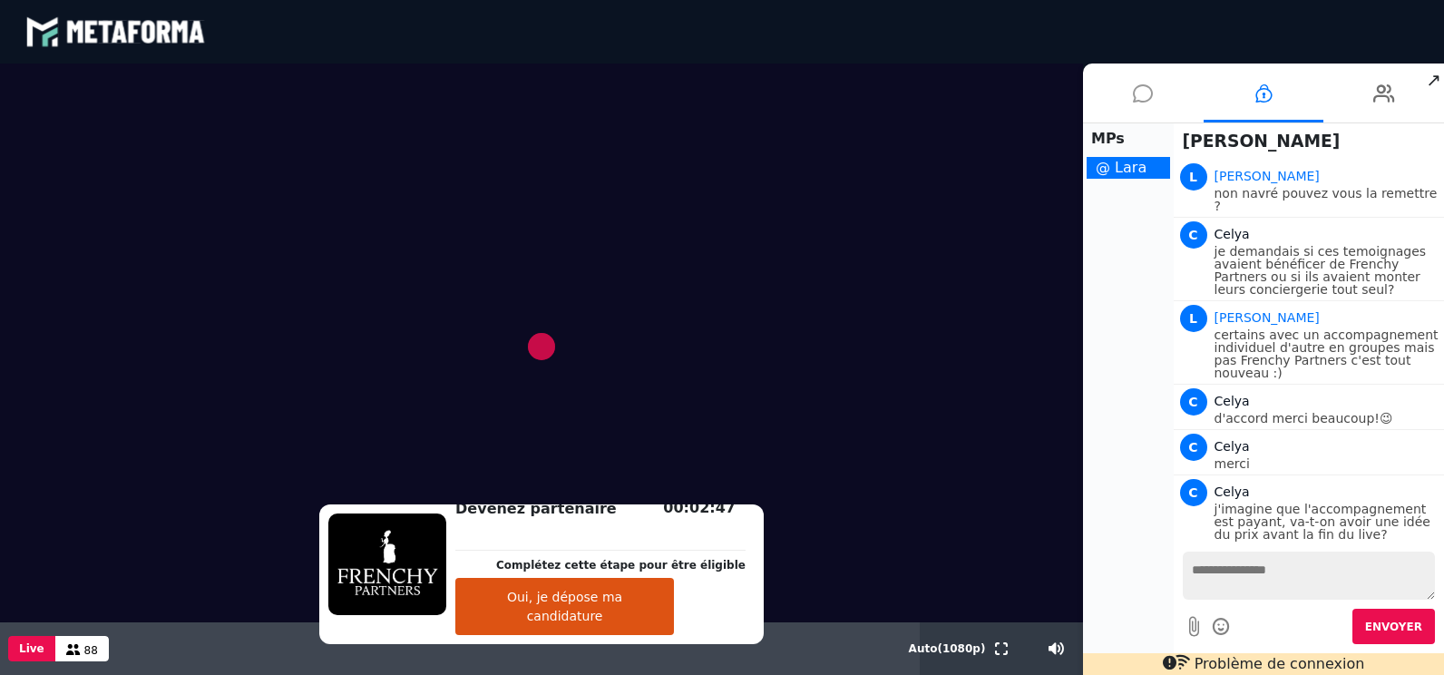
click at [1134, 95] on icon at bounding box center [1143, 93] width 20 height 45
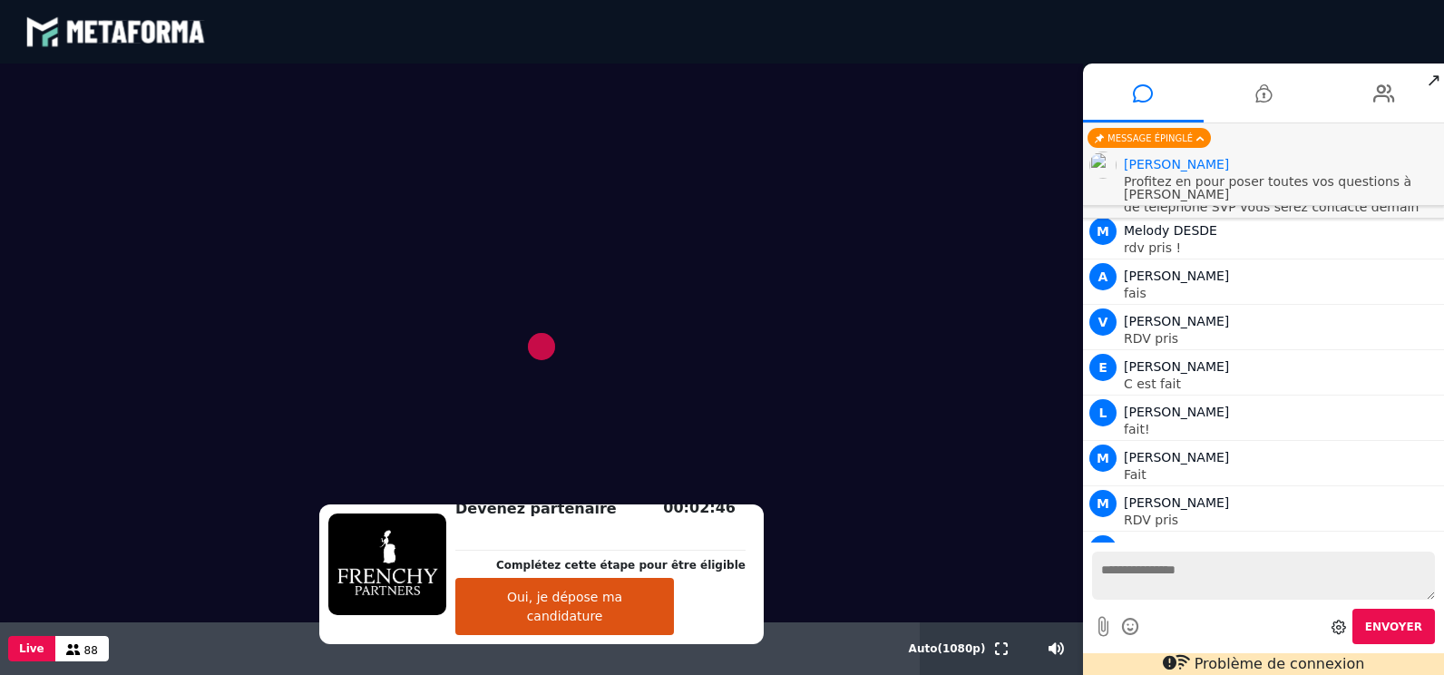
click at [529, 339] on video at bounding box center [541, 342] width 1083 height 559
click at [1251, 94] on li at bounding box center [1264, 92] width 121 height 59
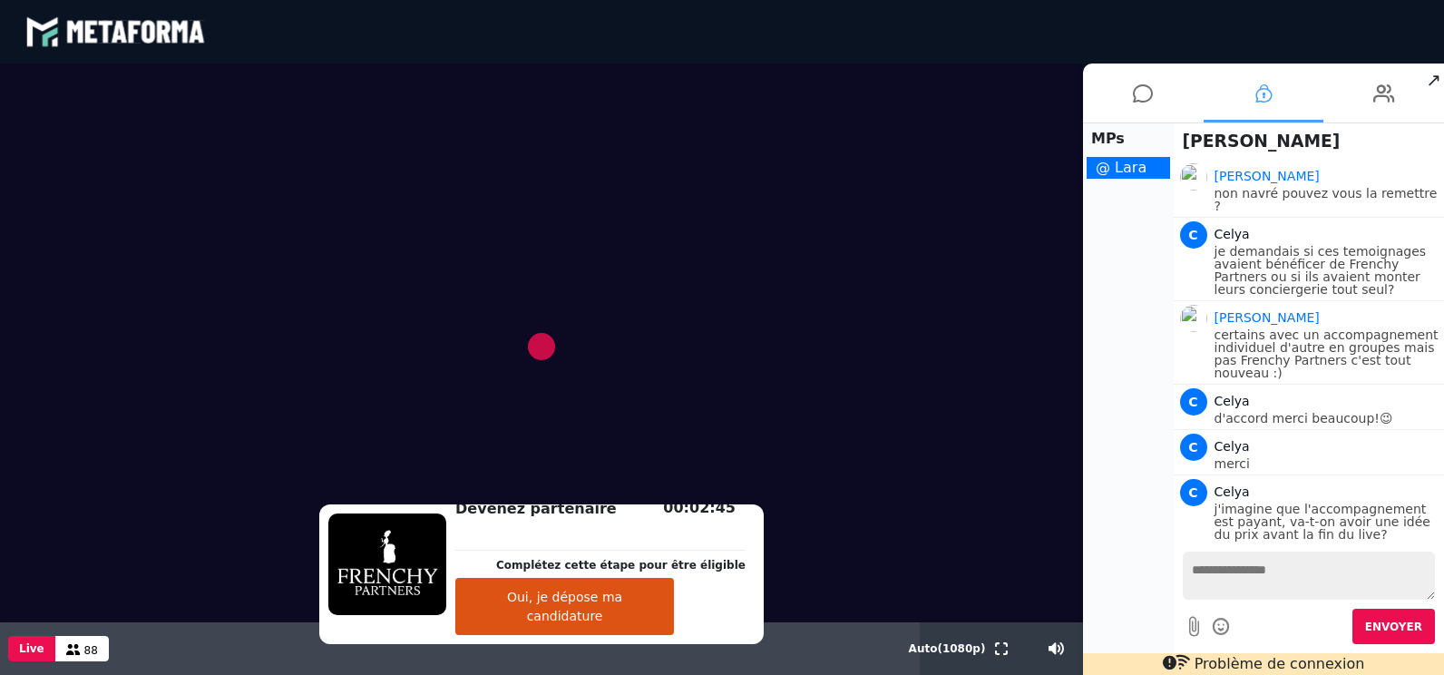
click at [1261, 97] on icon at bounding box center [1263, 93] width 16 height 45
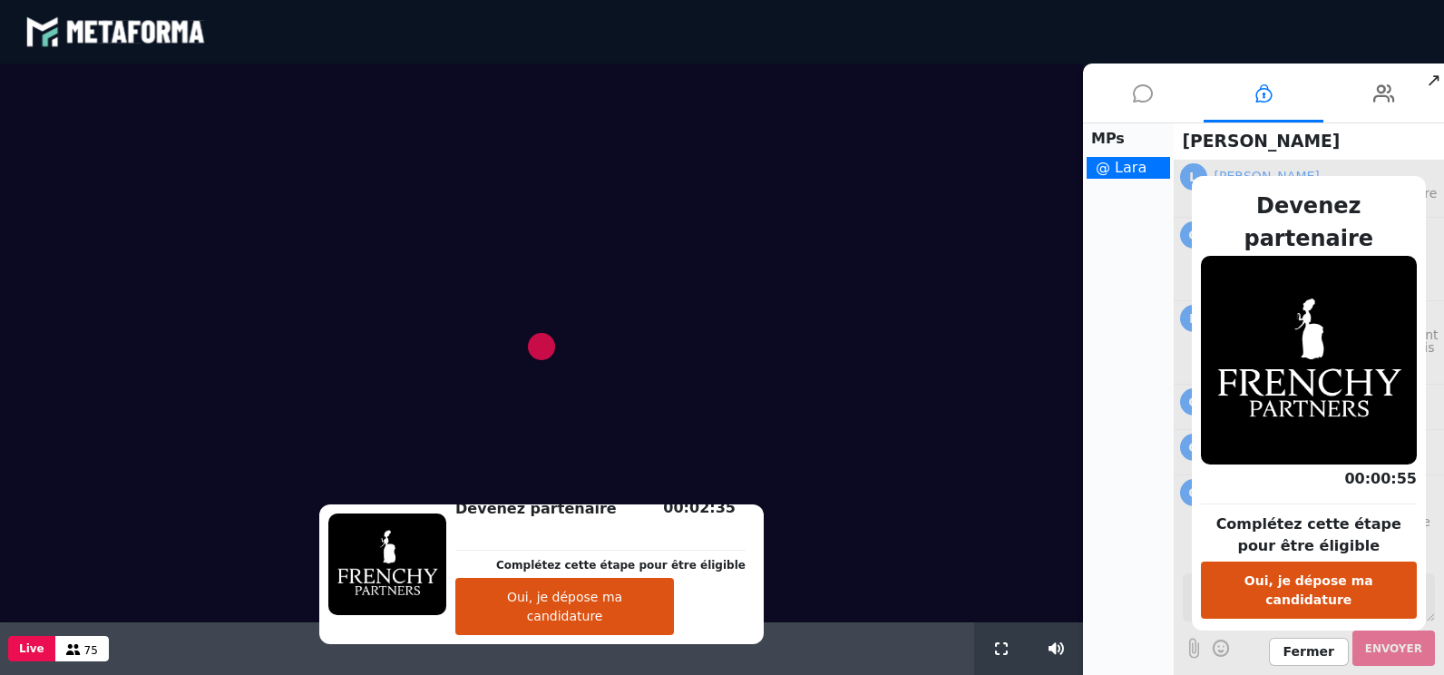
click at [1139, 96] on icon at bounding box center [1143, 93] width 20 height 45
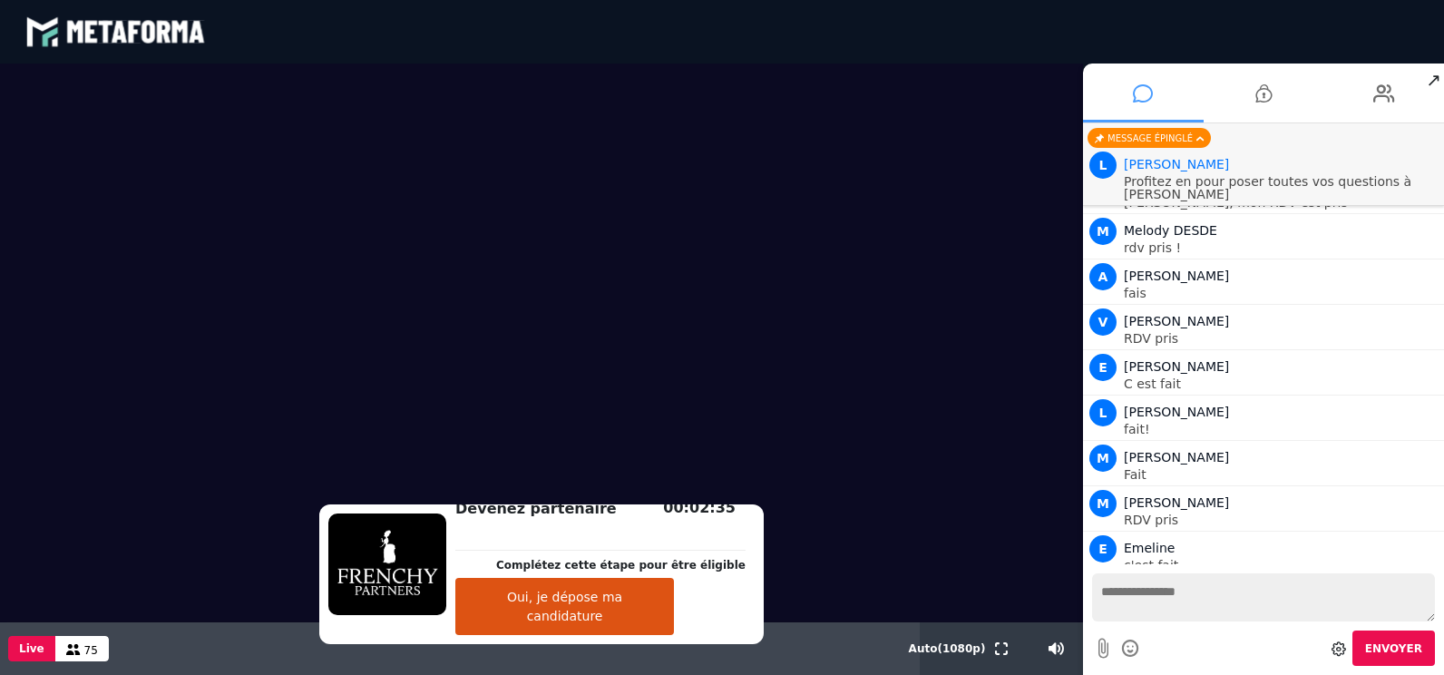
scroll to position [5776, 0]
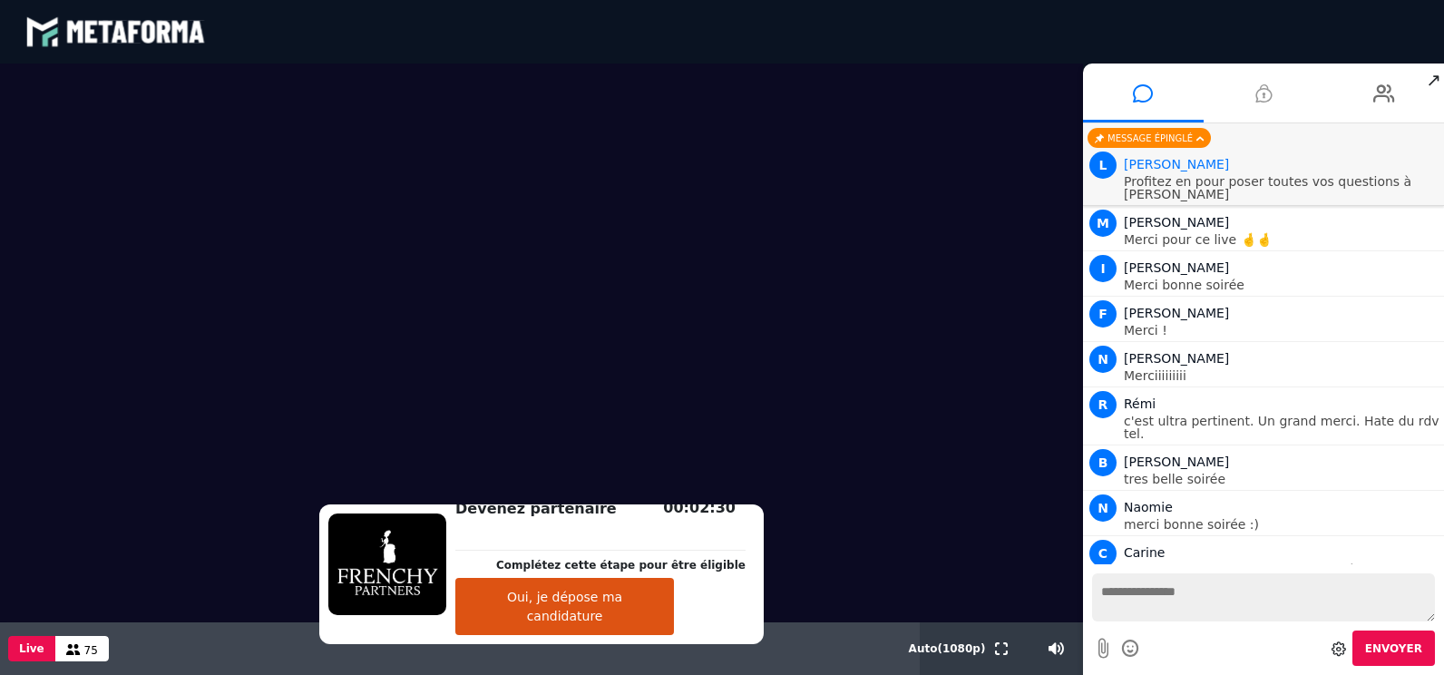
click at [1261, 93] on icon at bounding box center [1263, 93] width 16 height 45
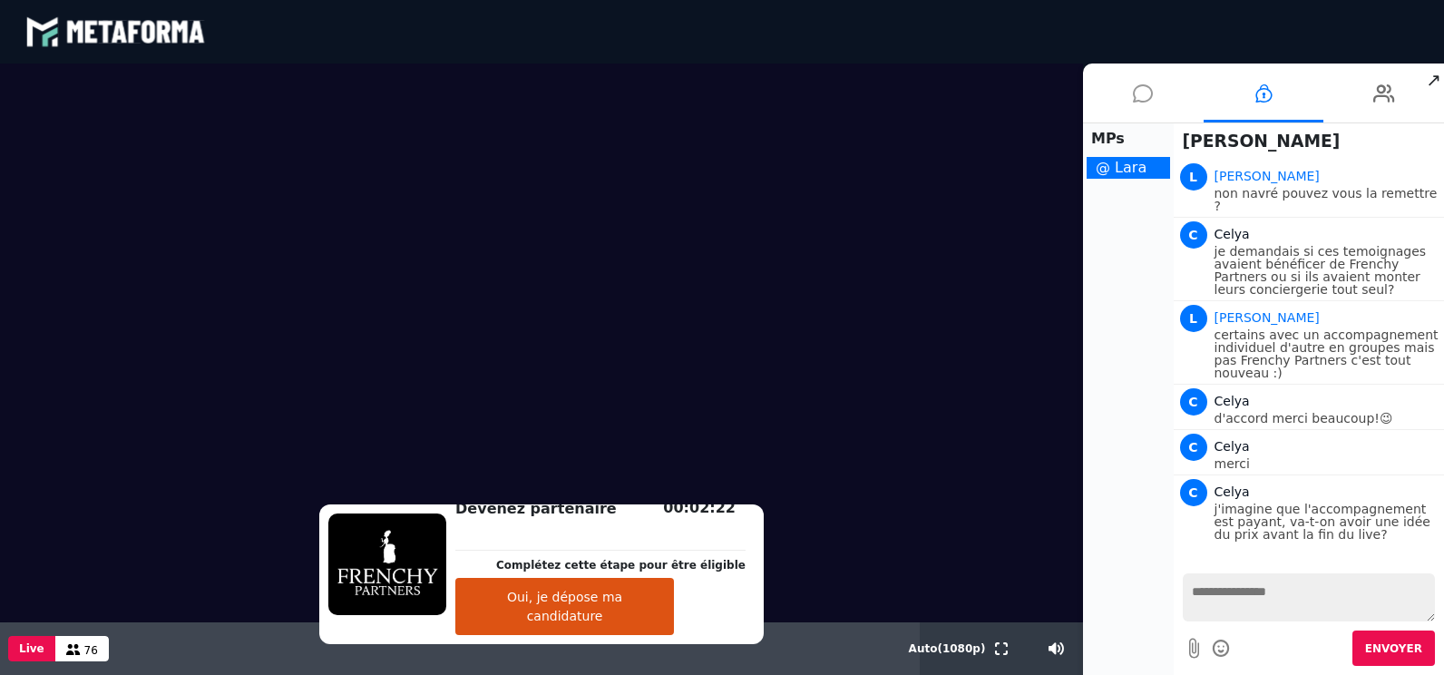
click at [1143, 96] on icon at bounding box center [1143, 93] width 20 height 45
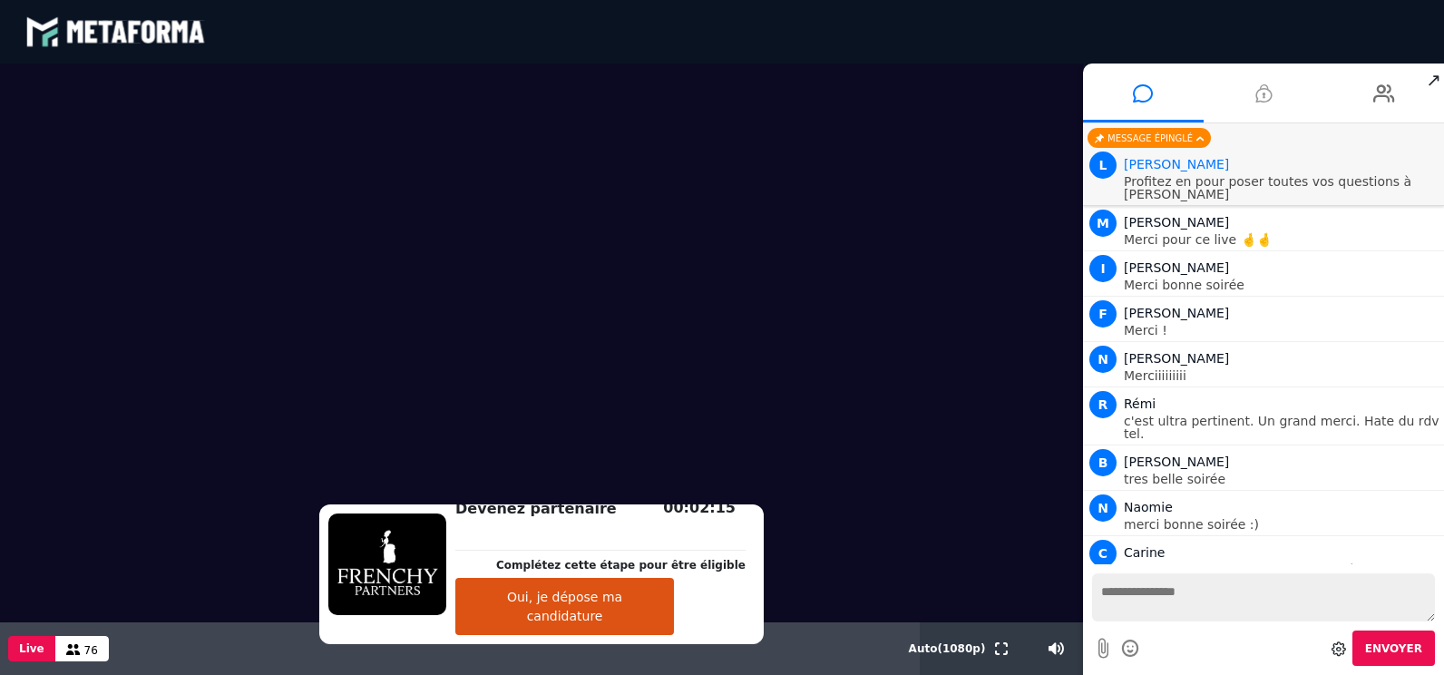
click at [1268, 93] on icon at bounding box center [1263, 93] width 16 height 45
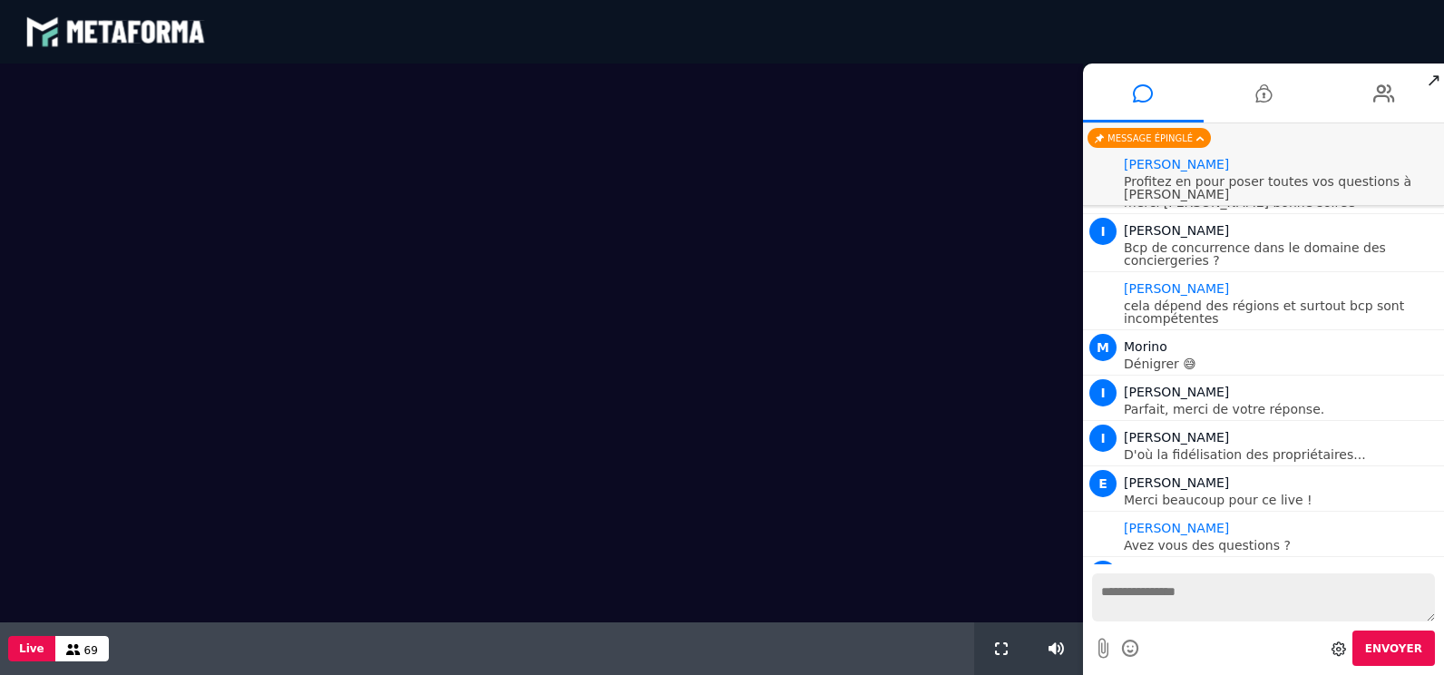
scroll to position [1493, 0]
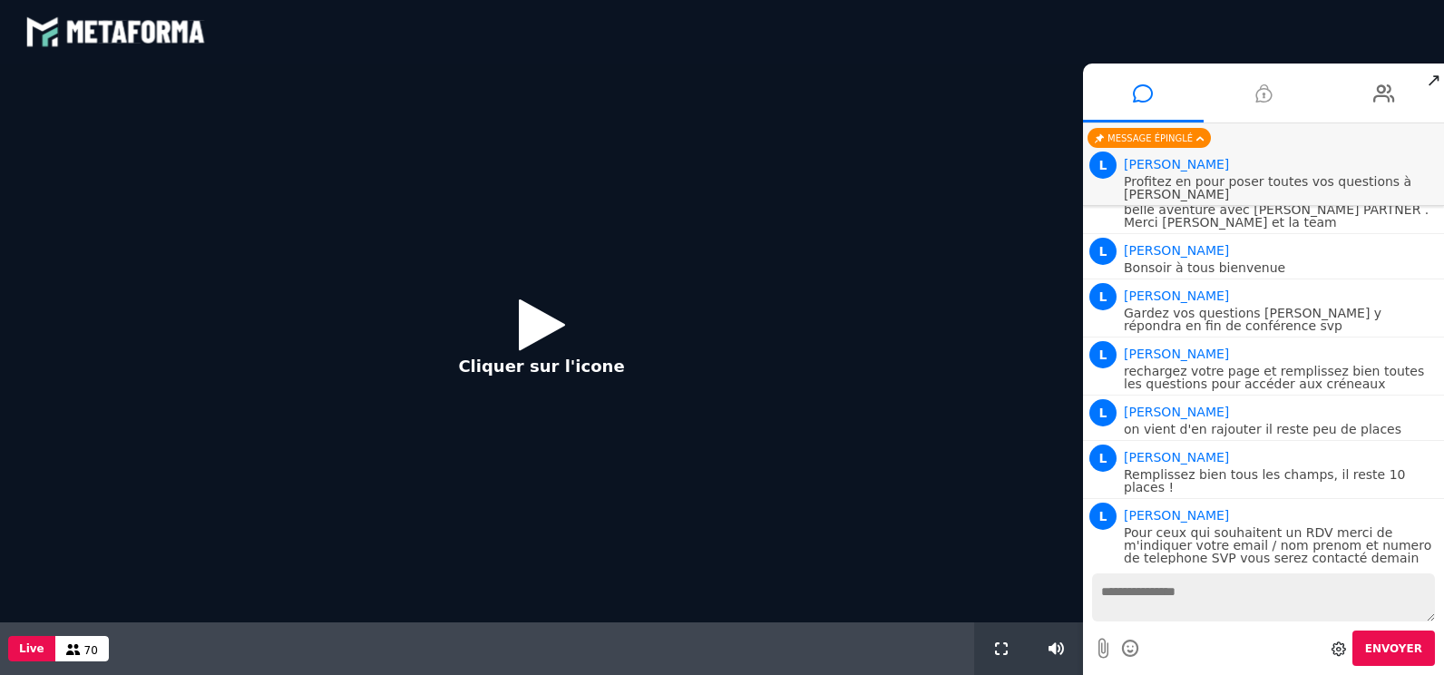
click at [1253, 91] on li at bounding box center [1264, 92] width 121 height 59
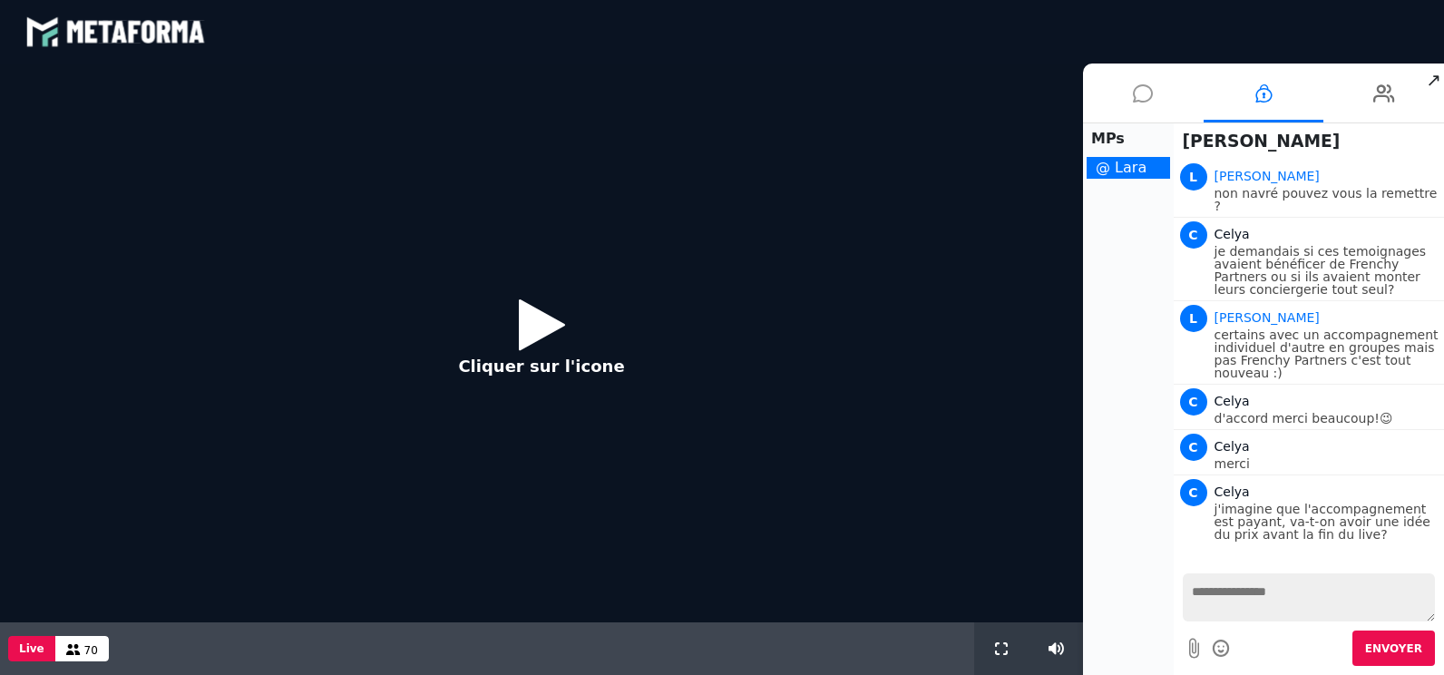
click at [1157, 88] on li at bounding box center [1143, 92] width 121 height 59
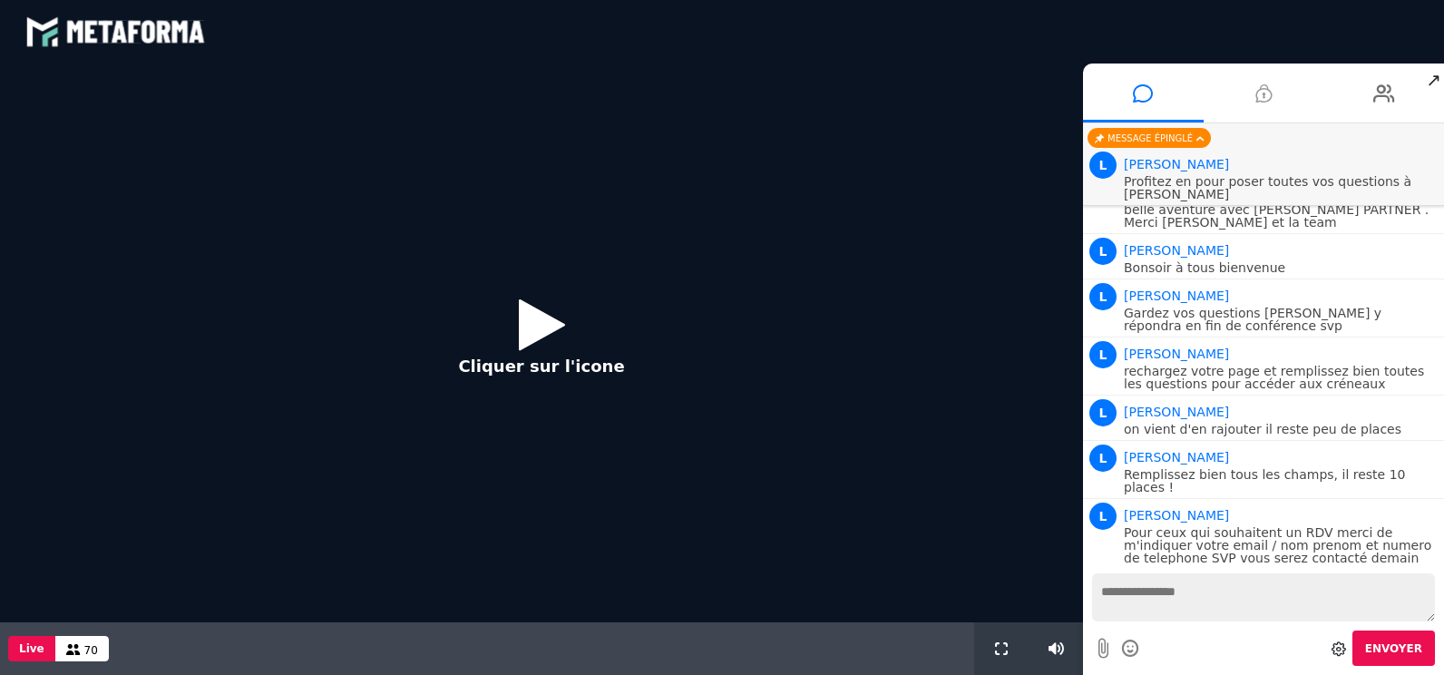
click at [1264, 95] on icon at bounding box center [1263, 93] width 16 height 45
